Goal: Task Accomplishment & Management: Use online tool/utility

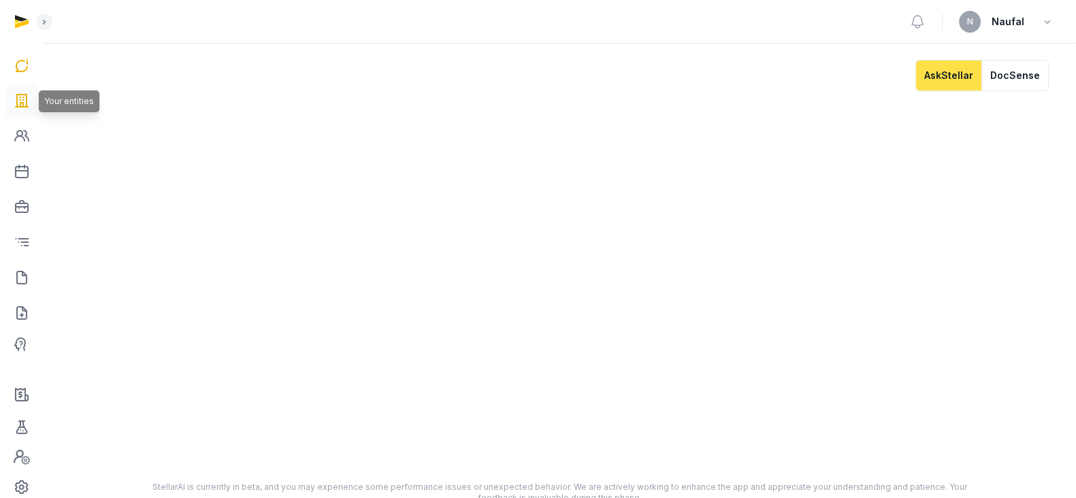
click at [20, 97] on icon at bounding box center [22, 101] width 16 height 22
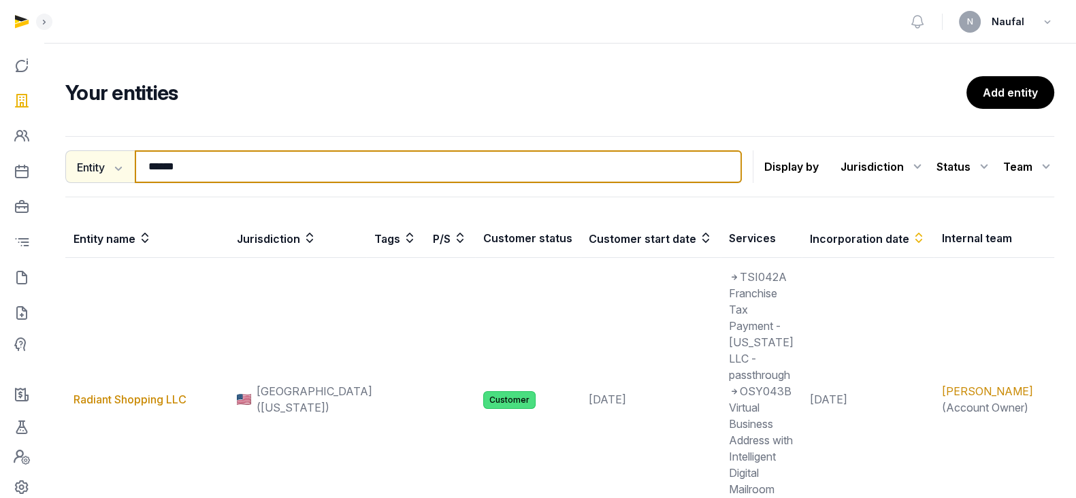
drag, startPoint x: 204, startPoint y: 172, endPoint x: 75, endPoint y: 172, distance: 128.6
click at [75, 172] on div "Entity Entity People Tags Services ****** Search" at bounding box center [403, 166] width 677 height 33
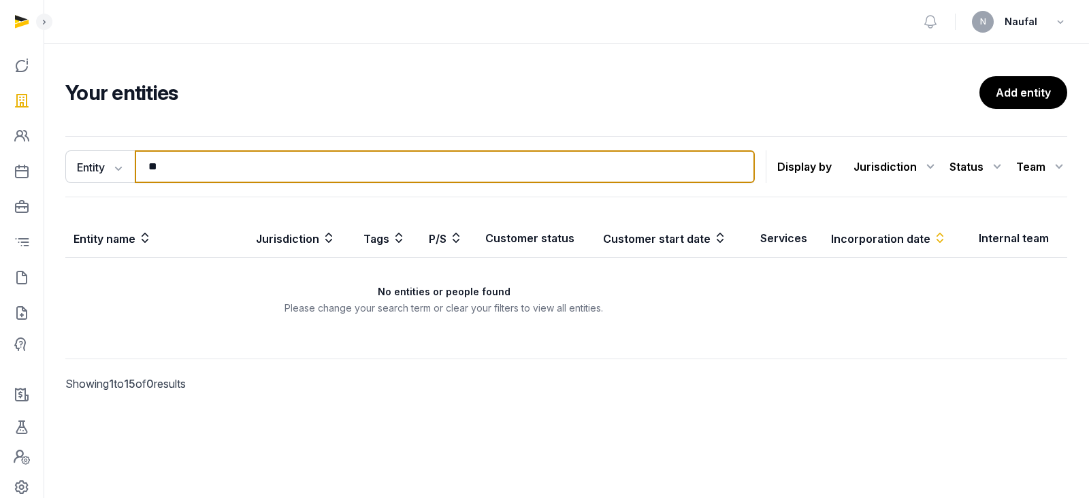
type input "*"
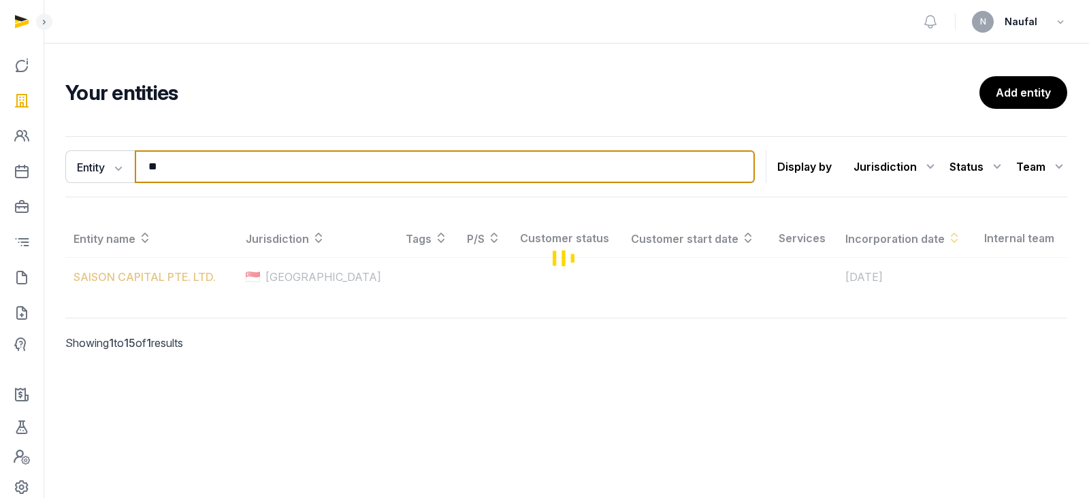
type input "*"
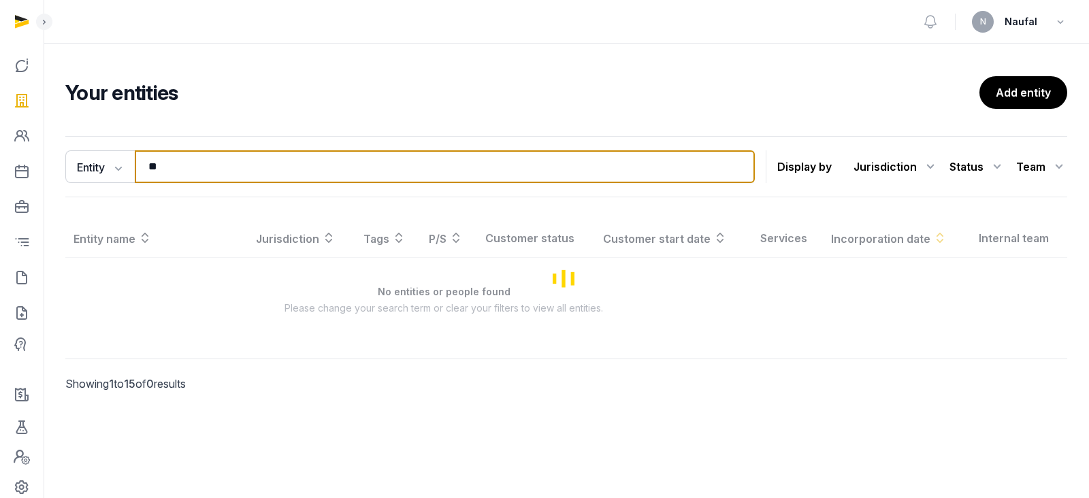
type input "*"
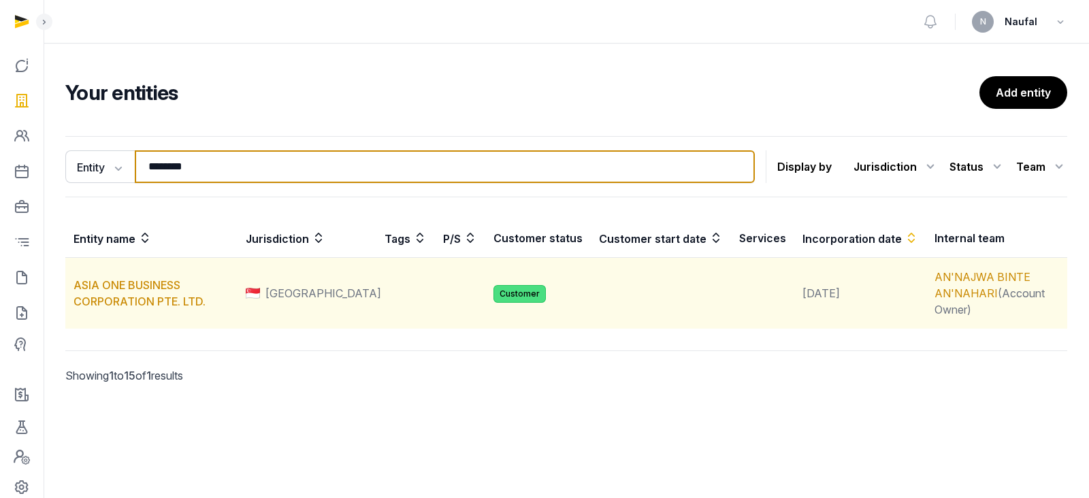
type input "********"
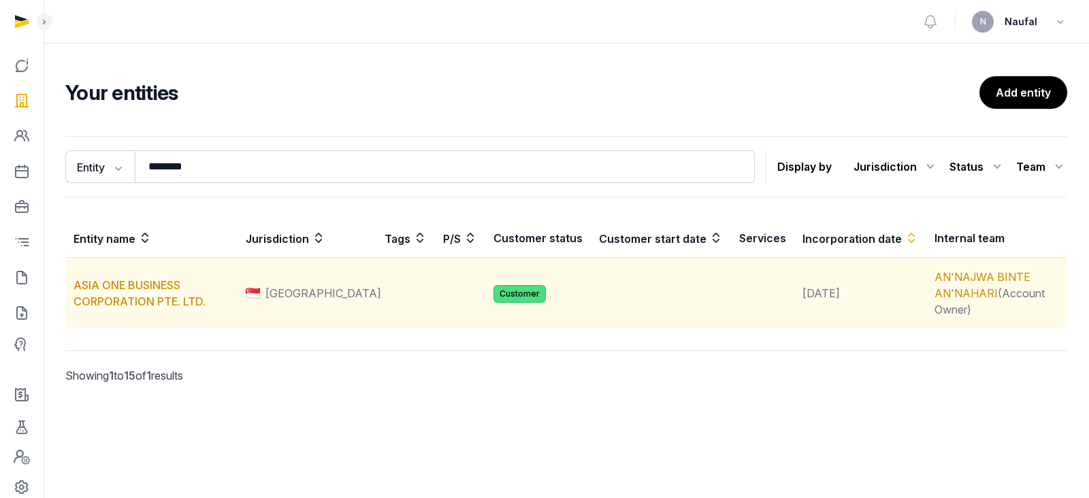
click at [161, 293] on td "ASIA ONE BUSINESS CORPORATION PTE. LTD." at bounding box center [151, 293] width 172 height 71
click at [170, 283] on link "ASIA ONE BUSINESS CORPORATION PTE. LTD." at bounding box center [140, 293] width 132 height 30
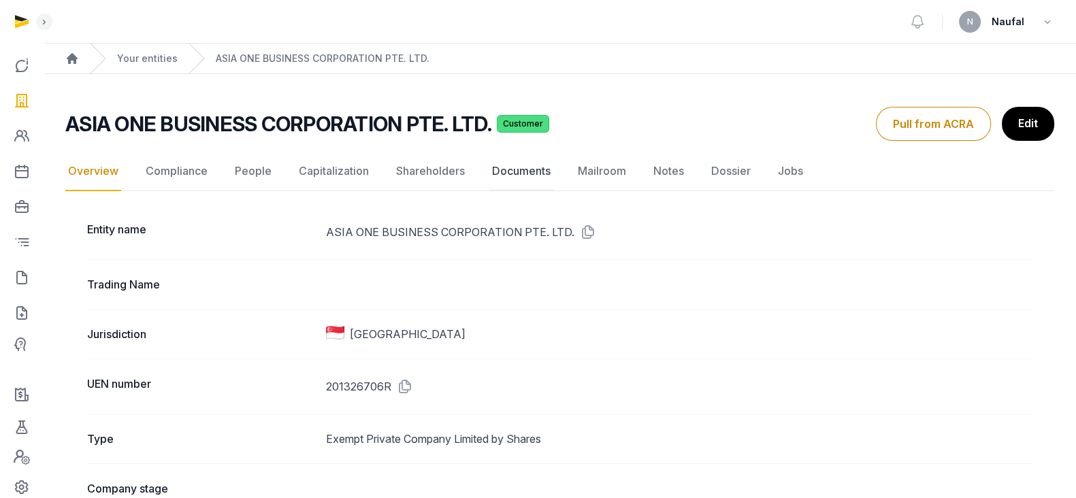
click at [508, 168] on link "Documents" at bounding box center [521, 171] width 64 height 39
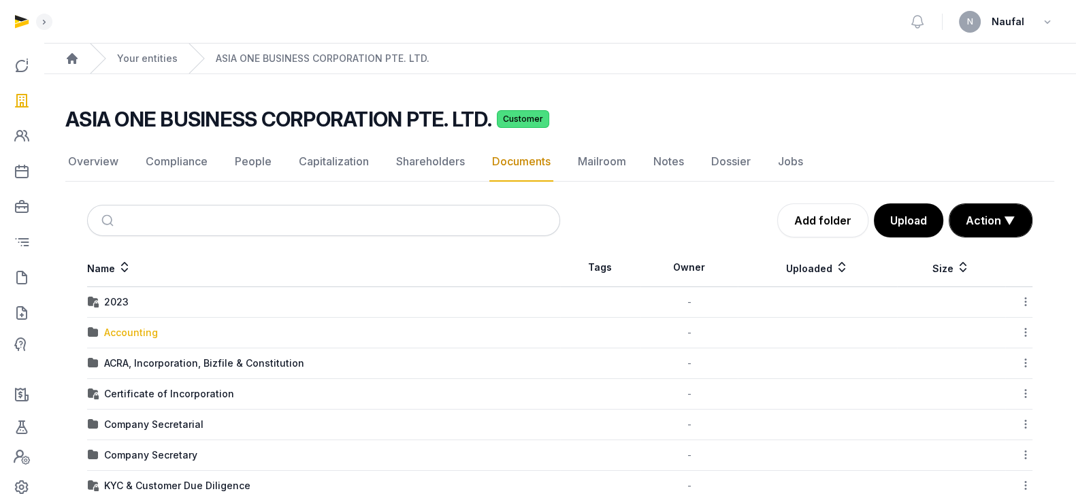
click at [121, 331] on div "Accounting" at bounding box center [131, 333] width 54 height 14
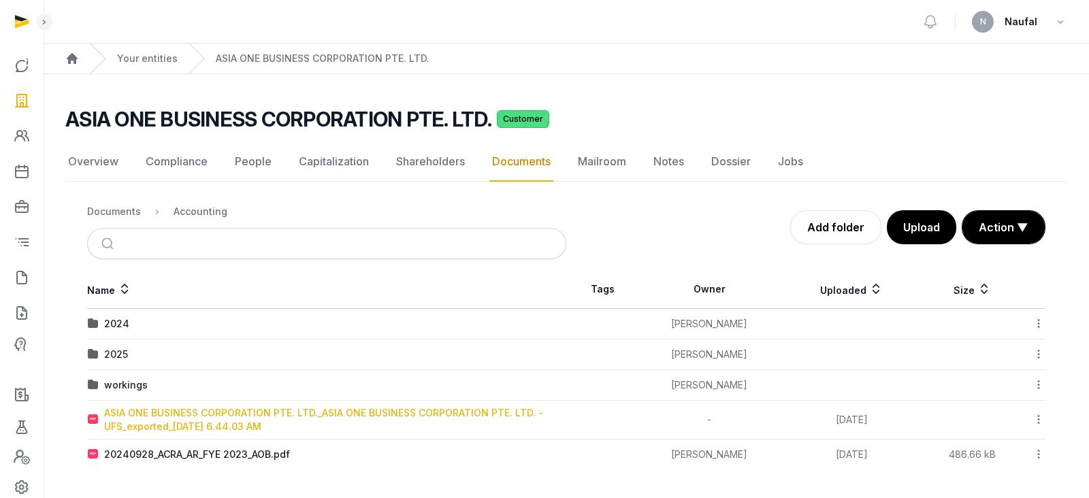
click at [246, 417] on div "ASIA ONE BUSINESS CORPORATION PTE. LTD._ASIA ONE BUSINESS CORPORATION PTE. LTD.…" at bounding box center [334, 419] width 461 height 27
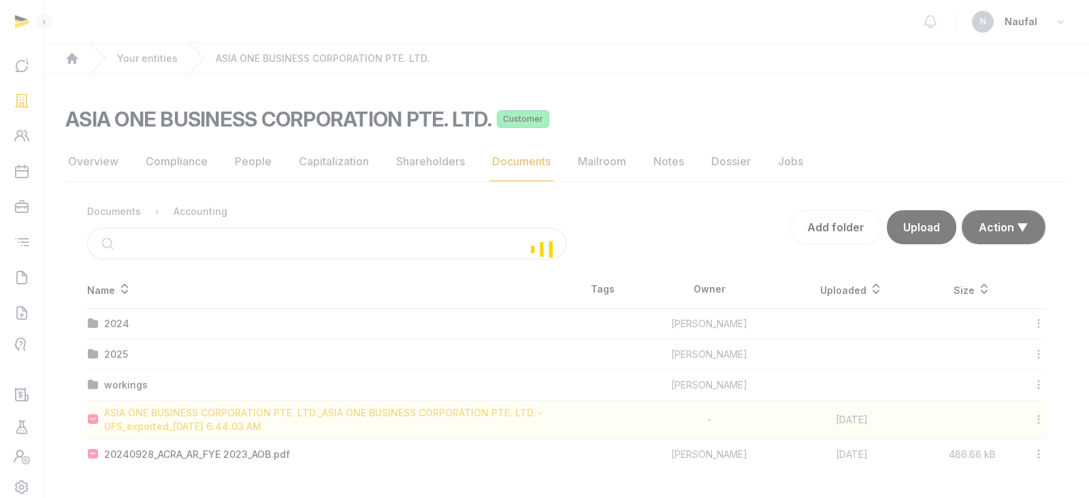
click at [246, 417] on div "Loading" at bounding box center [544, 249] width 1089 height 498
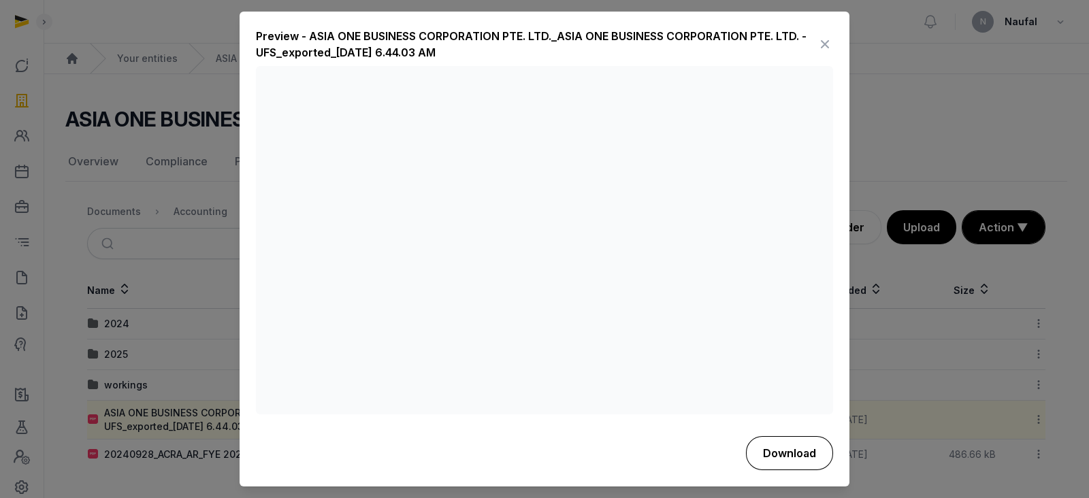
click at [787, 453] on button "Download" at bounding box center [789, 453] width 87 height 34
click at [826, 46] on icon at bounding box center [825, 45] width 16 height 22
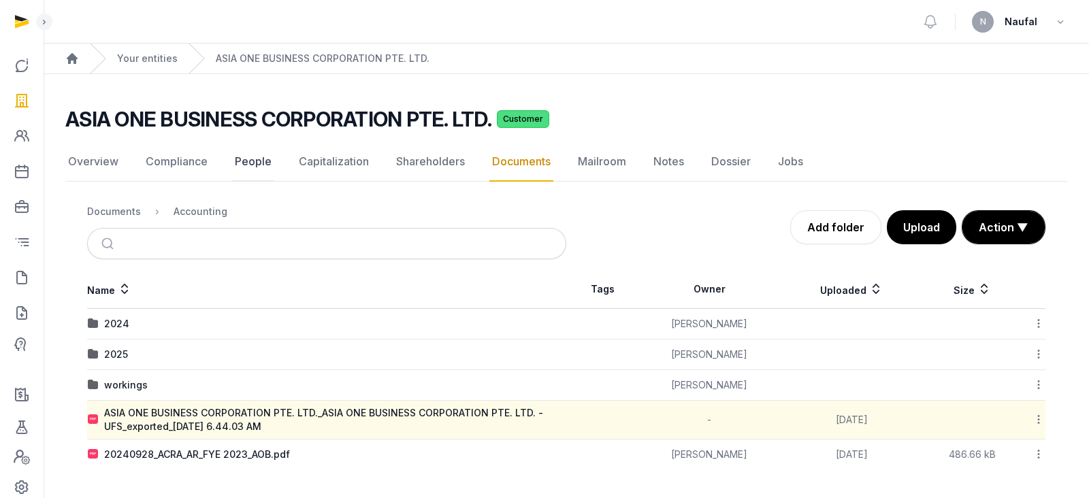
click at [259, 163] on link "People" at bounding box center [253, 161] width 42 height 39
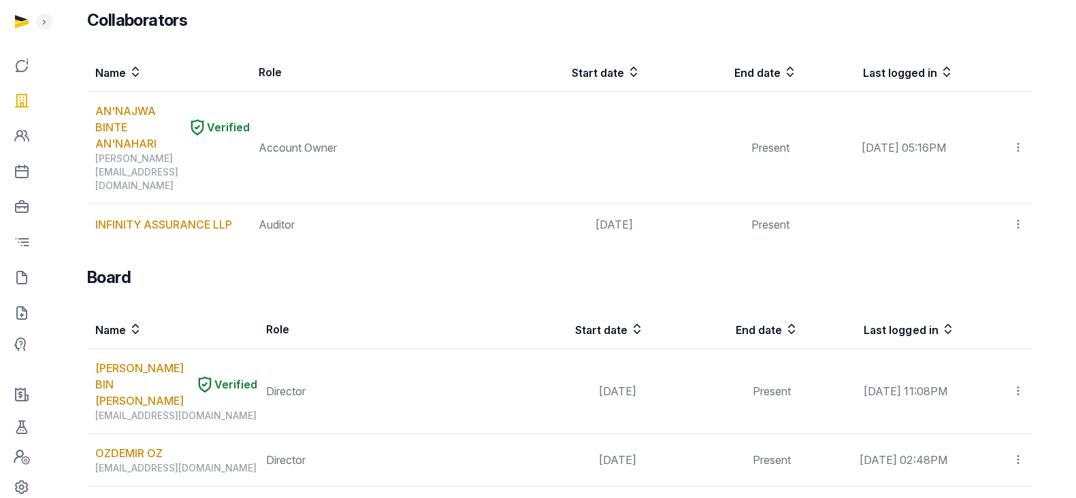
scroll to position [1109, 0]
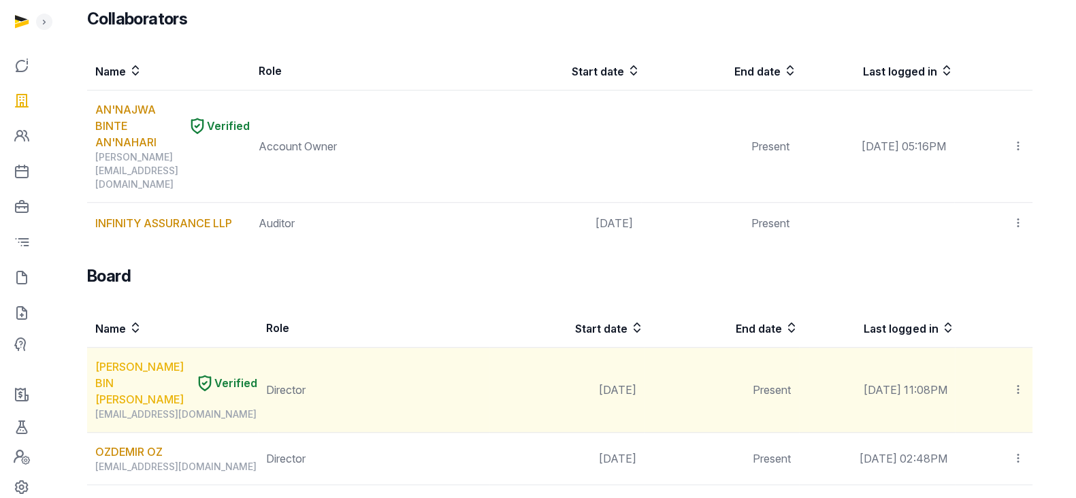
click at [114, 359] on link "[PERSON_NAME] BIN [PERSON_NAME]" at bounding box center [142, 383] width 95 height 49
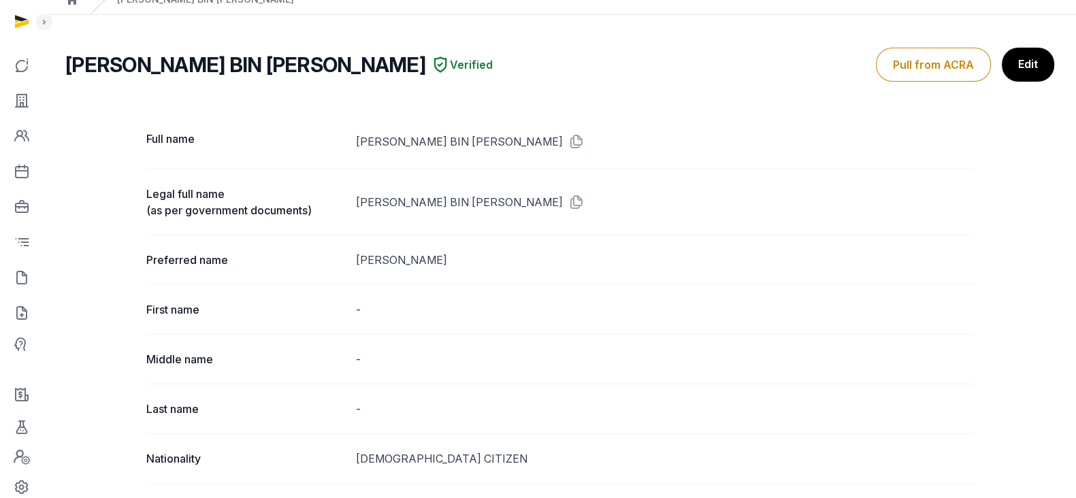
scroll to position [52, 0]
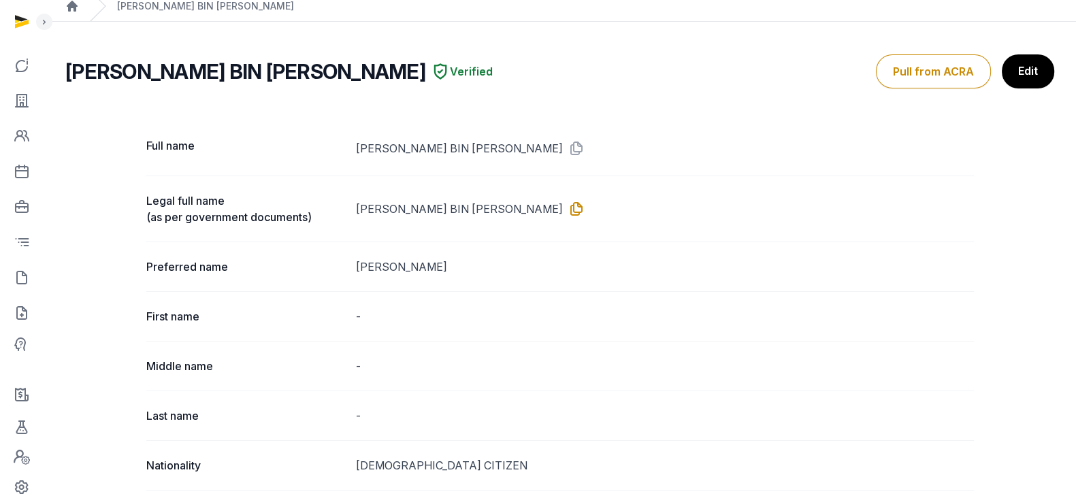
click at [563, 212] on icon at bounding box center [574, 209] width 22 height 22
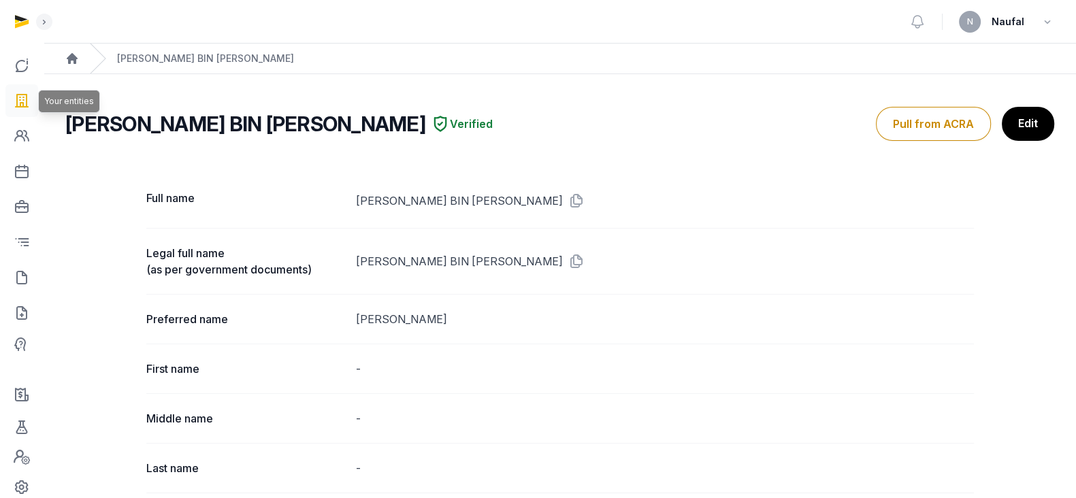
click at [20, 97] on icon at bounding box center [22, 101] width 16 height 22
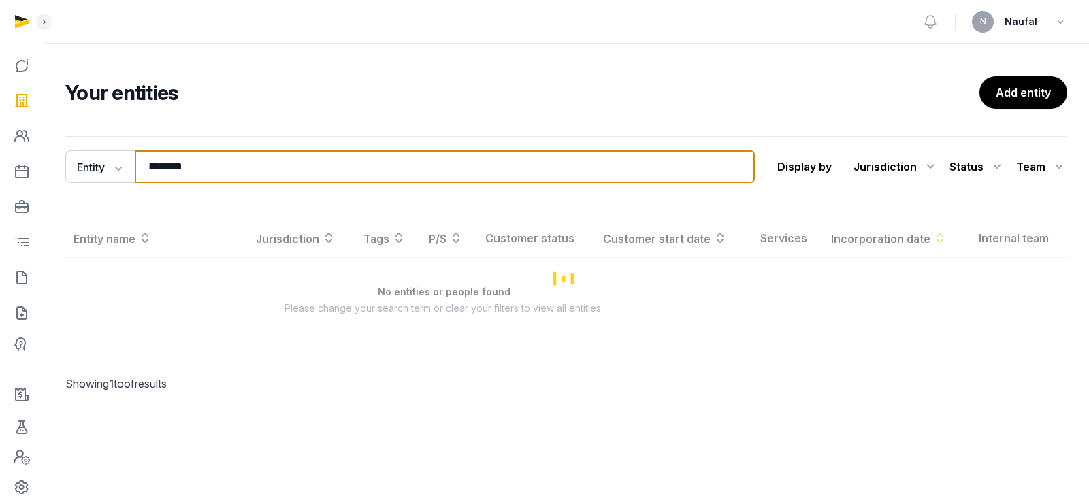
drag, startPoint x: 238, startPoint y: 177, endPoint x: 48, endPoint y: 179, distance: 189.9
click at [48, 179] on div "Open sidebar N Naufal Your entities Add entity Entity Entity People Tags Servic…" at bounding box center [544, 249] width 1089 height 498
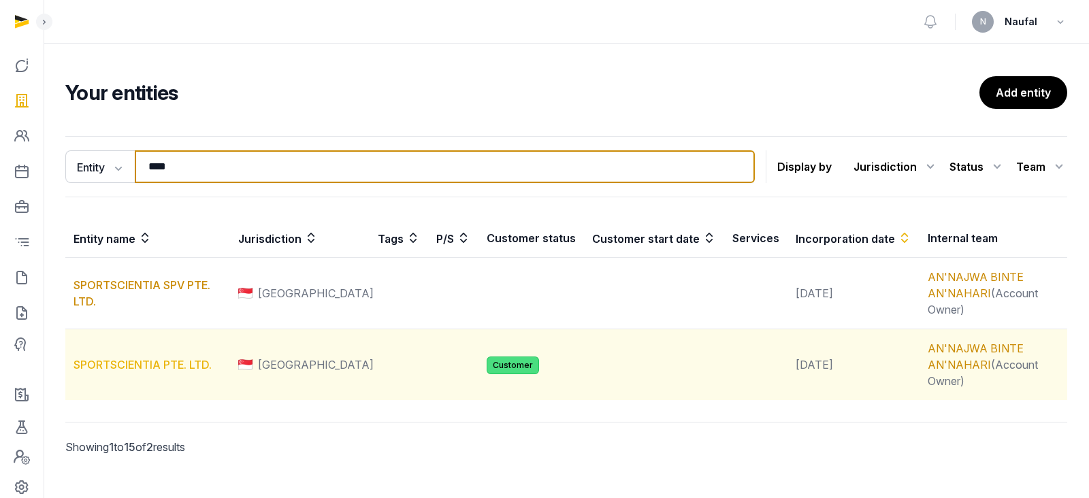
type input "****"
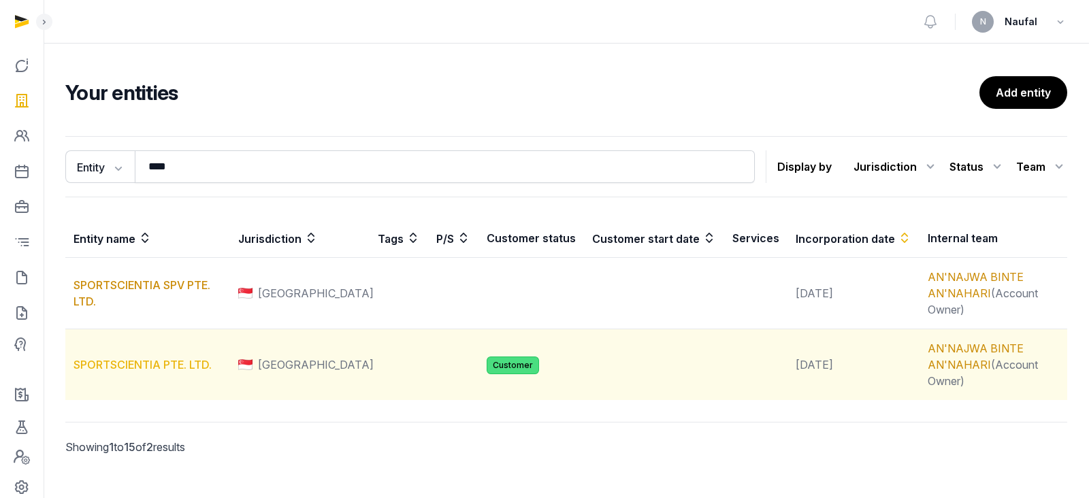
click at [142, 358] on link "SPORTSCIENTIA PTE. LTD." at bounding box center [143, 365] width 138 height 14
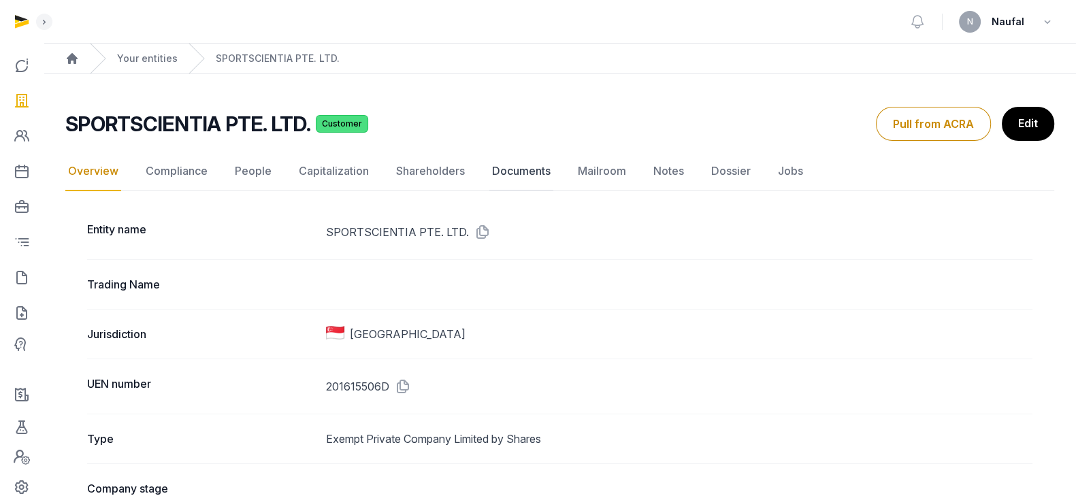
click at [510, 165] on link "Documents" at bounding box center [521, 171] width 64 height 39
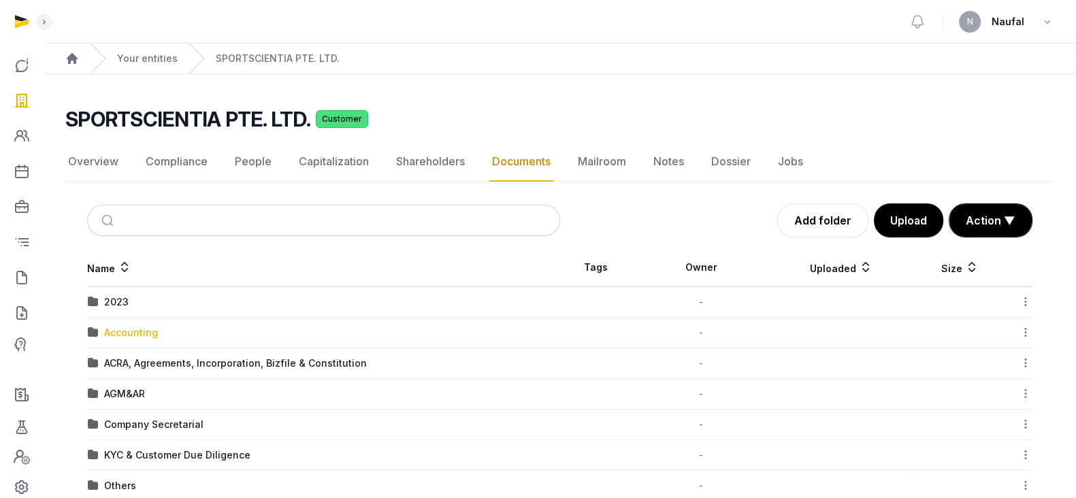
click at [111, 331] on div "Accounting" at bounding box center [131, 333] width 54 height 14
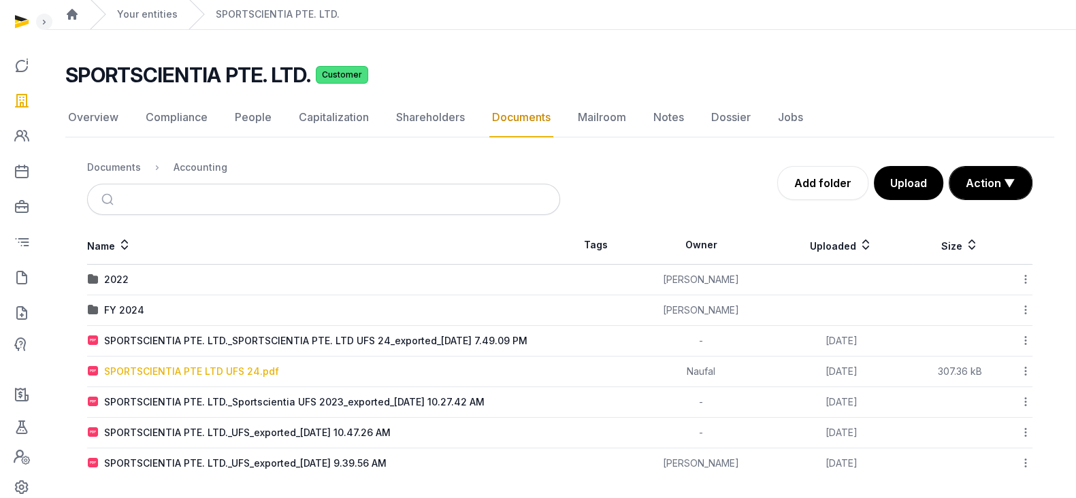
scroll to position [45, 0]
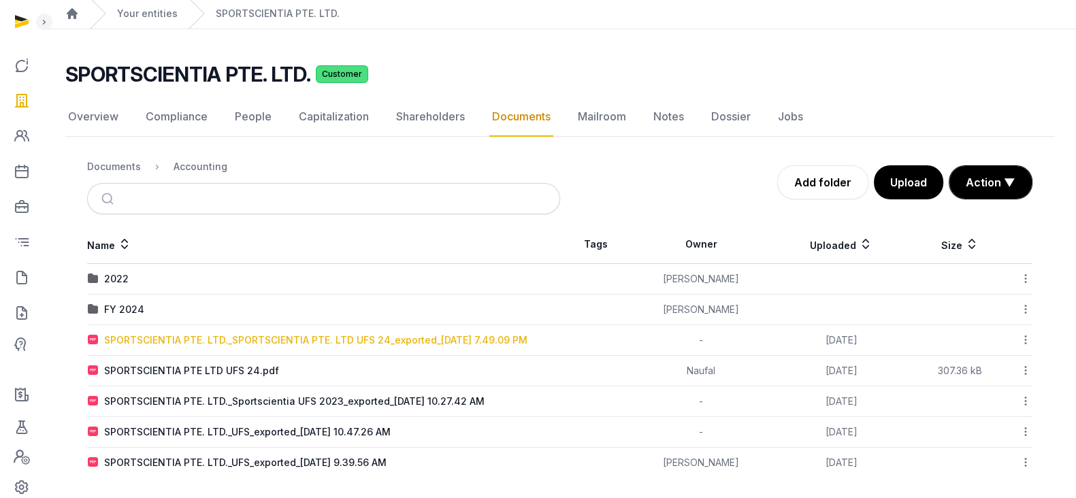
click at [285, 334] on div "SPORTSCIENTIA PTE. LTD._SPORTSCIENTIA PTE. LTD UFS 24_exported_[DATE] 7.49.09 PM" at bounding box center [315, 341] width 423 height 14
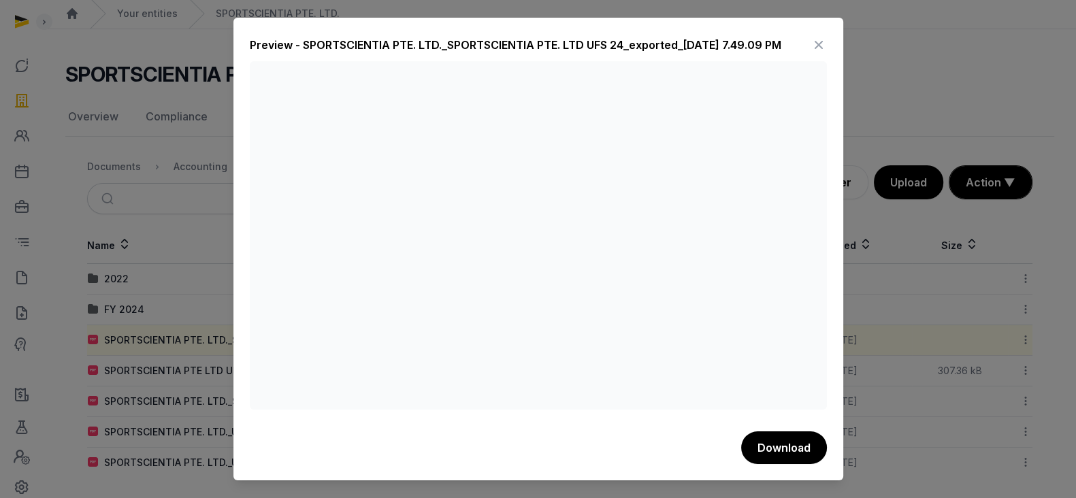
click at [822, 47] on icon at bounding box center [819, 45] width 16 height 22
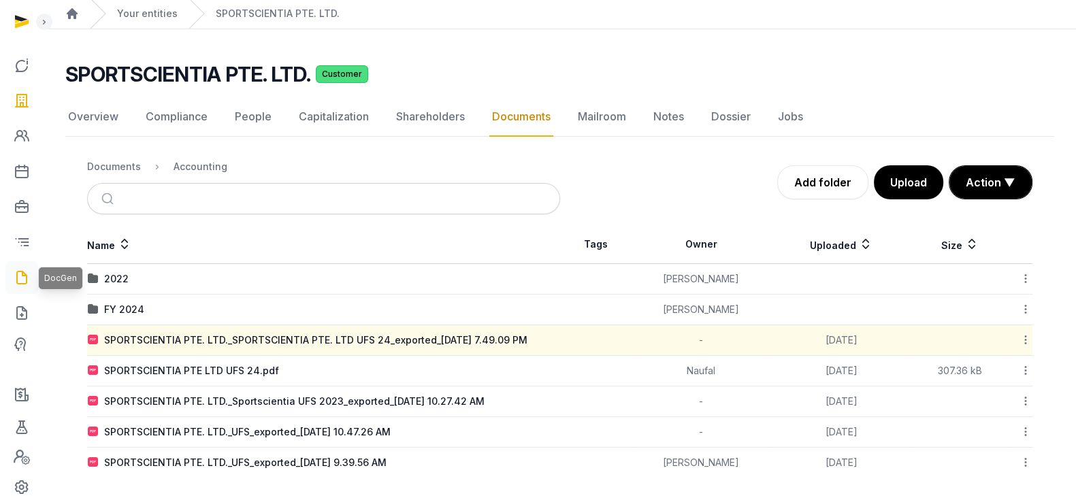
click at [27, 272] on icon at bounding box center [22, 278] width 16 height 22
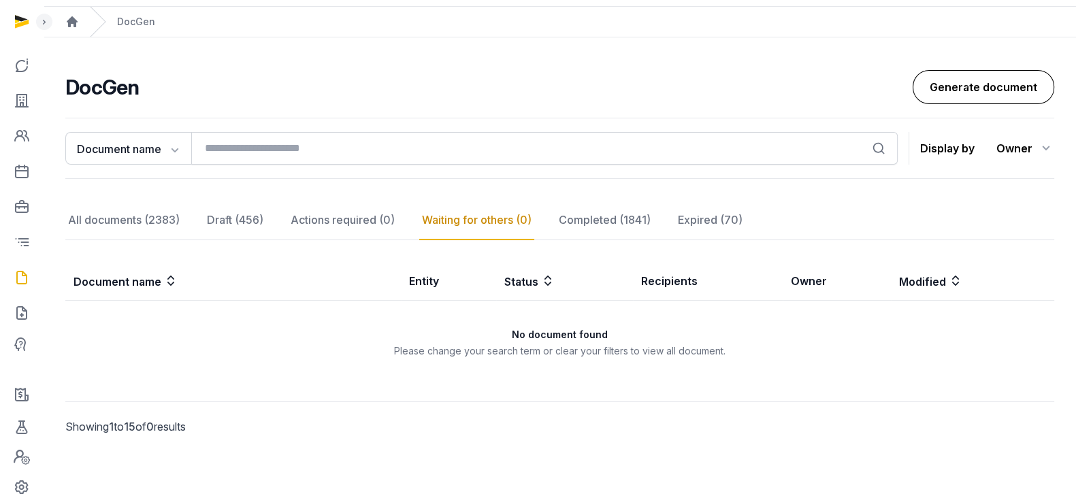
scroll to position [37, 0]
click at [1020, 84] on link "Generate document" at bounding box center [984, 86] width 142 height 34
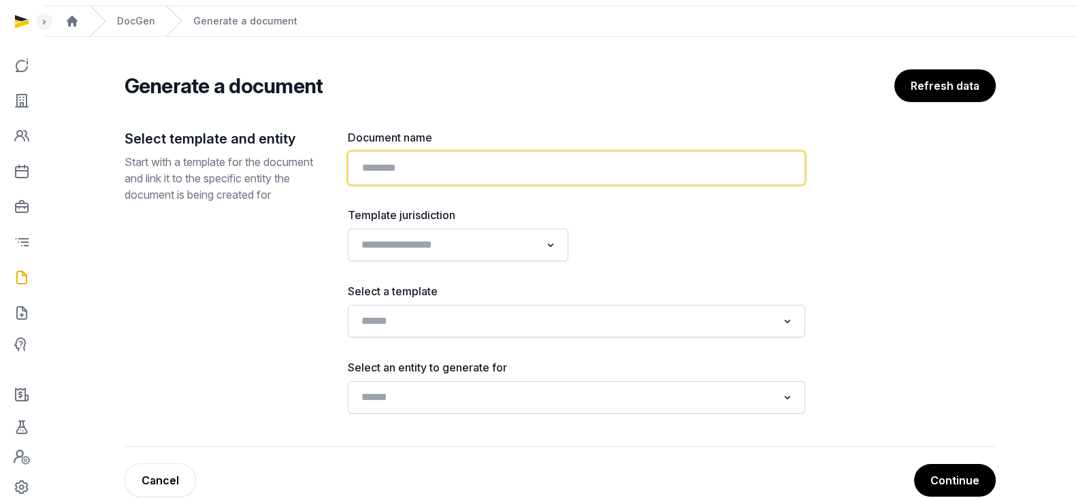
click at [502, 161] on input "text" at bounding box center [576, 168] width 457 height 34
paste input "**********"
click at [493, 164] on input "**********" at bounding box center [576, 168] width 457 height 34
click at [572, 169] on input "**********" at bounding box center [576, 168] width 457 height 34
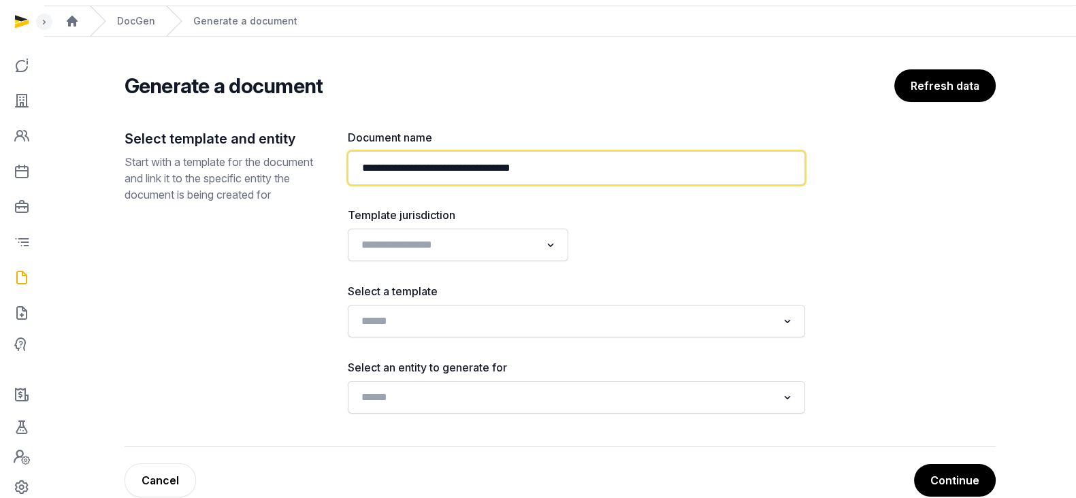
type input "**********"
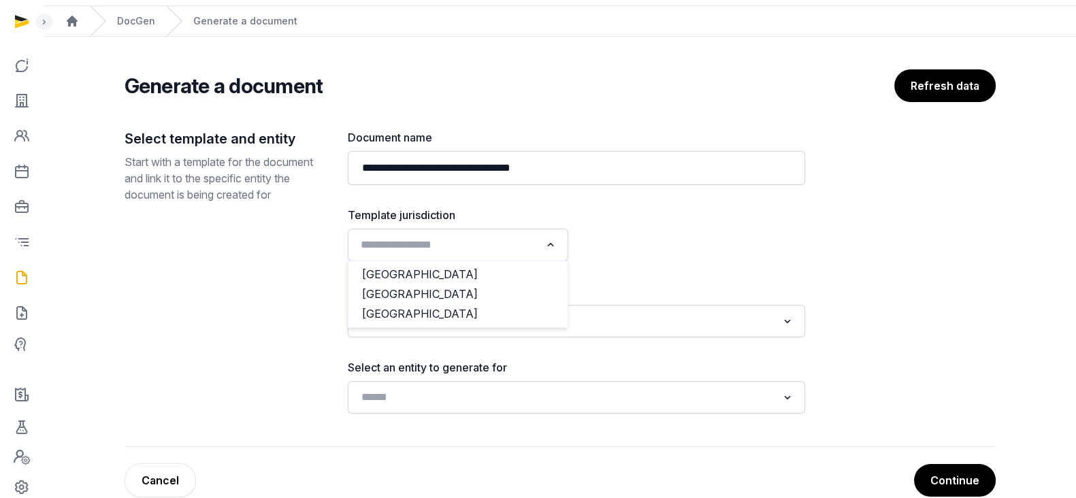
click at [547, 239] on icon "Search for option" at bounding box center [551, 245] width 14 height 16
click at [474, 291] on li "[GEOGRAPHIC_DATA]" at bounding box center [457, 295] width 219 height 20
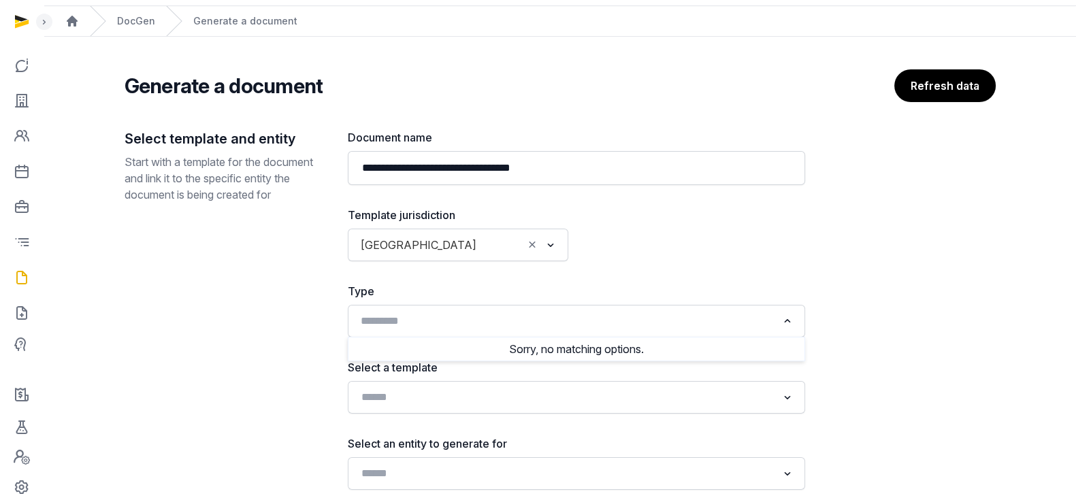
click at [487, 320] on input "Search for option" at bounding box center [566, 321] width 421 height 19
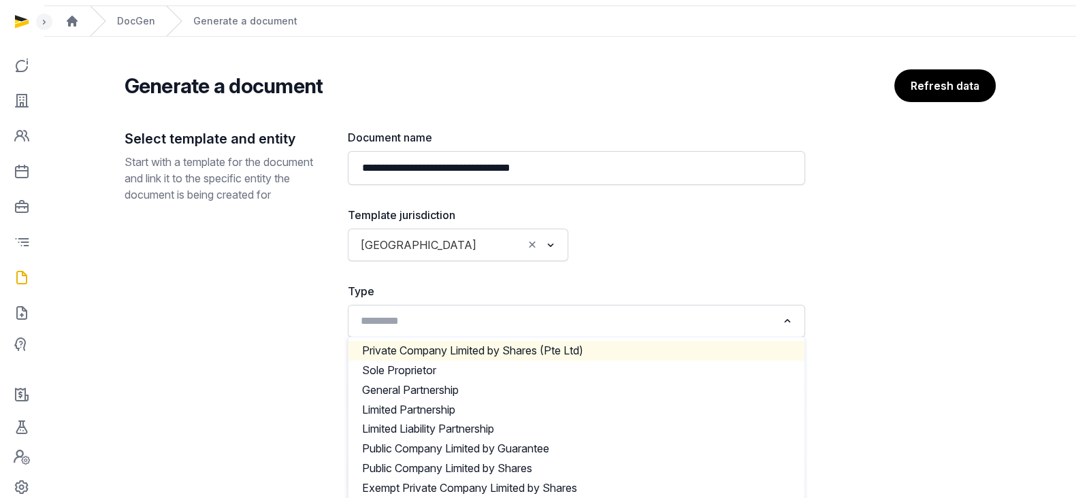
click at [504, 351] on li "Private Company Limited by Shares (Pte Ltd)" at bounding box center [576, 351] width 456 height 20
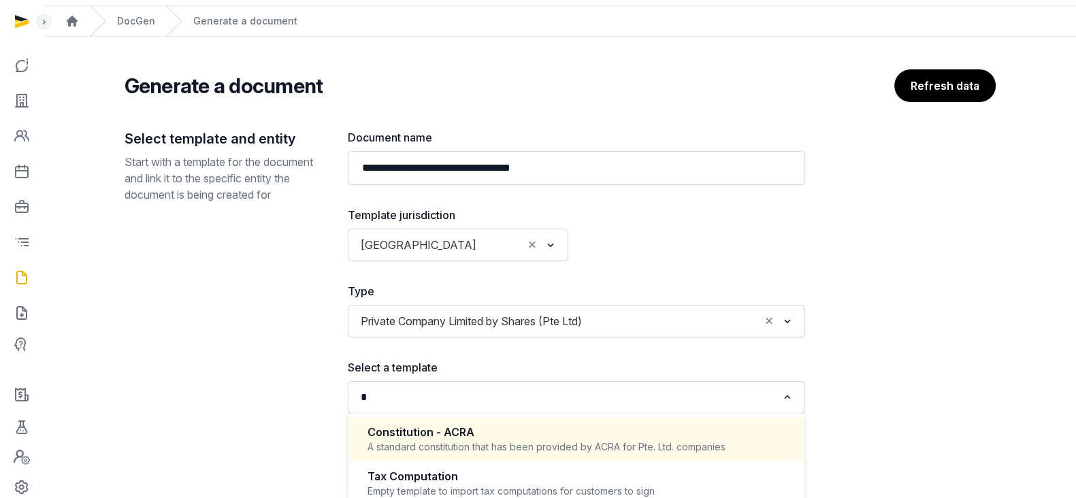
click at [529, 404] on input "*" at bounding box center [566, 397] width 421 height 19
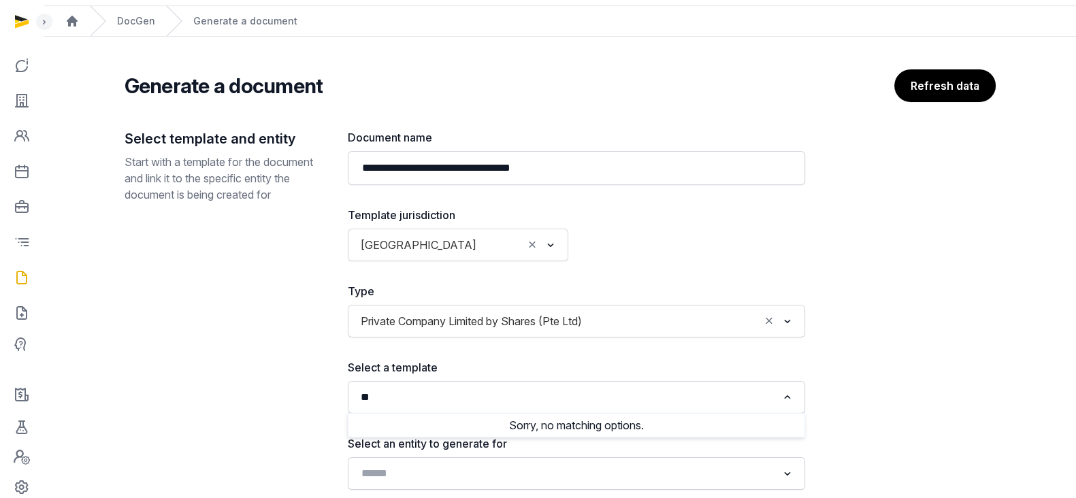
type input "*"
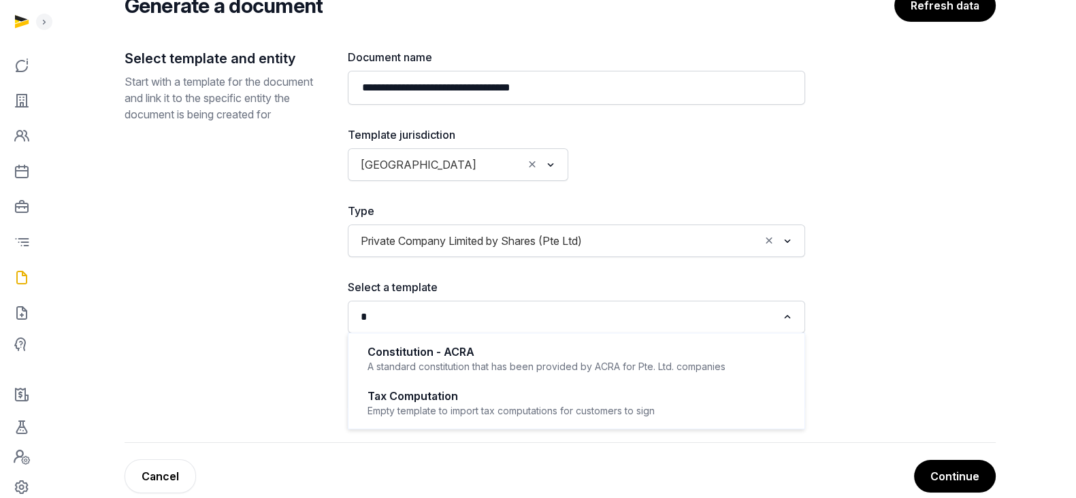
scroll to position [139, 0]
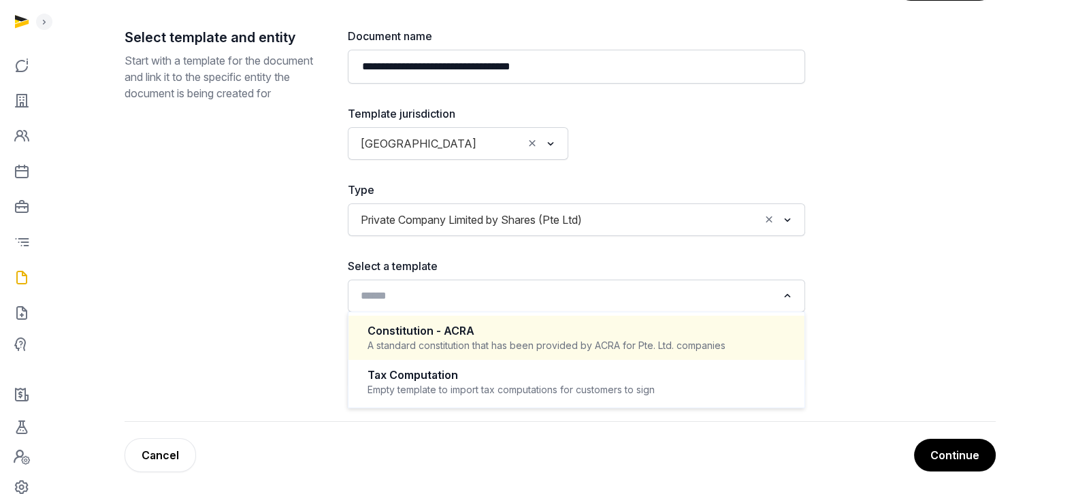
click at [647, 298] on input "Search for option" at bounding box center [566, 296] width 421 height 19
click at [677, 229] on div "Private Company Limited by Shares (Pte Ltd) Loading..." at bounding box center [577, 220] width 444 height 25
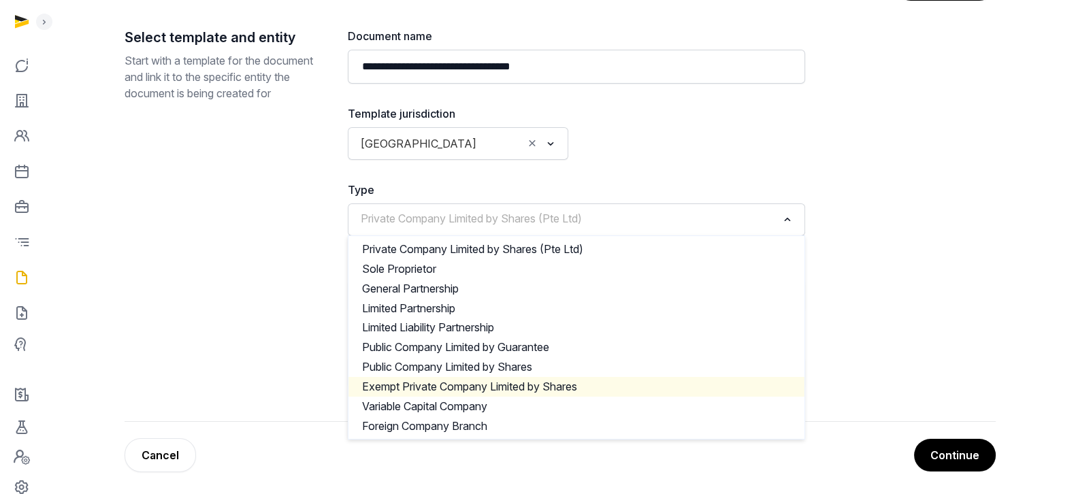
click at [601, 380] on li "Exempt Private Company Limited by Shares" at bounding box center [576, 387] width 456 height 20
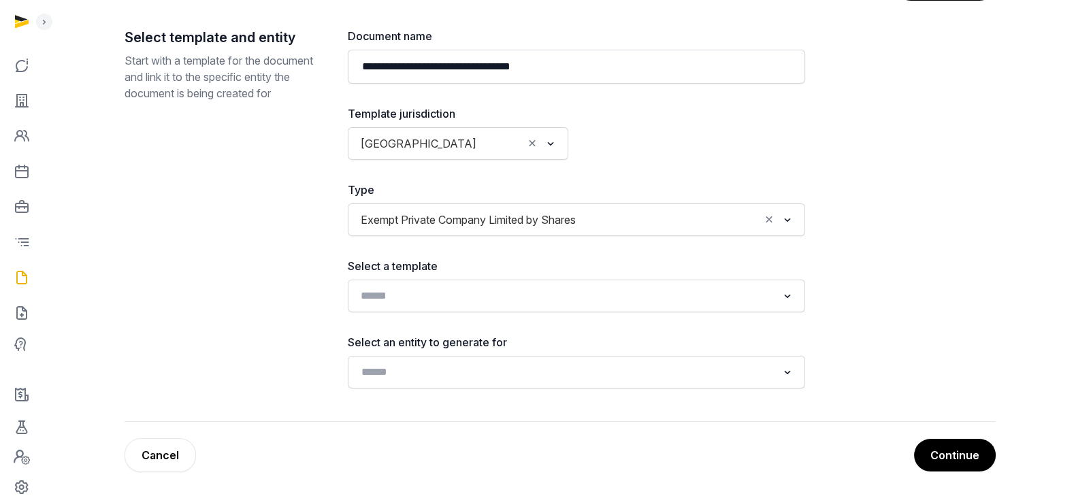
click at [606, 291] on input "Search for option" at bounding box center [566, 296] width 421 height 19
type input "***"
click at [777, 297] on div "Search for option" at bounding box center [567, 295] width 424 height 22
click at [792, 299] on icon "Search for option" at bounding box center [788, 296] width 14 height 16
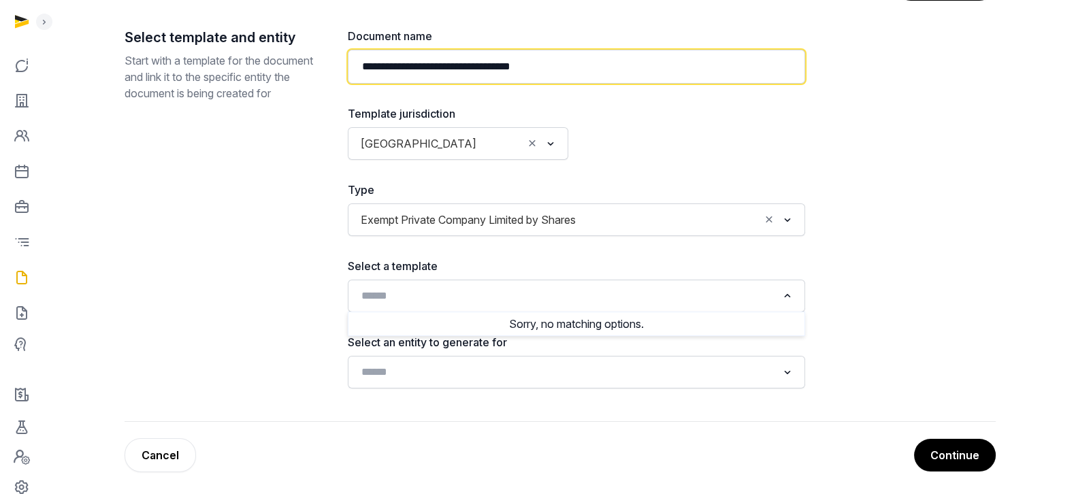
click at [357, 69] on input "**********" at bounding box center [576, 67] width 457 height 34
type input "**********"
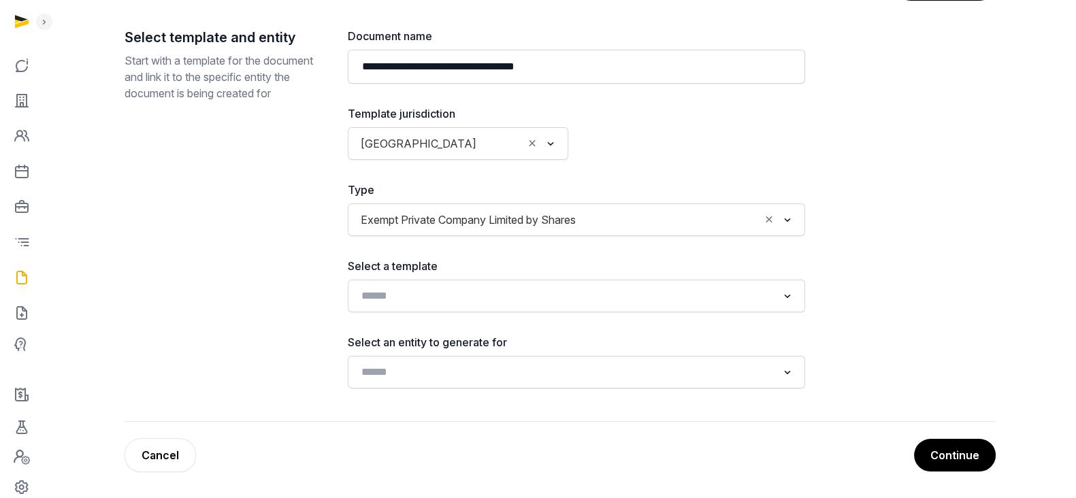
click at [628, 225] on input "Search for option" at bounding box center [671, 219] width 178 height 19
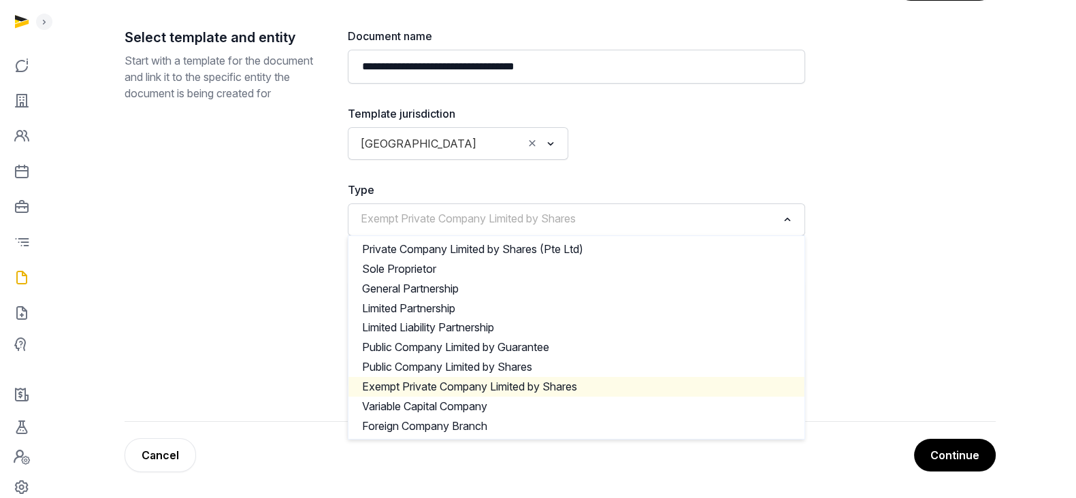
click at [534, 143] on icon "Clear Selected" at bounding box center [532, 143] width 12 height 14
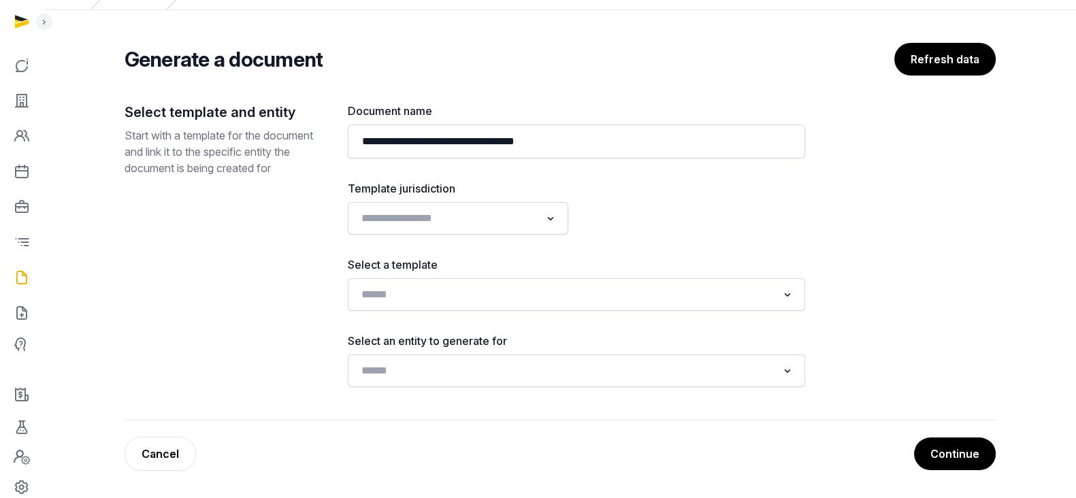
scroll to position [63, 0]
click at [561, 291] on input "Search for option" at bounding box center [566, 295] width 421 height 19
type input "***"
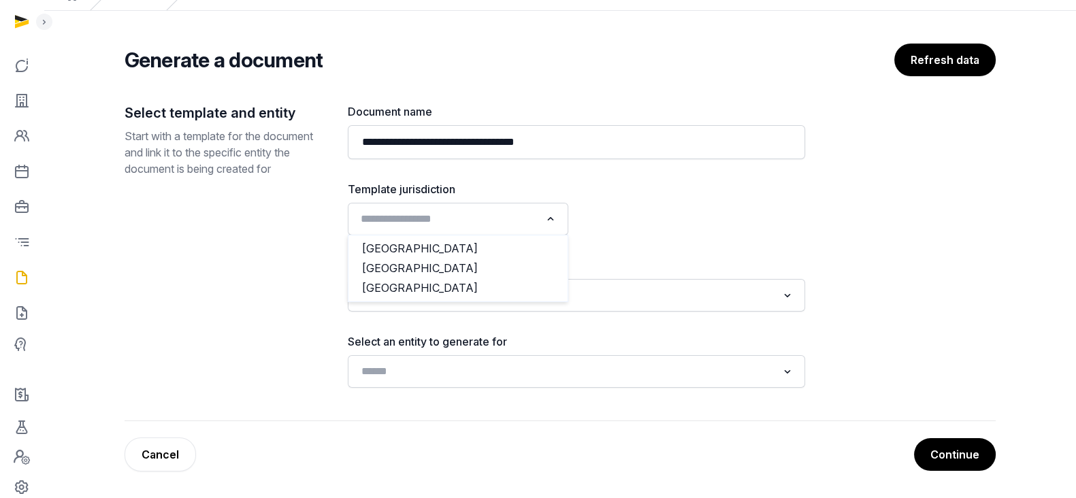
click at [555, 218] on icon "Search for option" at bounding box center [551, 219] width 14 height 16
click at [495, 263] on li "[GEOGRAPHIC_DATA]" at bounding box center [457, 269] width 219 height 20
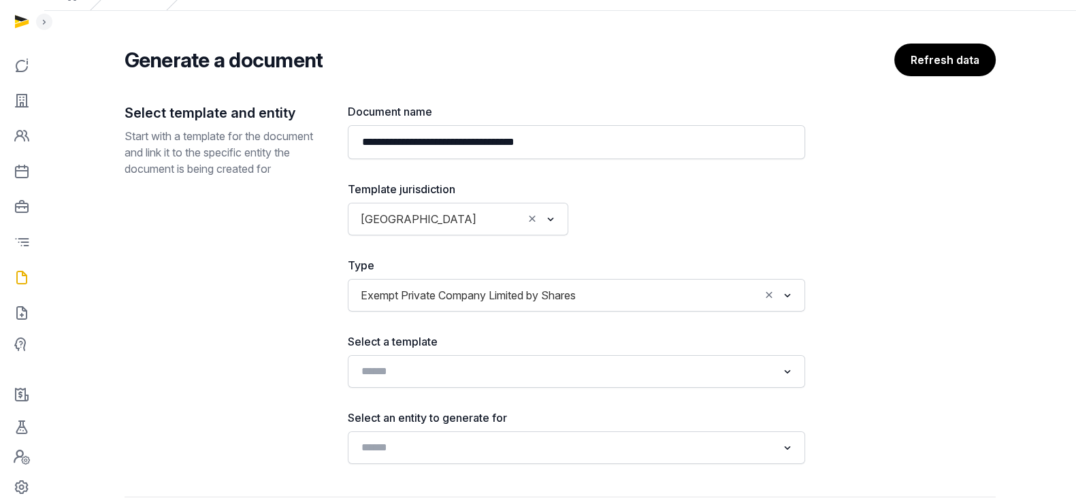
click at [560, 303] on div "Exempt Private Company Limited by Shares" at bounding box center [558, 294] width 406 height 22
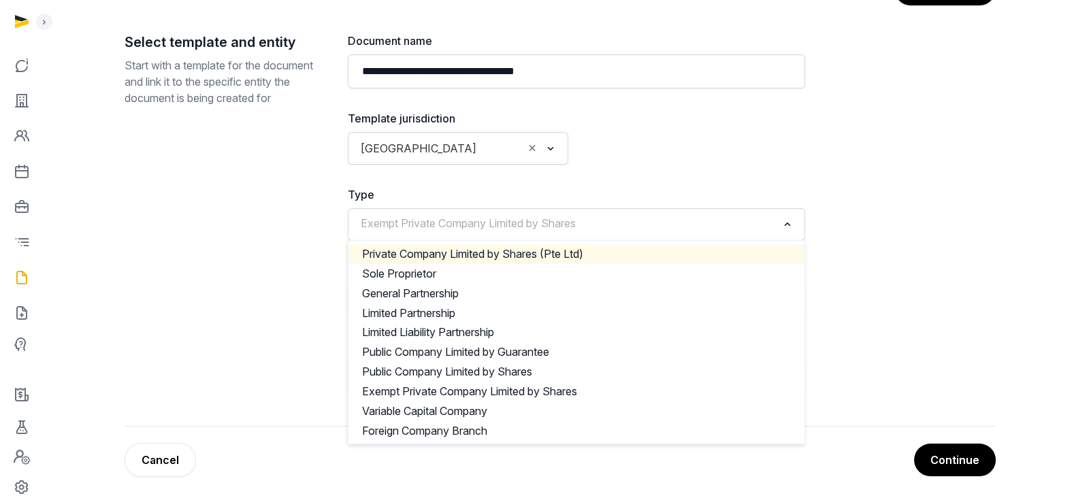
scroll to position [139, 0]
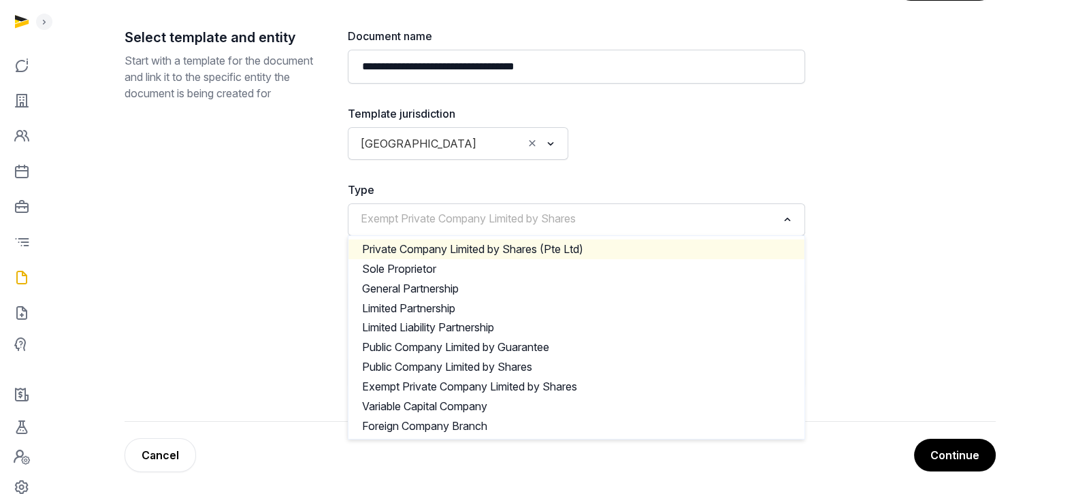
click at [709, 245] on li "Private Company Limited by Shares (Pte Ltd)" at bounding box center [576, 250] width 456 height 20
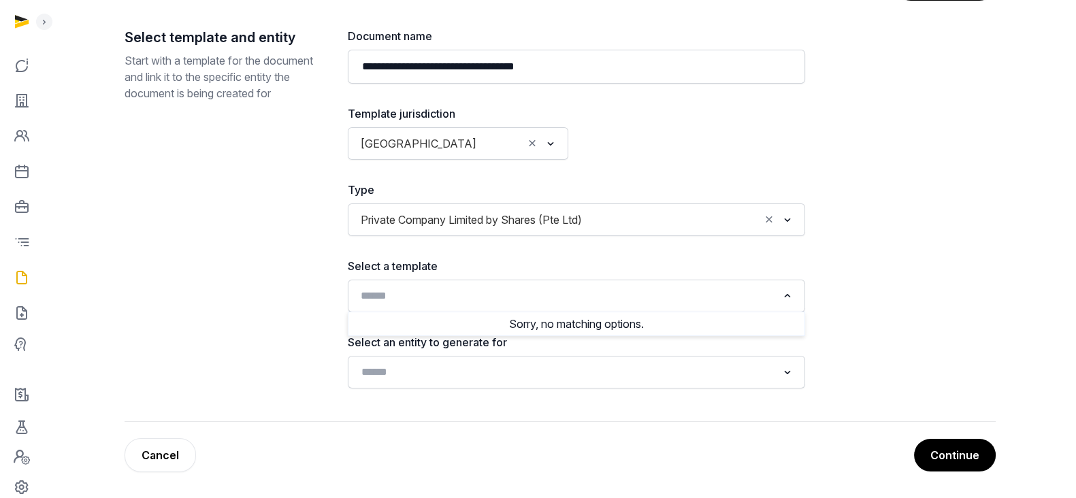
click at [621, 304] on input "Search for option" at bounding box center [566, 296] width 421 height 19
type input "*"
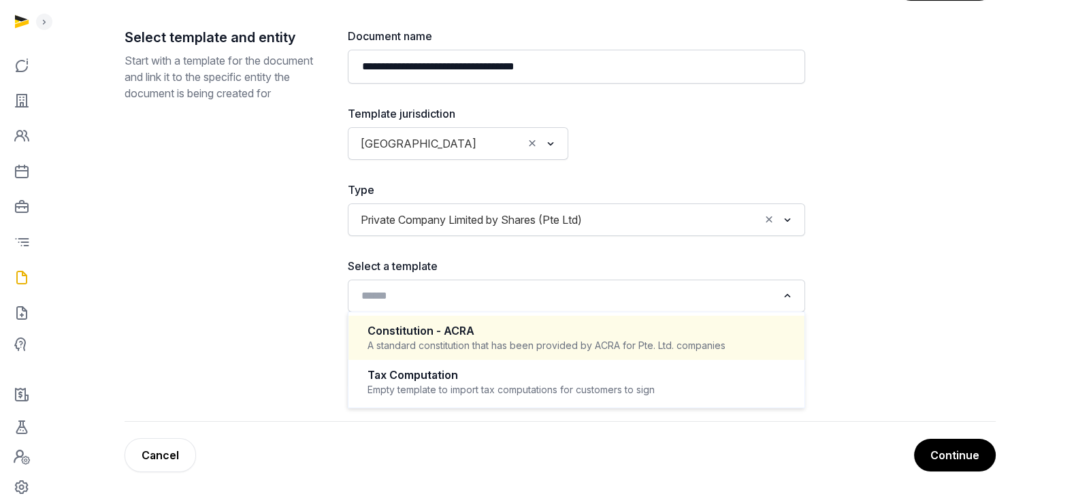
click at [788, 301] on icon "Search for option" at bounding box center [788, 296] width 14 height 16
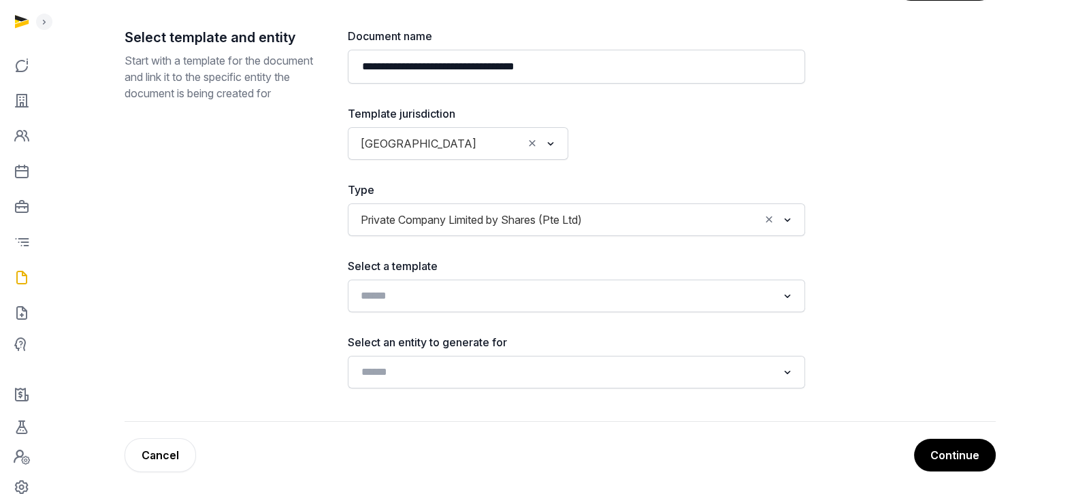
click at [788, 301] on icon "Search for option" at bounding box center [788, 296] width 14 height 16
click at [555, 211] on span "Private Company Limited by Shares (Pte Ltd)" at bounding box center [471, 219] width 228 height 19
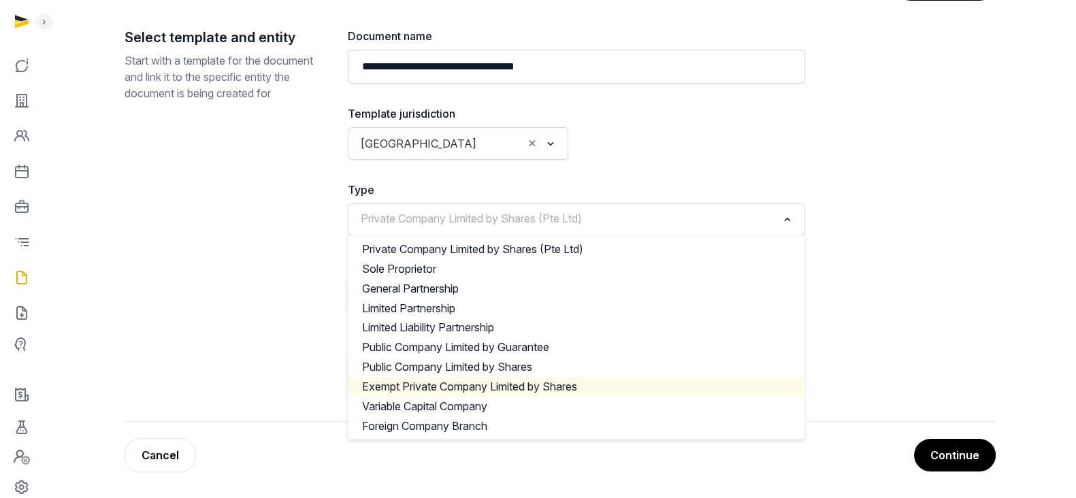
click at [555, 380] on li "Exempt Private Company Limited by Shares" at bounding box center [576, 387] width 456 height 20
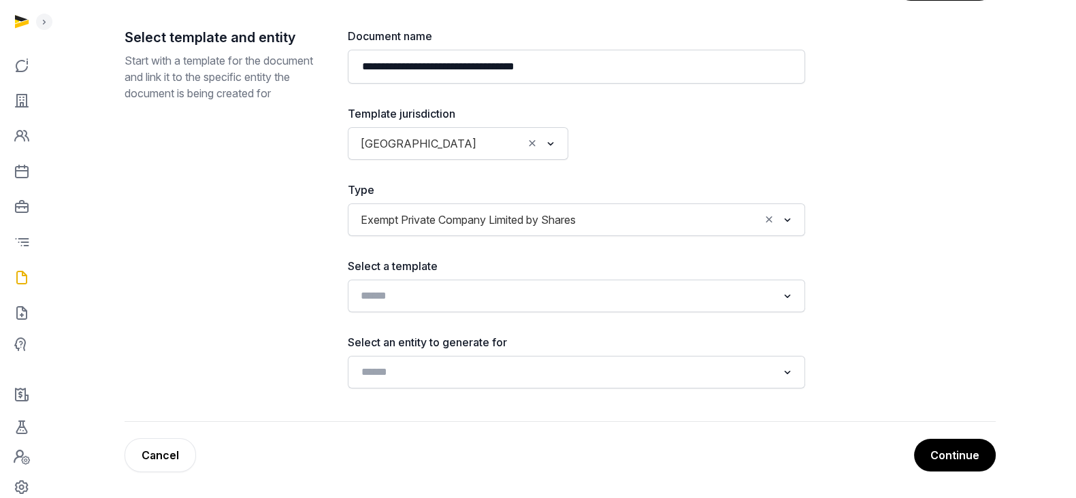
click at [649, 287] on input "Search for option" at bounding box center [566, 296] width 421 height 19
click at [798, 297] on div "Loading... Sorry, no matching options." at bounding box center [576, 296] width 457 height 33
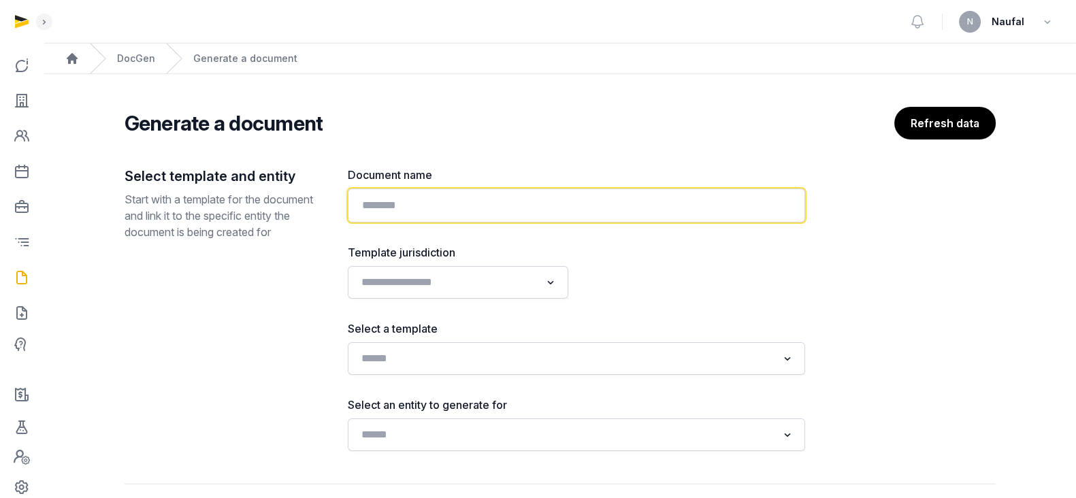
click at [553, 219] on input "text" at bounding box center [576, 206] width 457 height 34
paste input "**********"
click at [361, 201] on input "**********" at bounding box center [576, 206] width 457 height 34
type input "**********"
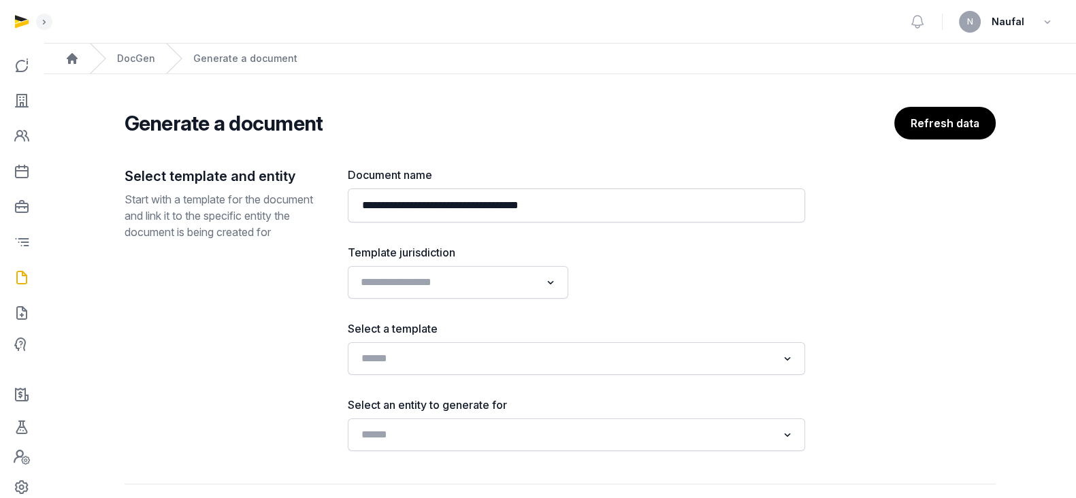
click at [496, 287] on input "Search for option" at bounding box center [448, 282] width 184 height 19
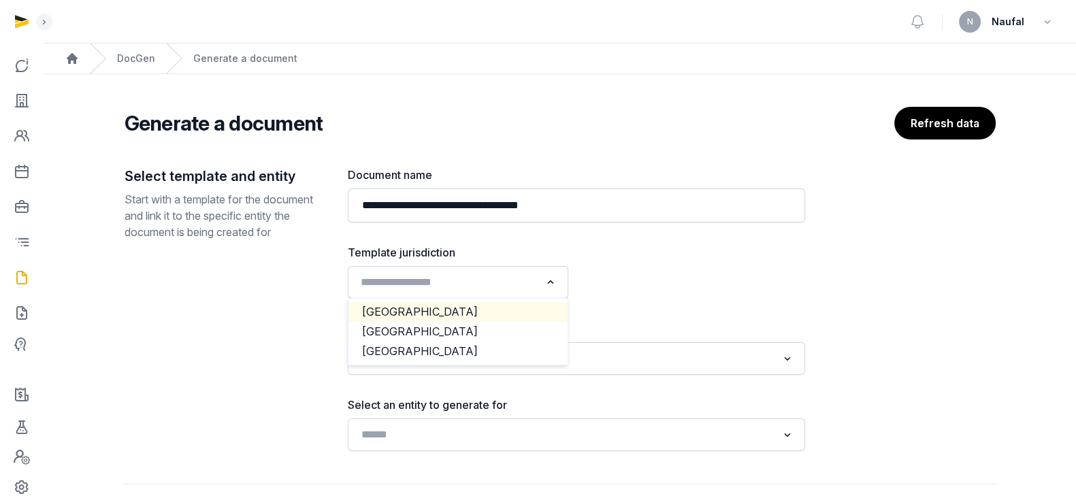
click at [461, 319] on li "[GEOGRAPHIC_DATA]" at bounding box center [457, 312] width 219 height 20
click at [474, 285] on input "Search for option" at bounding box center [448, 282] width 184 height 19
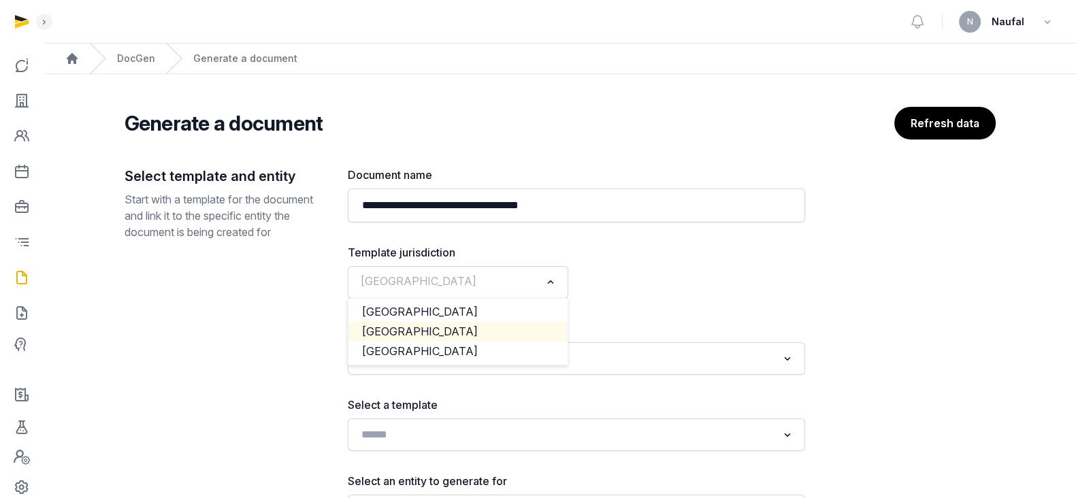
click at [460, 327] on li "[GEOGRAPHIC_DATA]" at bounding box center [457, 332] width 219 height 20
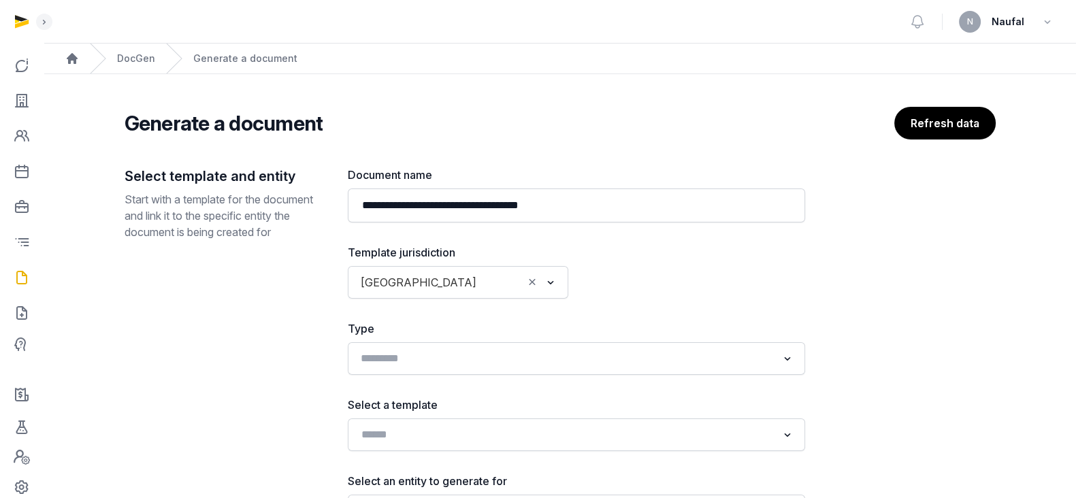
click at [477, 351] on input "Search for option" at bounding box center [566, 358] width 421 height 19
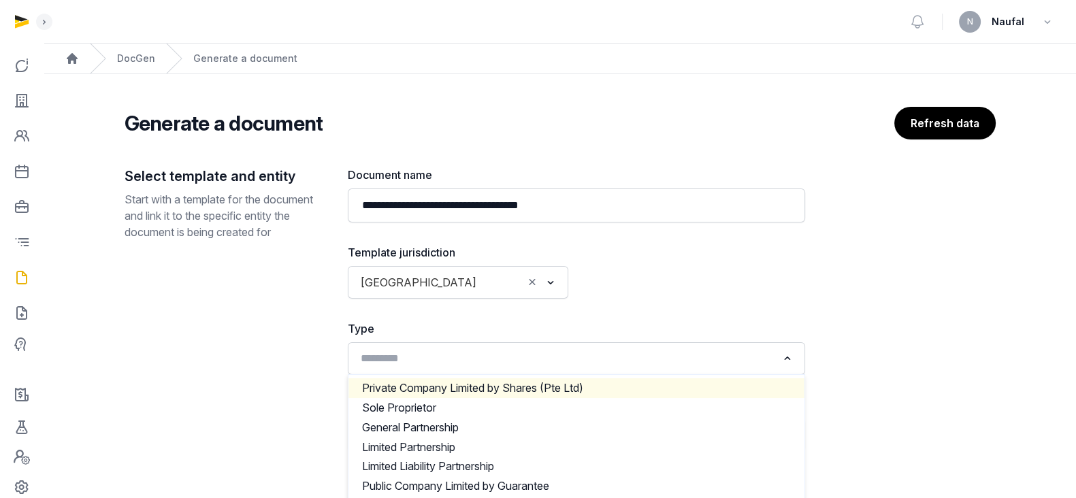
click at [483, 391] on li "Private Company Limited by Shares (Pte Ltd)" at bounding box center [576, 388] width 456 height 20
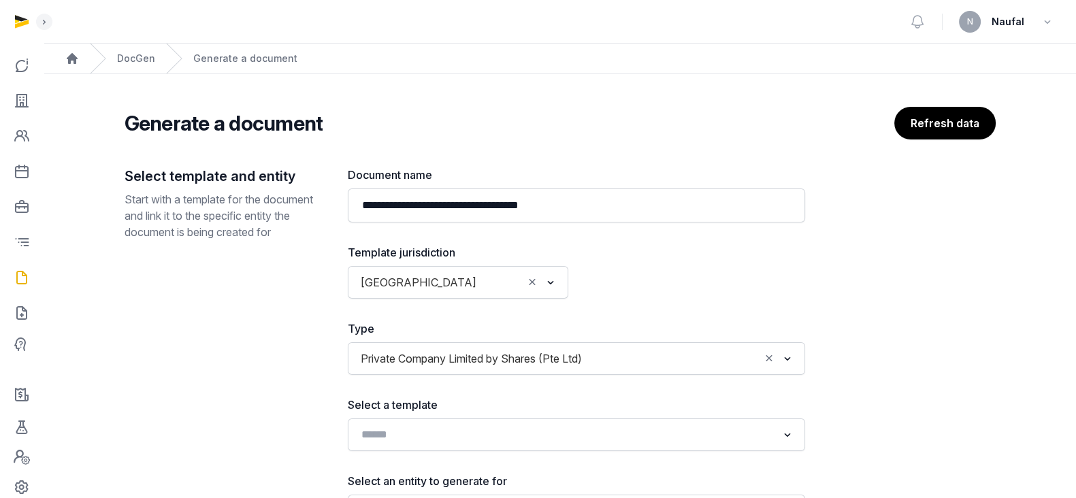
scroll to position [139, 0]
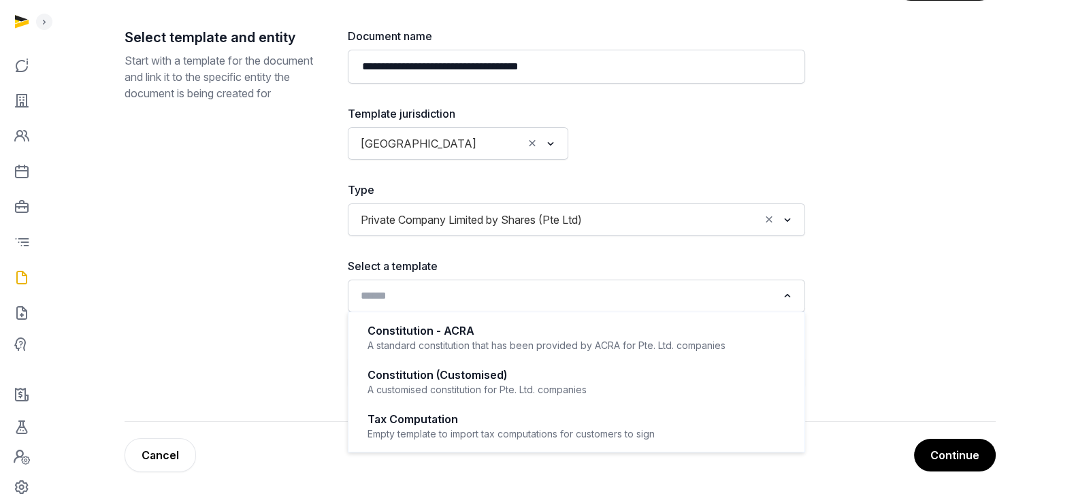
click at [532, 292] on input "Search for option" at bounding box center [566, 296] width 421 height 19
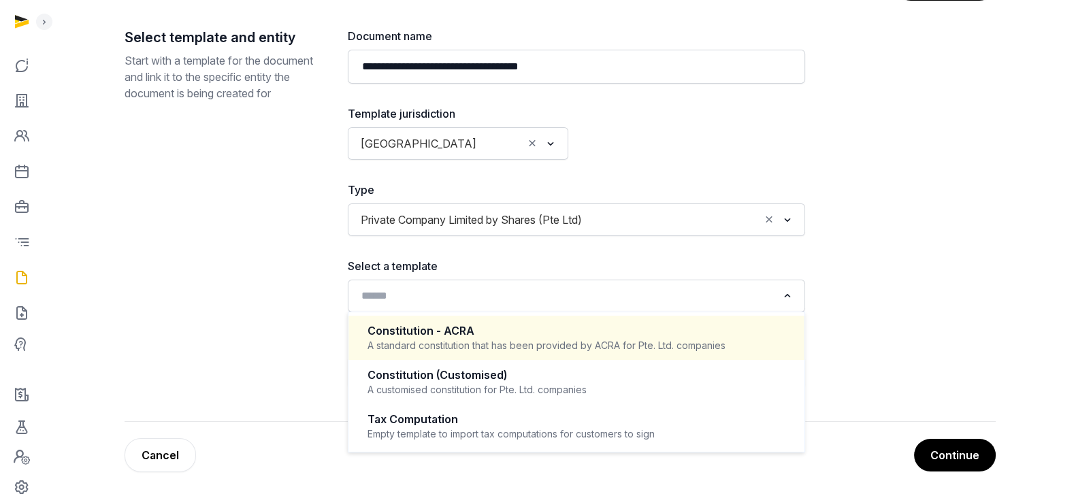
click at [670, 208] on div "Private Company Limited by Shares (Pte Ltd)" at bounding box center [558, 219] width 406 height 22
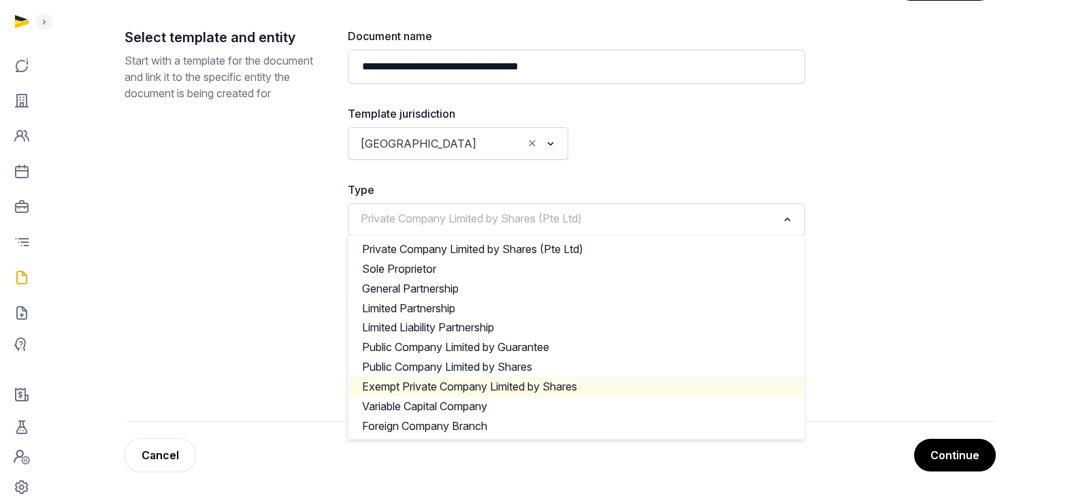
click at [521, 378] on li "Exempt Private Company Limited by Shares" at bounding box center [576, 387] width 456 height 20
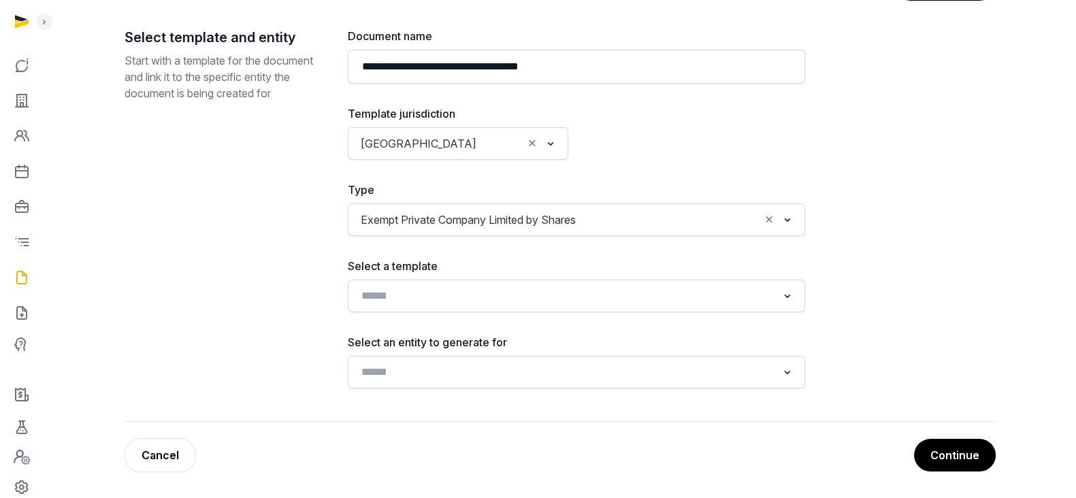
click at [568, 274] on div "Select a template Loading..." at bounding box center [576, 285] width 457 height 54
click at [542, 312] on div "**********" at bounding box center [576, 208] width 457 height 361
click at [574, 307] on div "Loading..." at bounding box center [577, 296] width 444 height 25
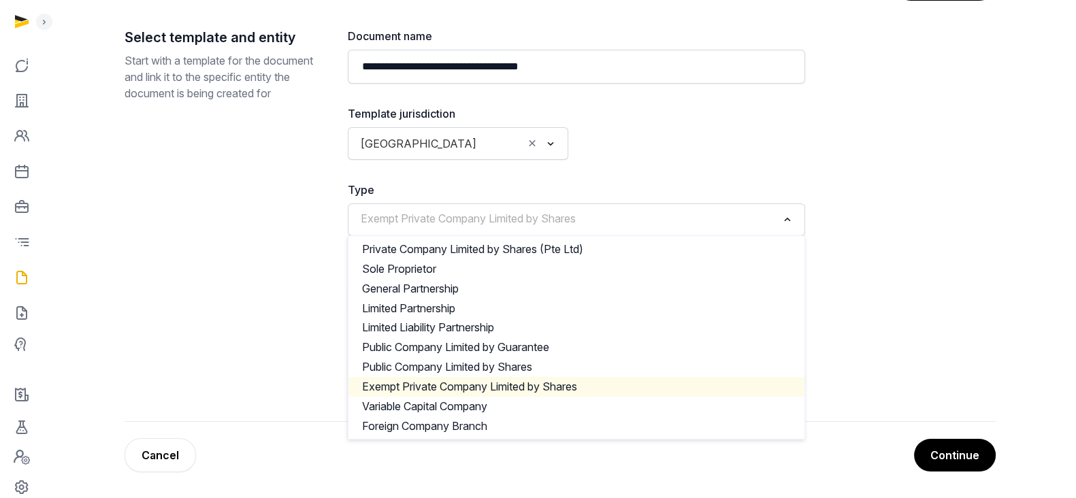
click at [610, 222] on input "Search for option" at bounding box center [566, 219] width 421 height 19
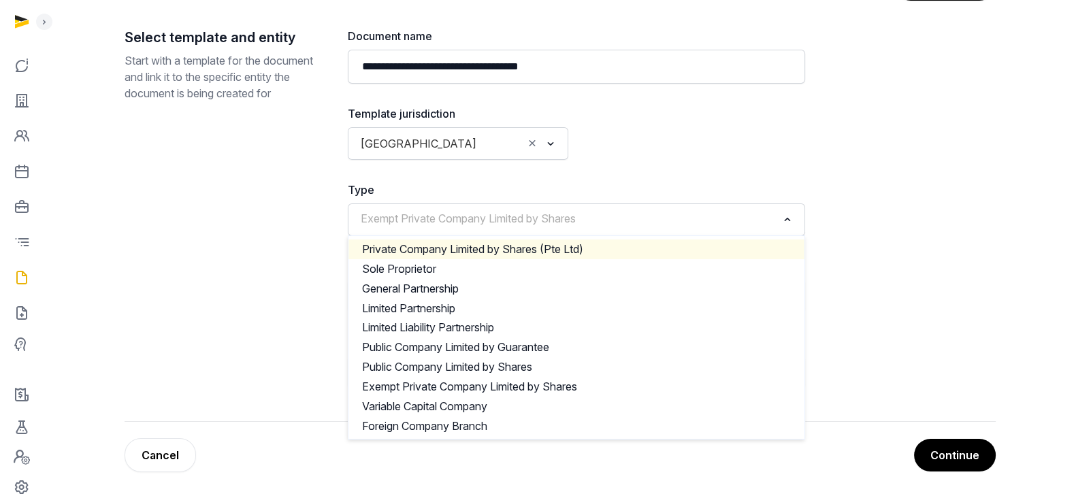
click at [568, 242] on li "Private Company Limited by Shares (Pte Ltd)" at bounding box center [576, 250] width 456 height 20
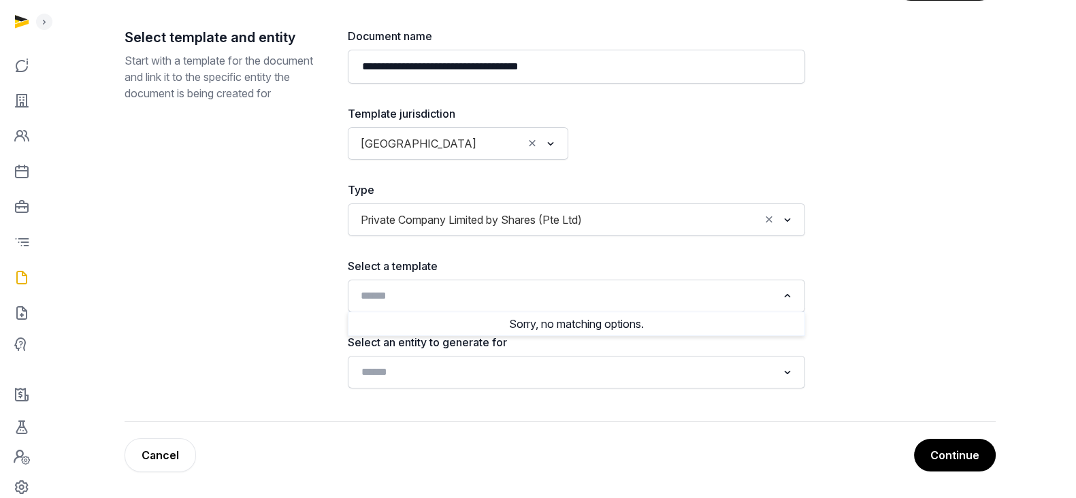
click at [530, 287] on input "Search for option" at bounding box center [566, 296] width 421 height 19
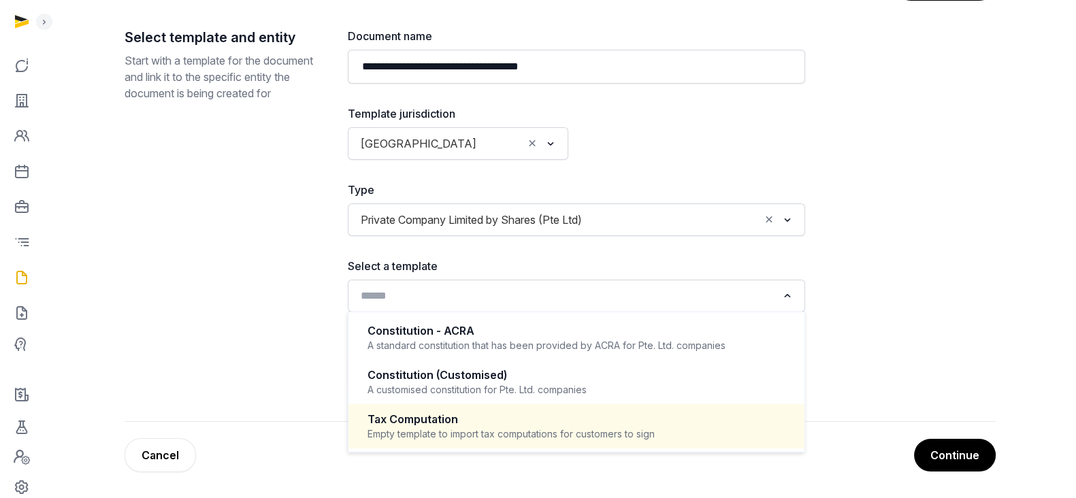
click at [541, 413] on div "Tax Computation" at bounding box center [577, 420] width 418 height 16
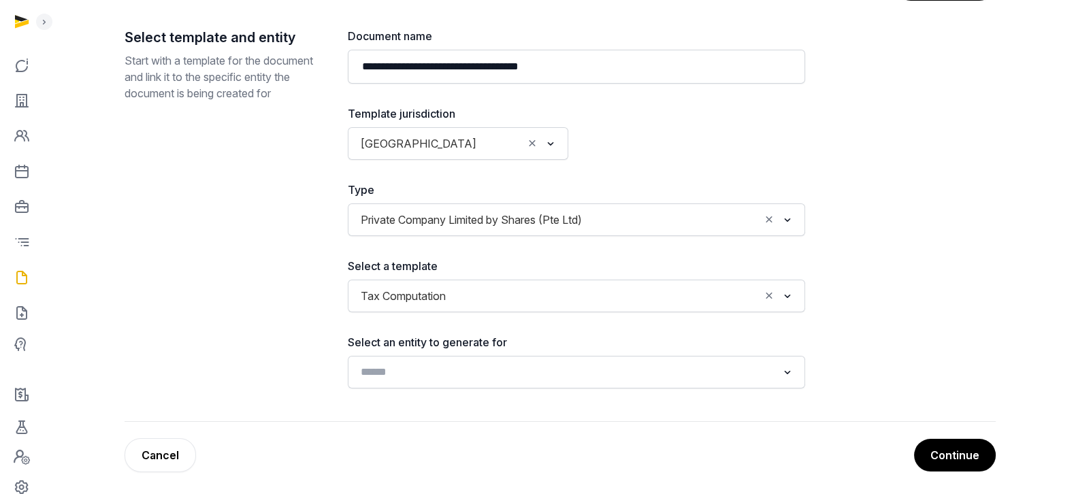
click at [634, 365] on input "Search for option" at bounding box center [566, 372] width 421 height 19
type input "********"
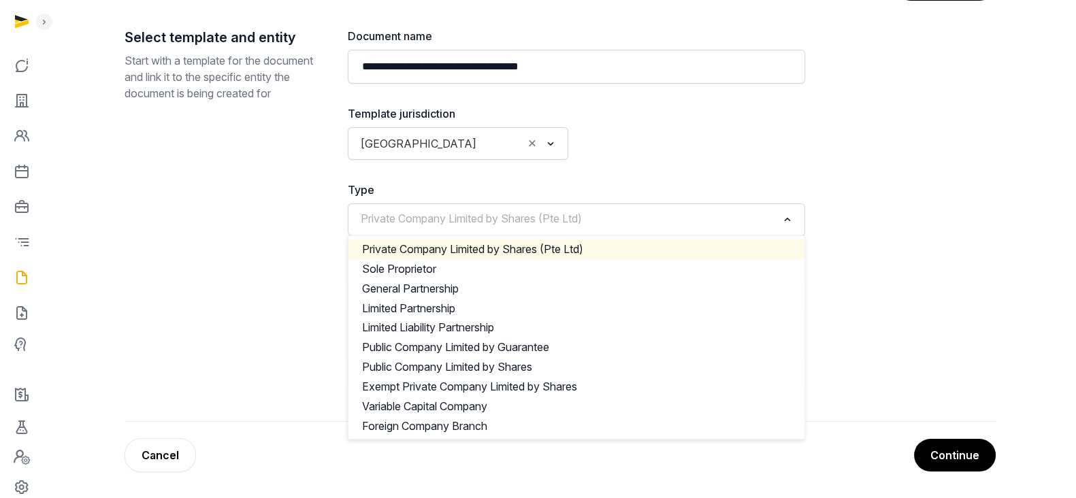
click at [681, 218] on input "Search for option" at bounding box center [566, 219] width 421 height 19
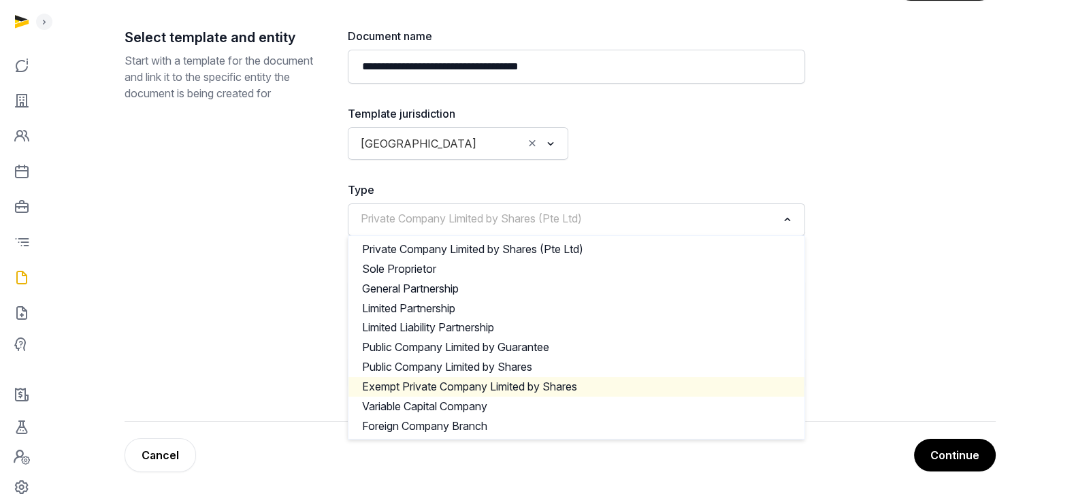
click at [562, 382] on li "Exempt Private Company Limited by Shares" at bounding box center [576, 387] width 456 height 20
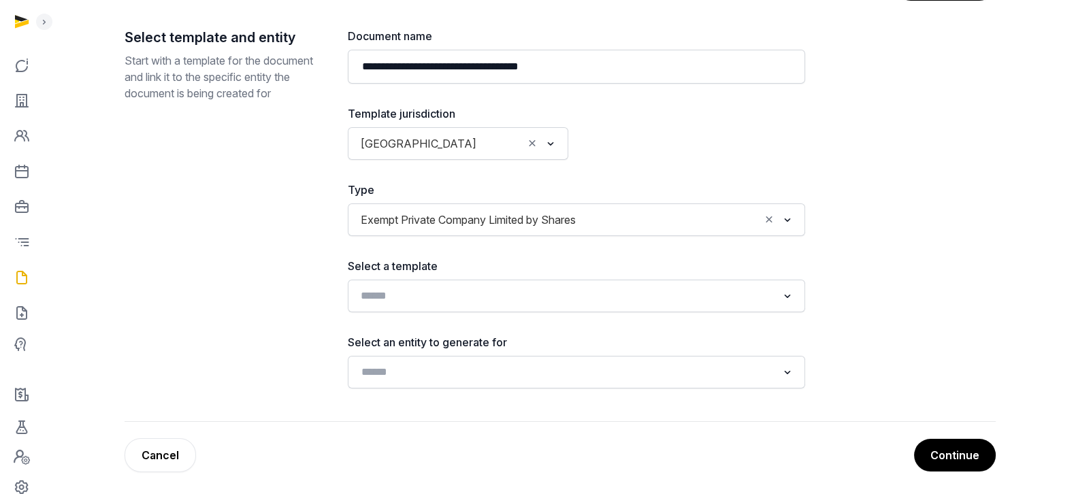
click at [641, 302] on input "Search for option" at bounding box center [566, 296] width 421 height 19
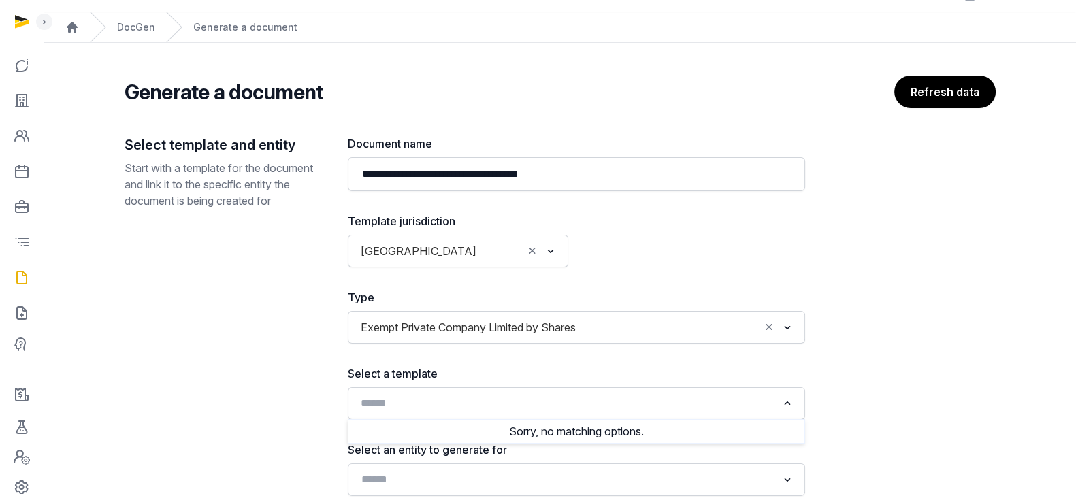
scroll to position [31, 0]
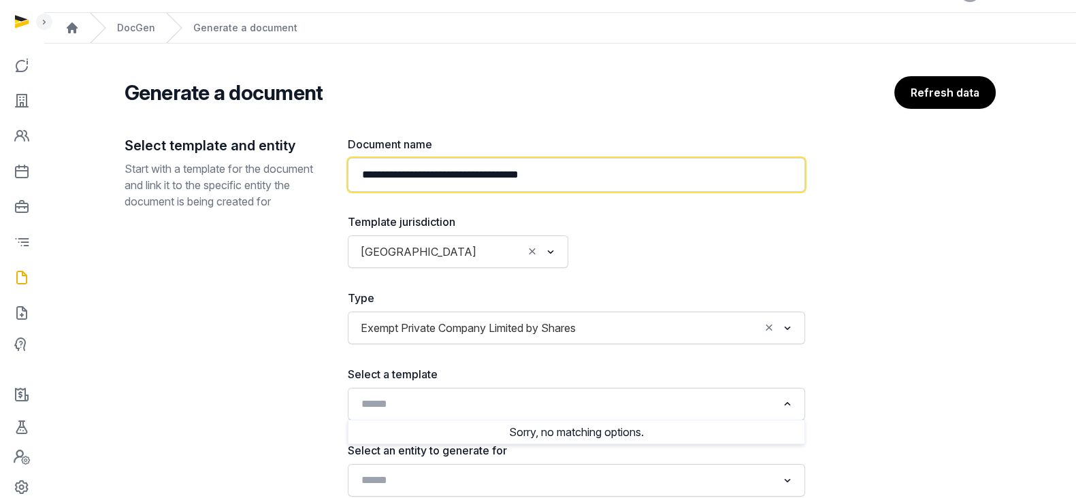
click at [584, 178] on input "**********" at bounding box center [576, 175] width 457 height 34
drag, startPoint x: 616, startPoint y: 178, endPoint x: 185, endPoint y: 173, distance: 430.9
click at [185, 173] on div "**********" at bounding box center [560, 333] width 871 height 394
type input "**********"
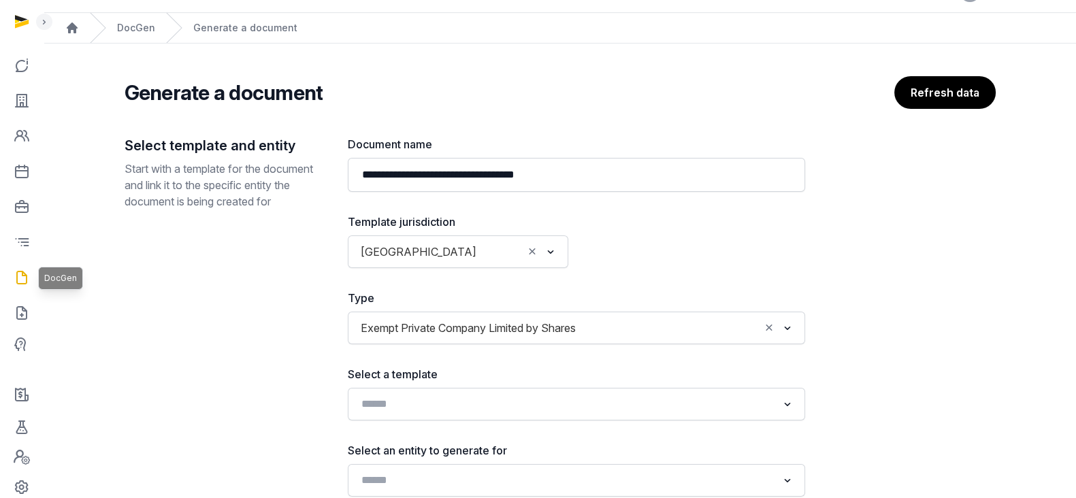
click at [31, 285] on link at bounding box center [21, 277] width 33 height 33
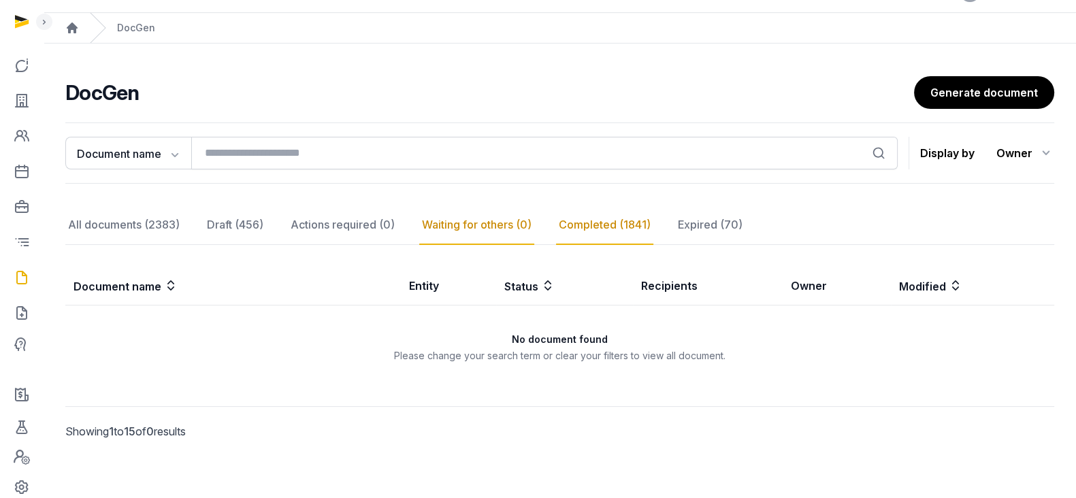
click at [616, 220] on div "Completed (1841)" at bounding box center [604, 225] width 97 height 39
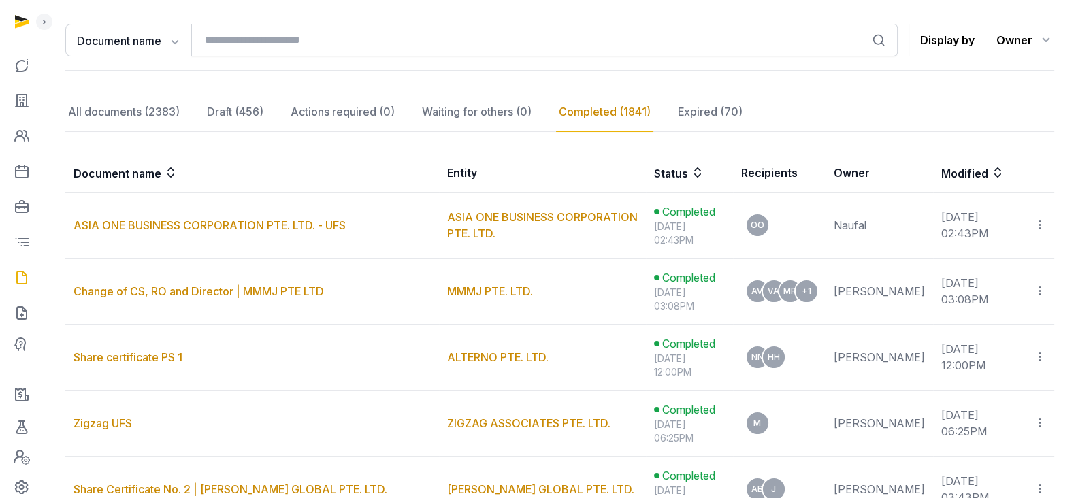
scroll to position [144, 0]
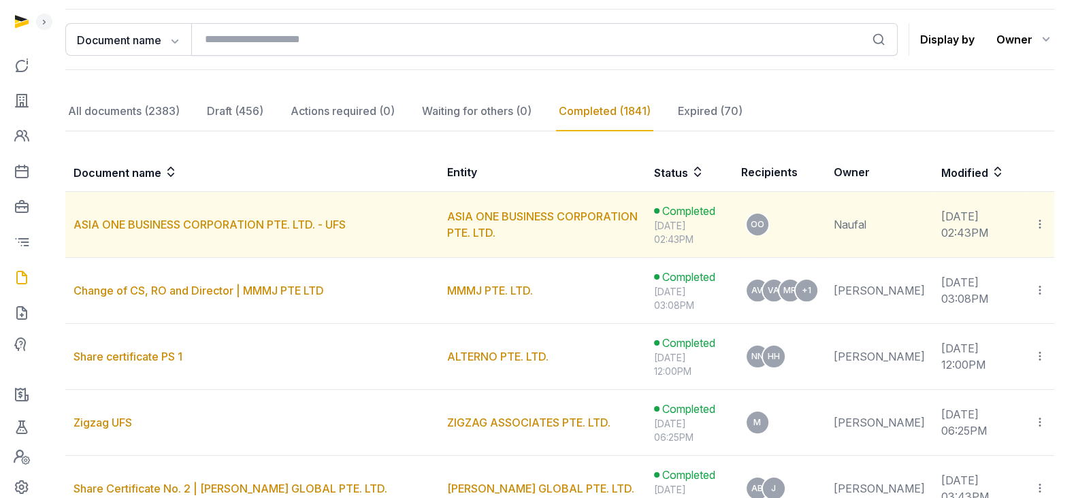
click at [500, 227] on td "ASIA ONE BUSINESS CORPORATION PTE. LTD." at bounding box center [542, 225] width 207 height 66
click at [201, 218] on link "ASIA ONE BUSINESS CORPORATION PTE. LTD. - UFS" at bounding box center [210, 225] width 272 height 14
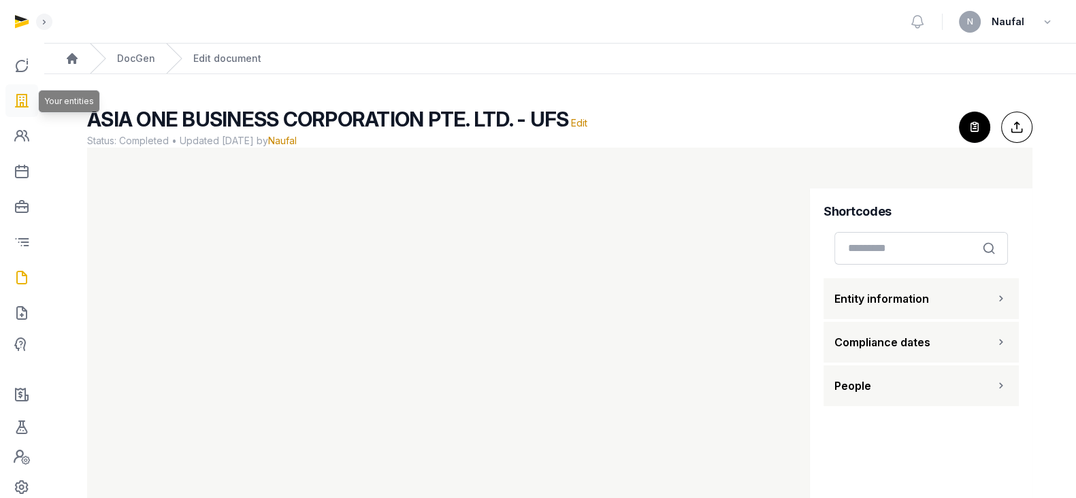
click at [14, 110] on icon at bounding box center [22, 101] width 16 height 22
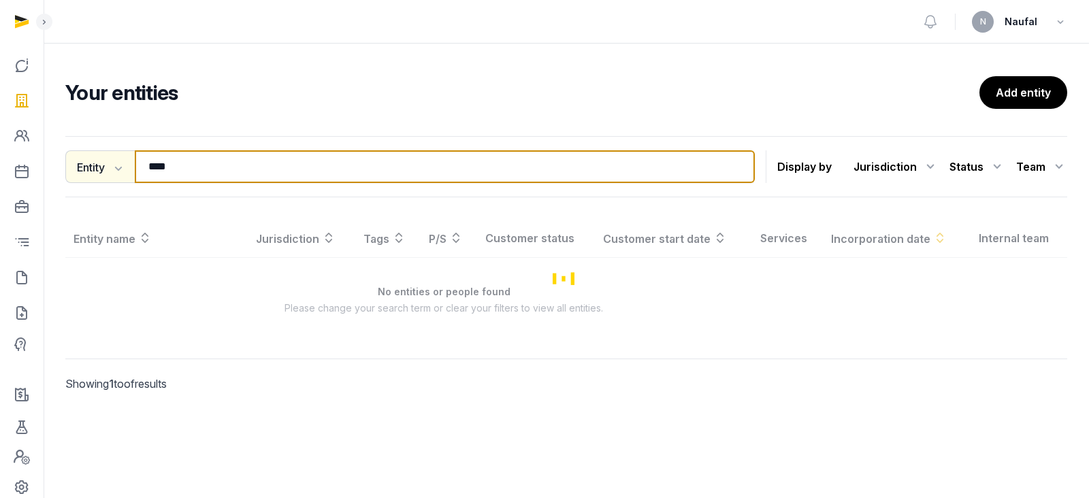
drag, startPoint x: 231, startPoint y: 155, endPoint x: 93, endPoint y: 152, distance: 137.5
click at [93, 152] on div "Entity Entity People Tags Services **** Search" at bounding box center [409, 166] width 689 height 33
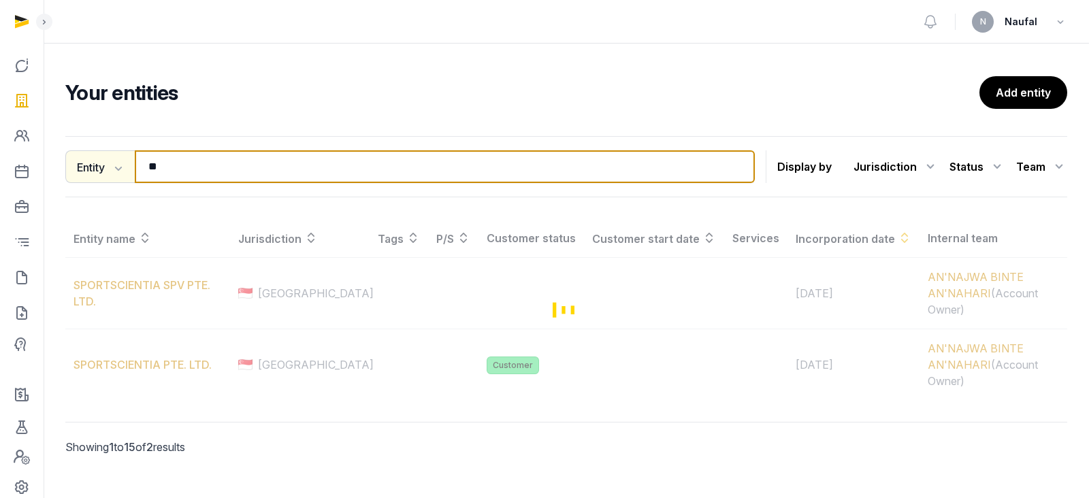
type input "*"
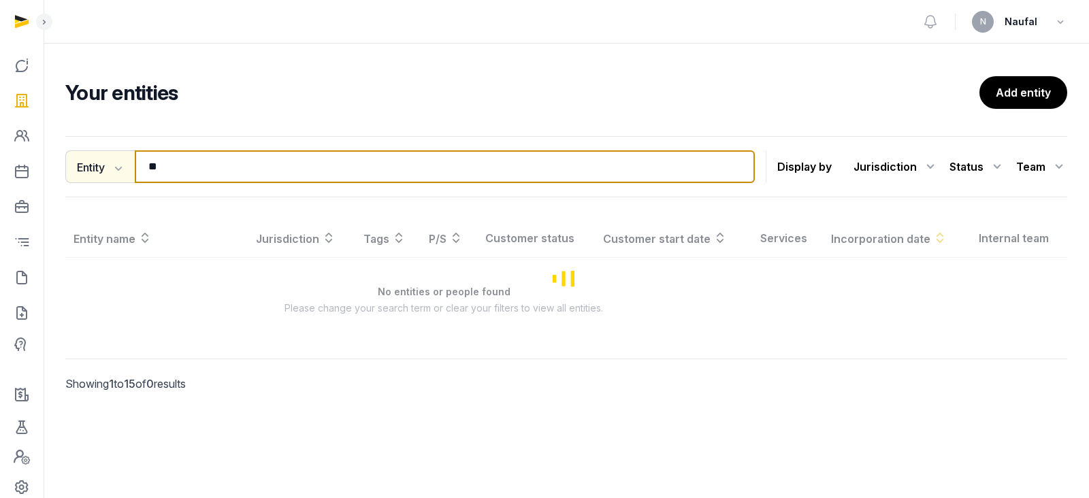
type input "*"
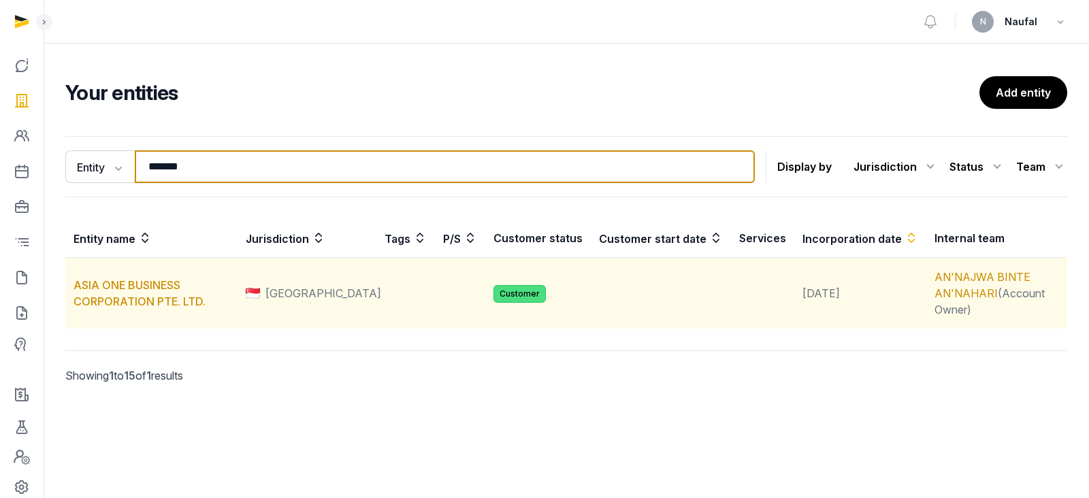
type input "*******"
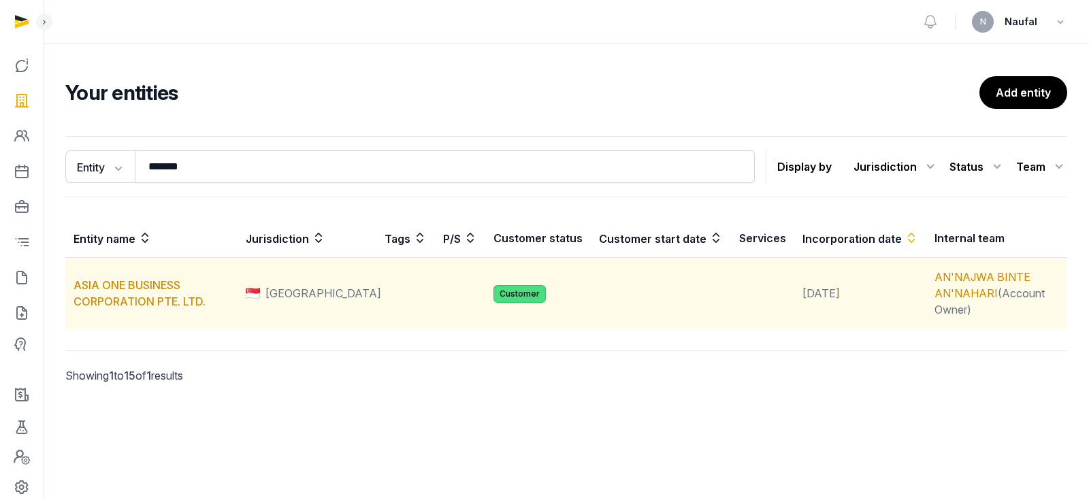
click at [167, 291] on td "ASIA ONE BUSINESS CORPORATION PTE. LTD." at bounding box center [151, 293] width 172 height 71
click at [148, 287] on link "ASIA ONE BUSINESS CORPORATION PTE. LTD." at bounding box center [140, 293] width 132 height 30
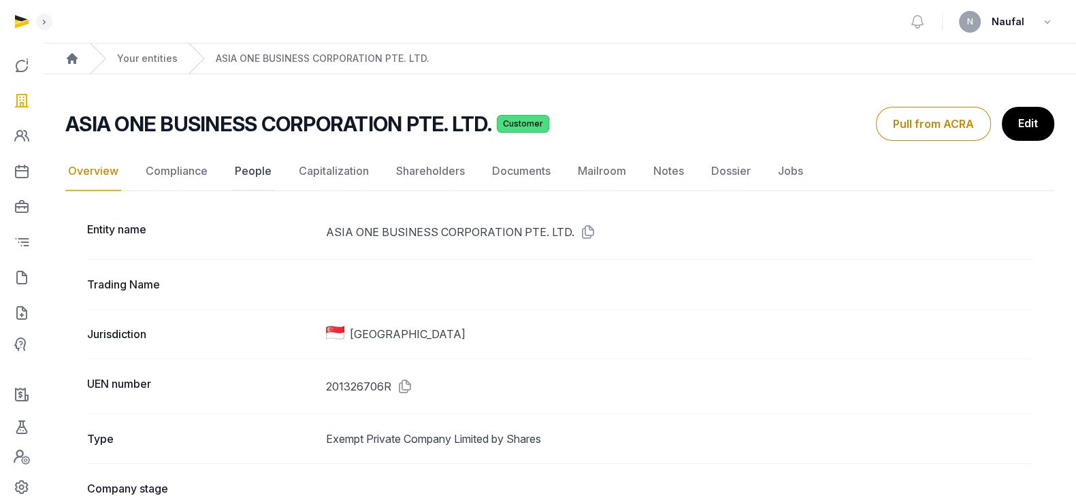
click at [261, 172] on link "People" at bounding box center [253, 171] width 42 height 39
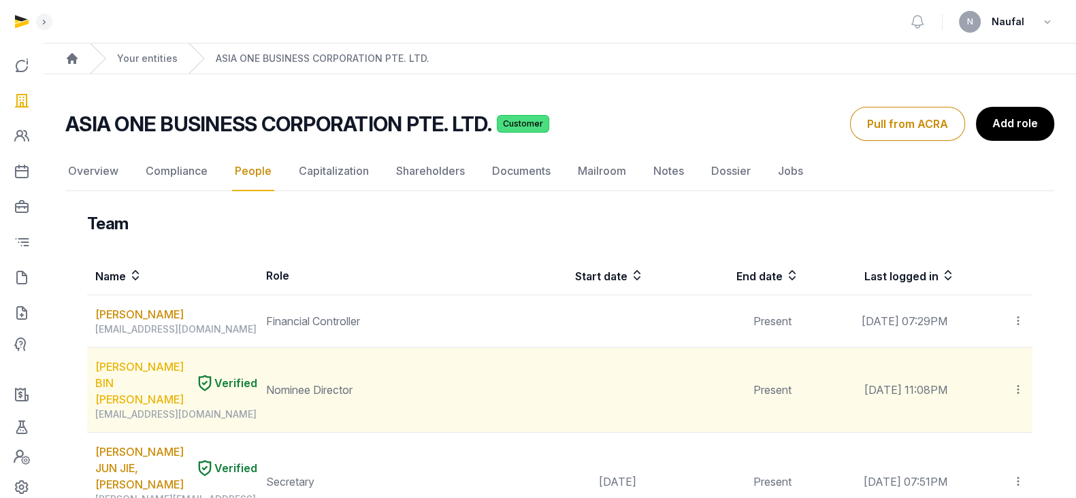
click at [126, 388] on link "[PERSON_NAME] BIN [PERSON_NAME]" at bounding box center [142, 383] width 95 height 49
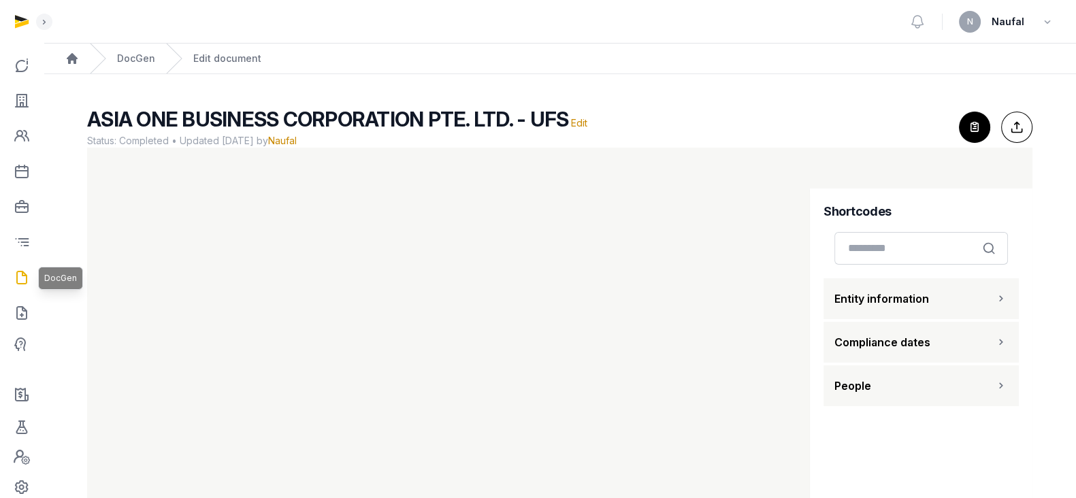
click at [21, 274] on icon at bounding box center [22, 278] width 16 height 22
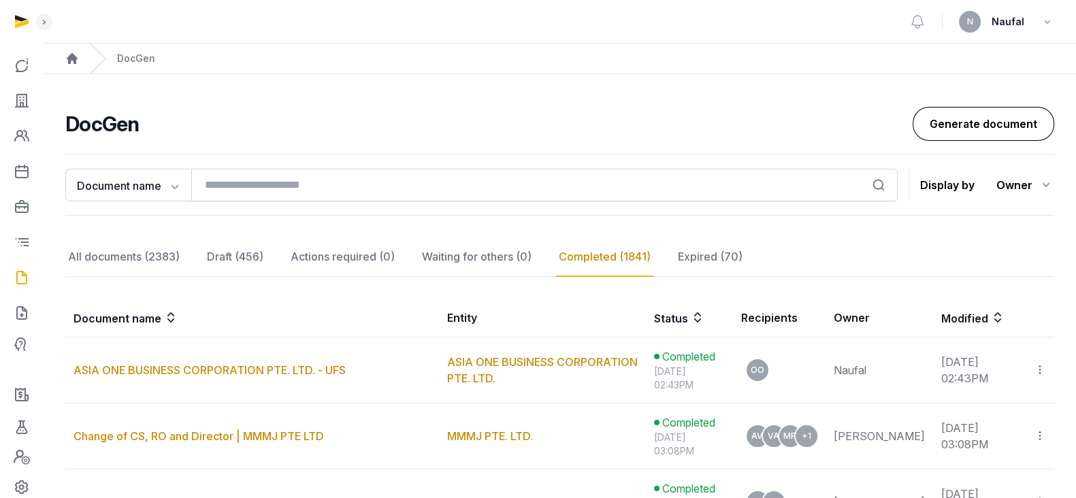
click at [976, 131] on link "Generate document" at bounding box center [984, 124] width 142 height 34
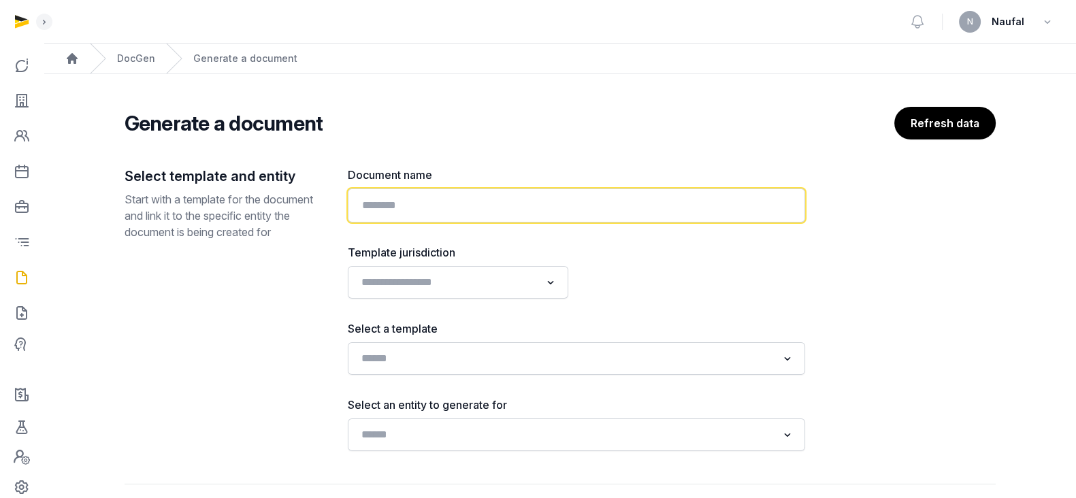
click at [576, 206] on input "text" at bounding box center [576, 206] width 457 height 34
paste input "**********"
type input "**********"
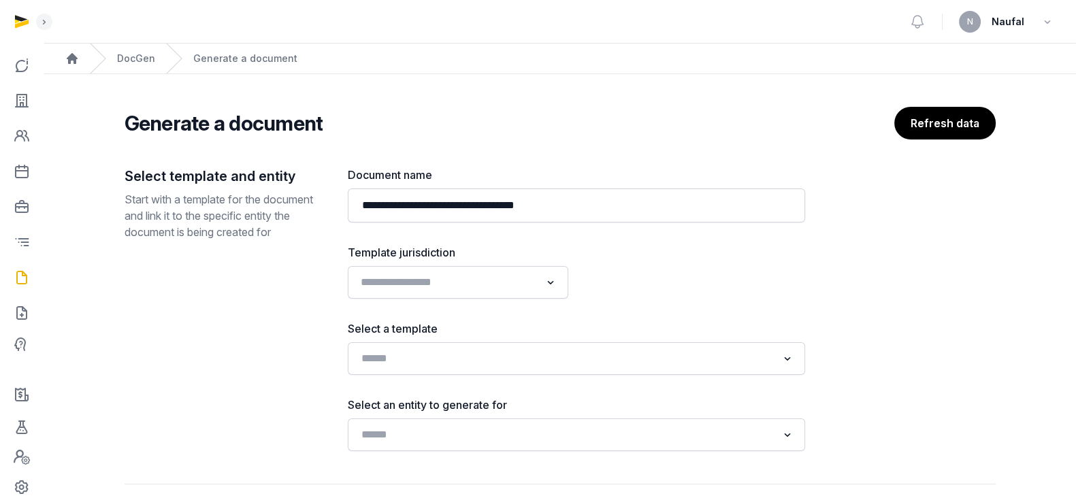
click at [522, 291] on div "Loading..." at bounding box center [458, 282] width 207 height 25
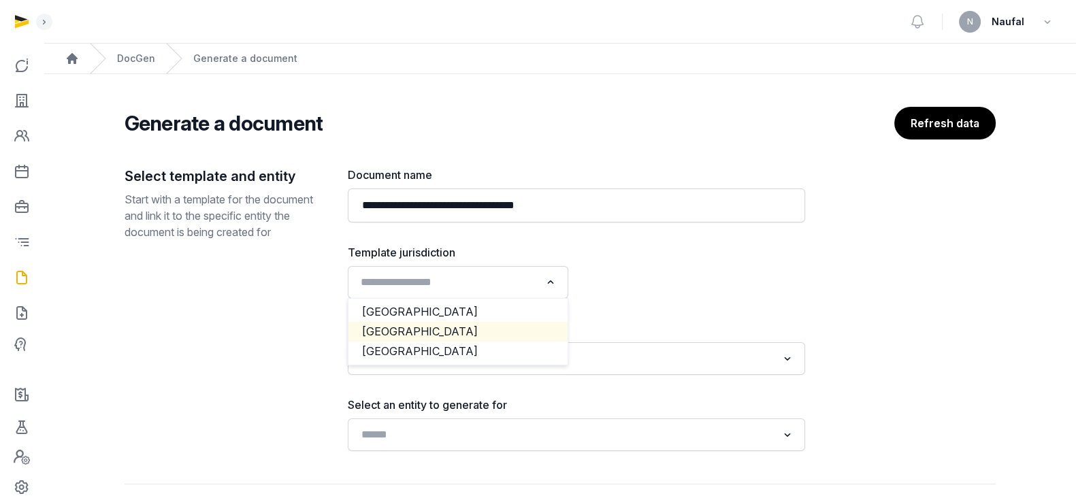
click at [483, 322] on li "[GEOGRAPHIC_DATA]" at bounding box center [457, 332] width 219 height 20
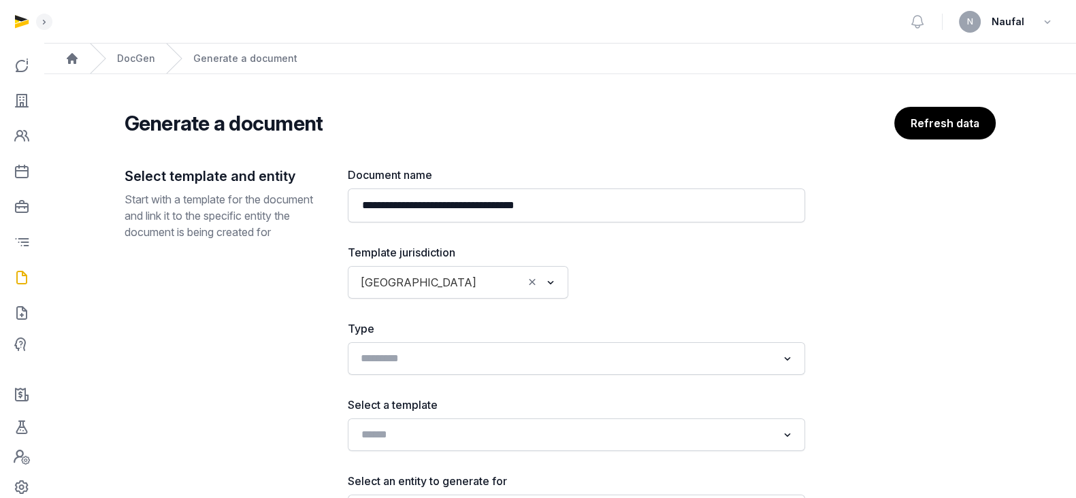
click at [514, 364] on input "Search for option" at bounding box center [566, 358] width 421 height 19
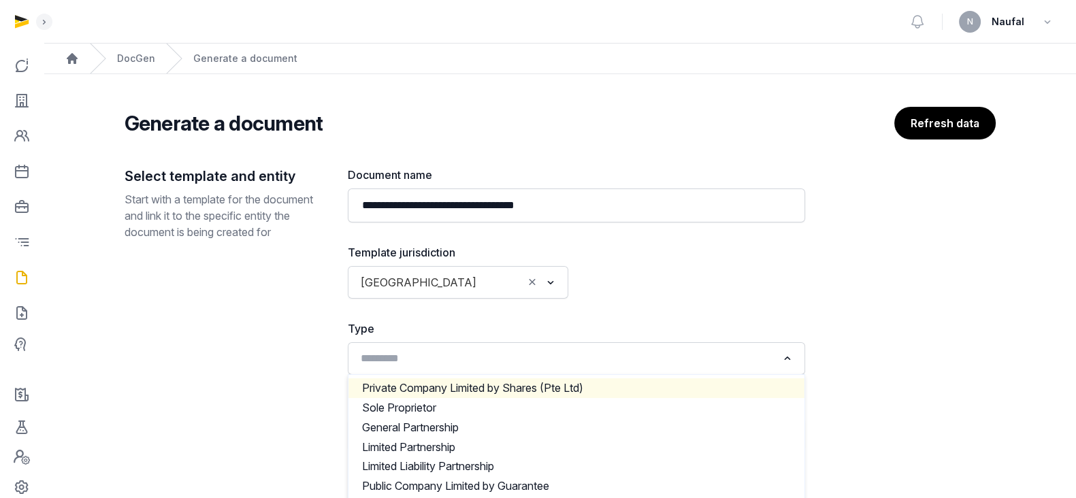
click at [526, 389] on li "Private Company Limited by Shares (Pte Ltd)" at bounding box center [576, 388] width 456 height 20
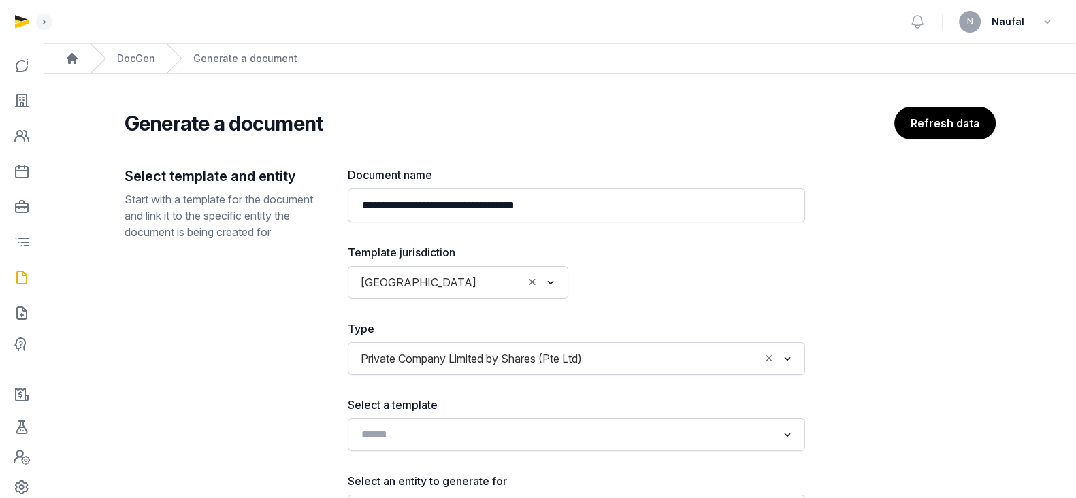
scroll to position [139, 0]
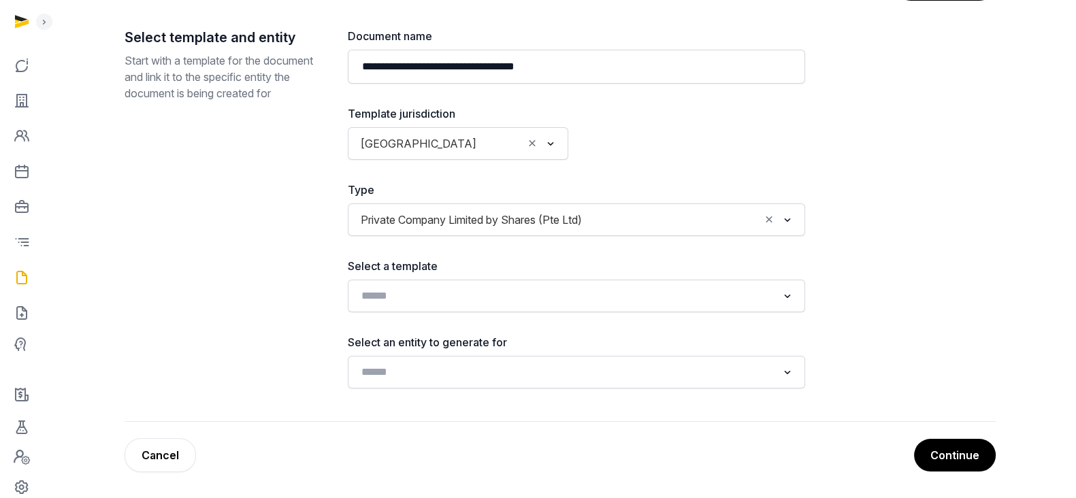
click at [766, 312] on div "**********" at bounding box center [576, 208] width 457 height 361
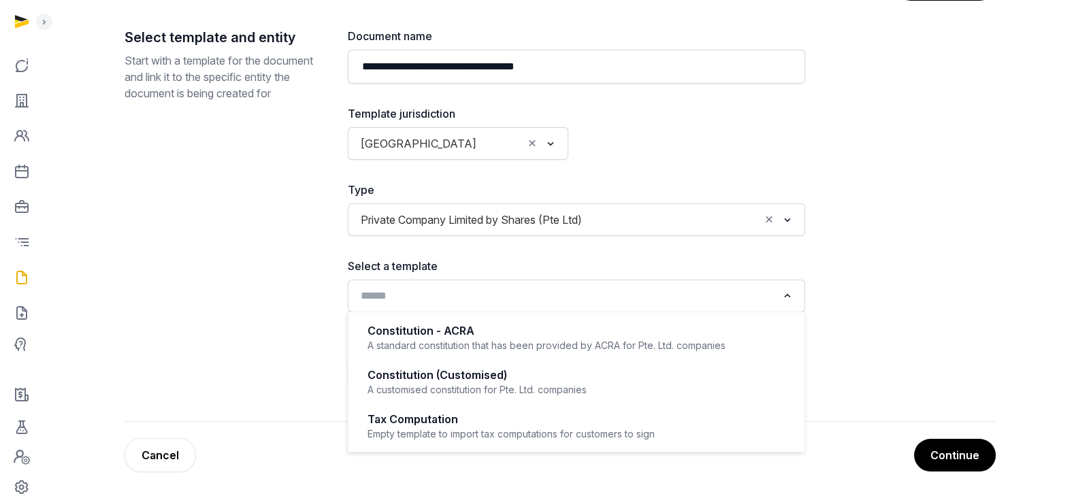
click at [762, 304] on input "Search for option" at bounding box center [566, 296] width 421 height 19
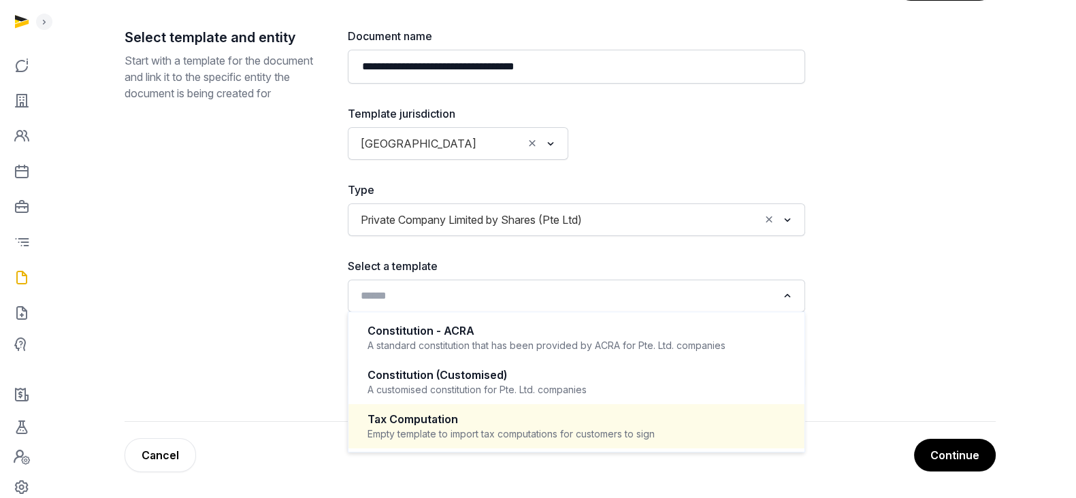
click at [490, 419] on div "Tax Computation" at bounding box center [577, 420] width 418 height 16
click at [576, 296] on input "Search for option" at bounding box center [566, 296] width 421 height 19
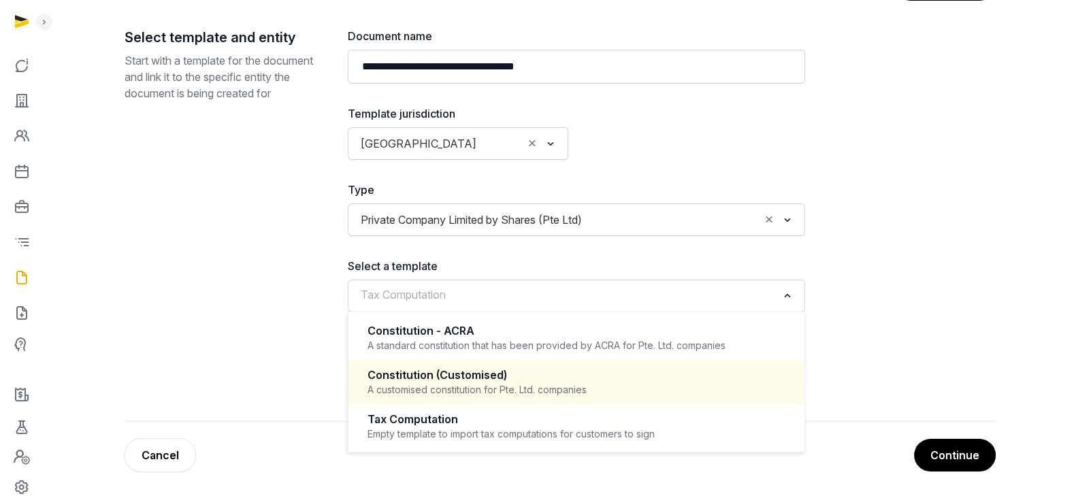
click at [587, 384] on div "A customised constitution for Pte. Ltd. companies" at bounding box center [577, 390] width 418 height 14
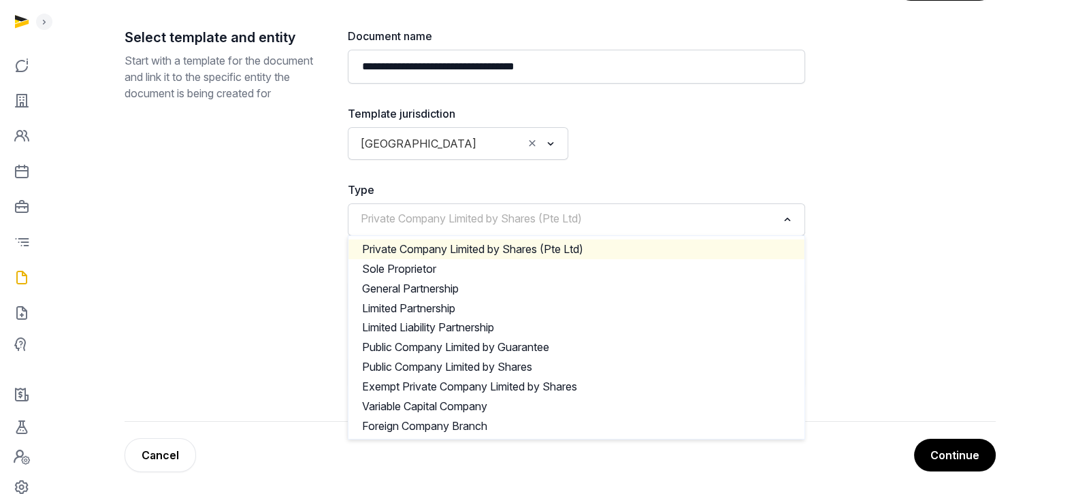
click at [603, 229] on div "Private Company Limited by Shares (Pte Ltd) Loading..." at bounding box center [577, 220] width 444 height 25
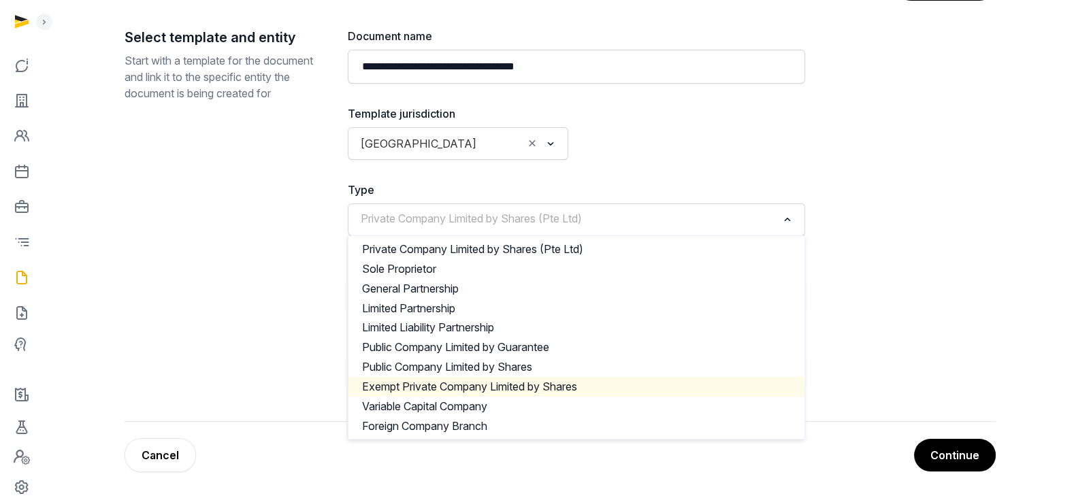
click at [568, 383] on li "Exempt Private Company Limited by Shares" at bounding box center [576, 387] width 456 height 20
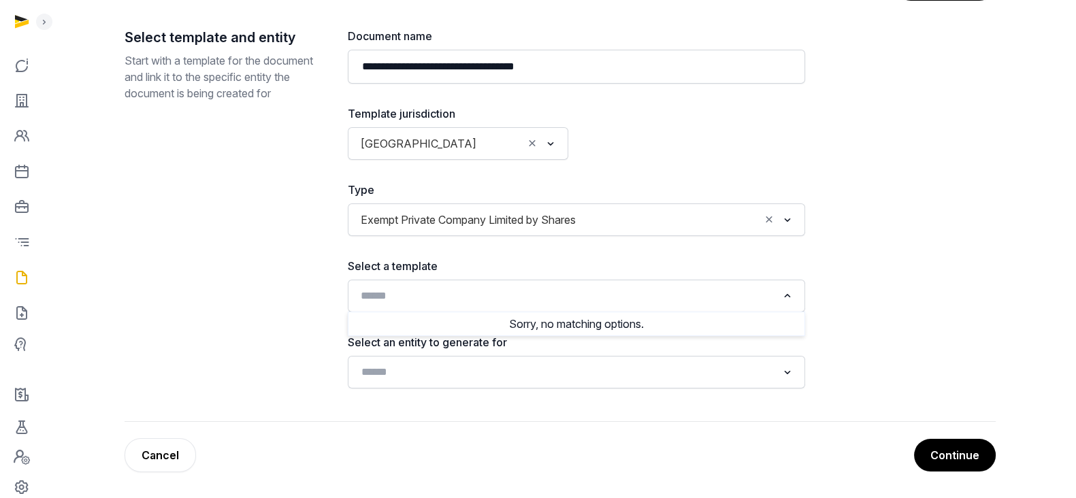
click at [643, 294] on input "Search for option" at bounding box center [566, 296] width 421 height 19
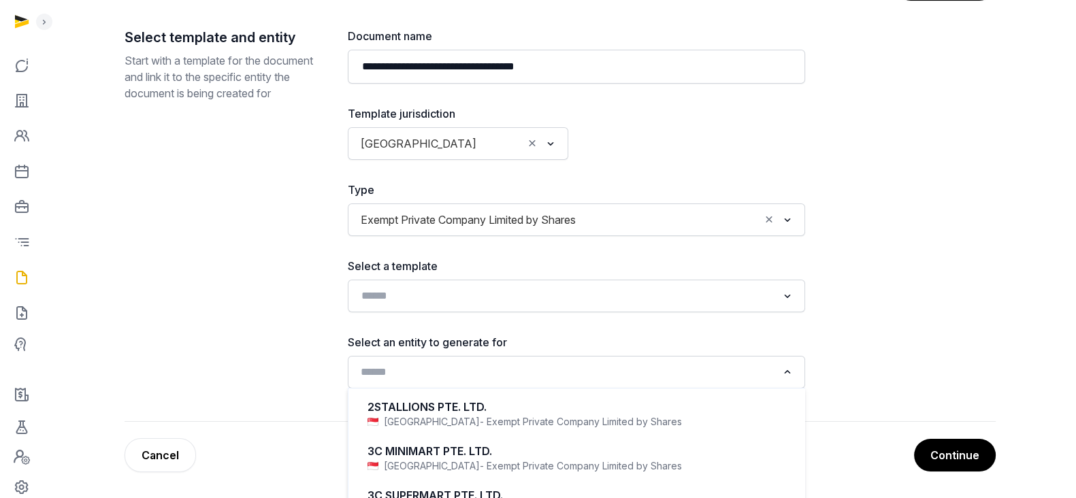
click at [593, 380] on input "Search for option" at bounding box center [566, 372] width 421 height 19
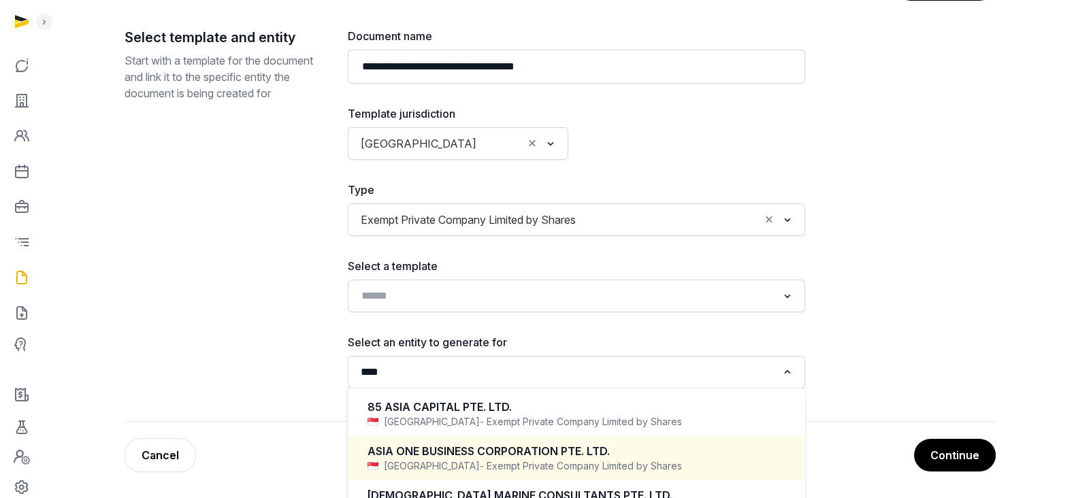
click at [592, 452] on div "ASIA ONE BUSINESS CORPORATION PTE. LTD." at bounding box center [577, 452] width 418 height 16
type input "****"
click at [630, 365] on input "Search for option" at bounding box center [566, 372] width 421 height 19
click at [881, 353] on div "**********" at bounding box center [560, 225] width 871 height 394
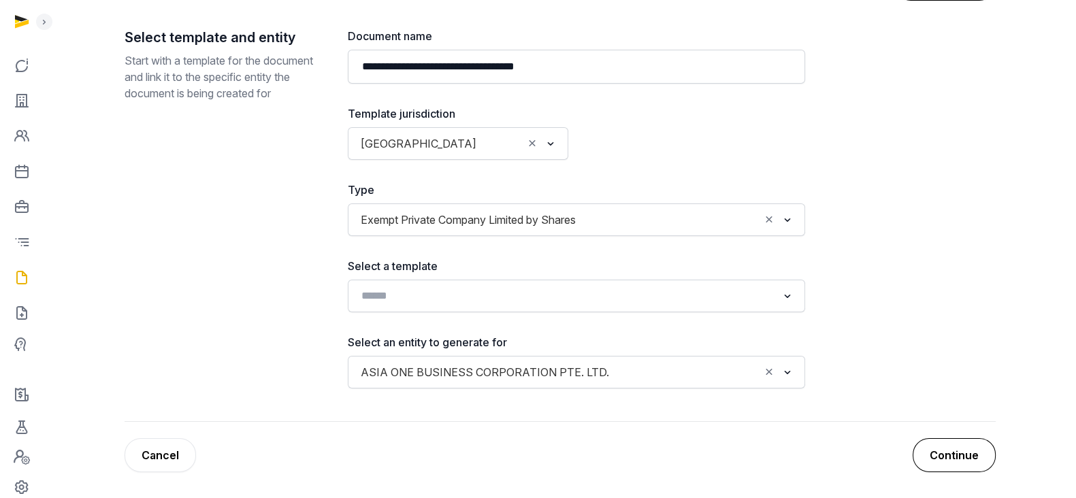
click at [943, 459] on button "Continue" at bounding box center [954, 455] width 83 height 34
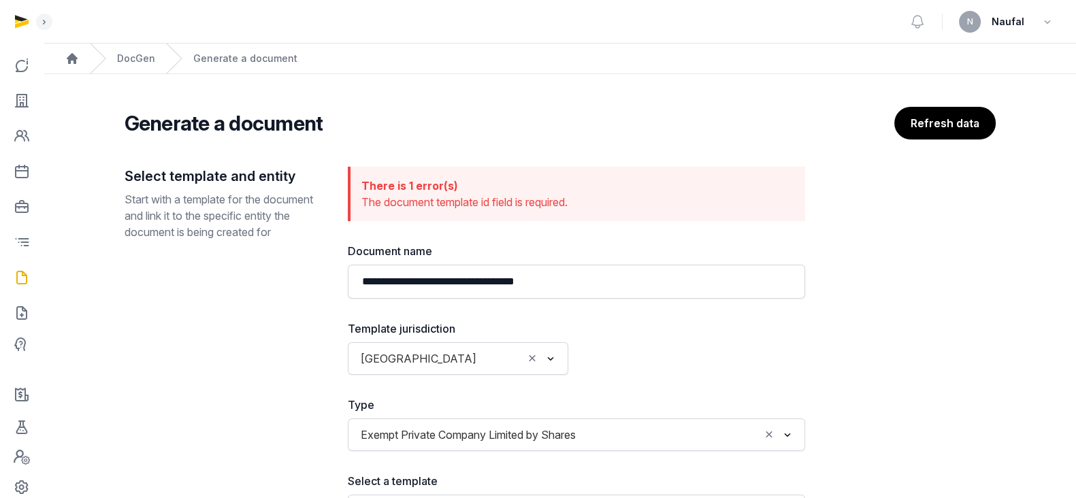
scroll to position [144, 0]
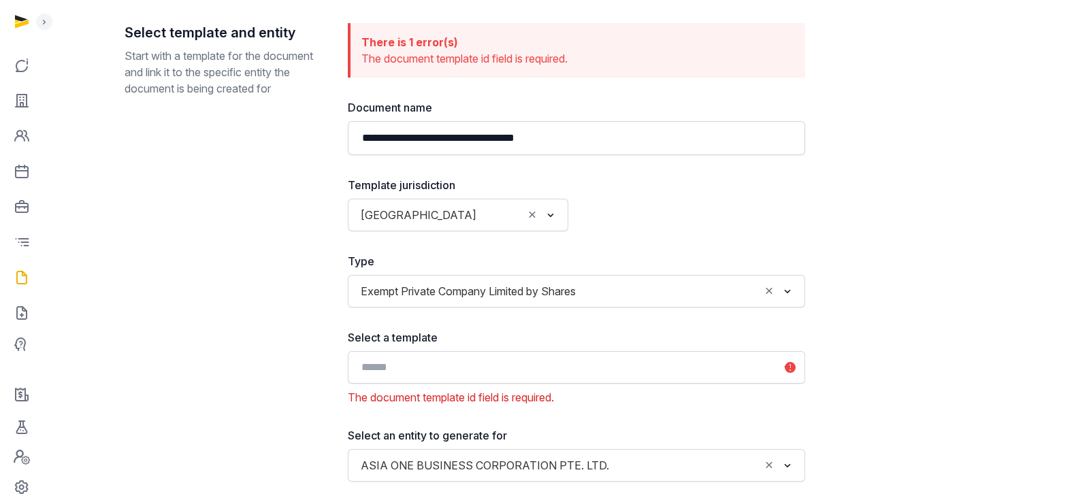
click at [656, 380] on div "Loading..." at bounding box center [576, 367] width 457 height 33
click at [697, 365] on input "Search for option" at bounding box center [566, 367] width 421 height 19
click at [792, 368] on icon "Search for option" at bounding box center [788, 367] width 14 height 16
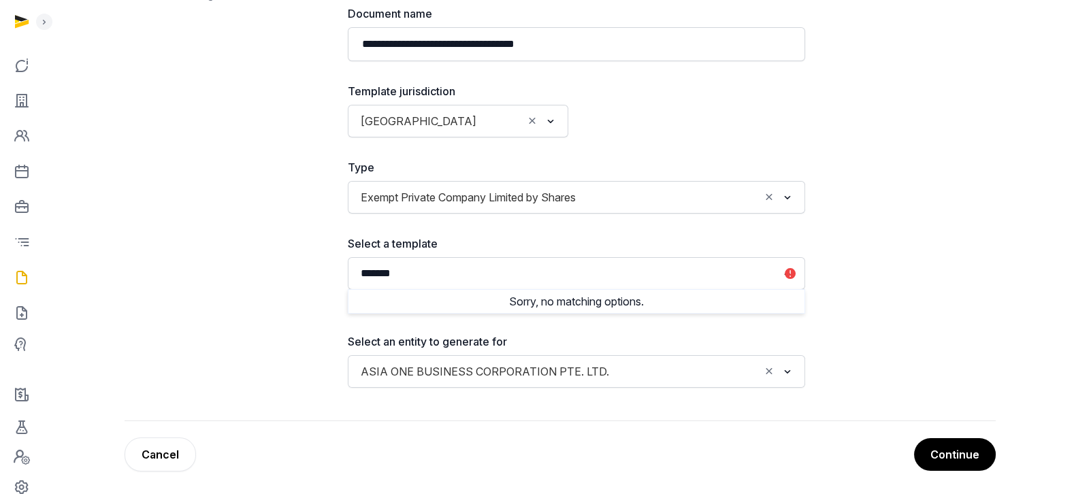
click at [675, 291] on ul "Sorry, no matching options." at bounding box center [576, 301] width 457 height 25
type input "*******"
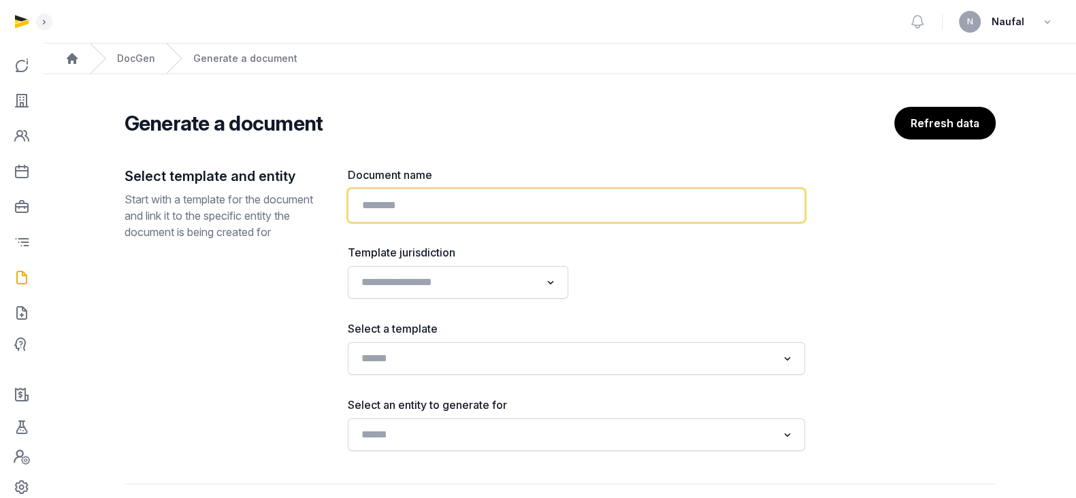
click at [503, 208] on input "text" at bounding box center [576, 206] width 457 height 34
paste input "**********"
type input "**********"
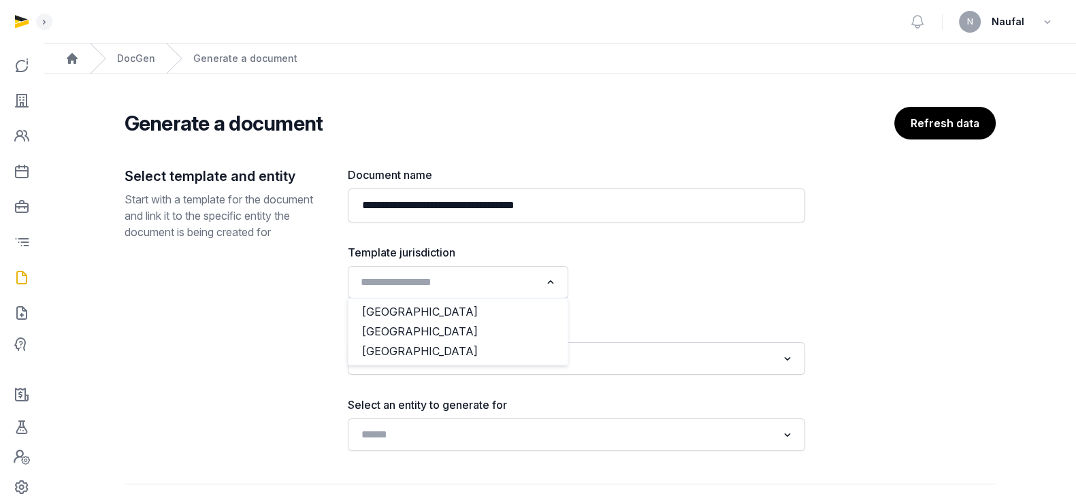
click at [493, 282] on input "Search for option" at bounding box center [448, 282] width 184 height 19
click at [441, 329] on li "[GEOGRAPHIC_DATA]" at bounding box center [457, 332] width 219 height 20
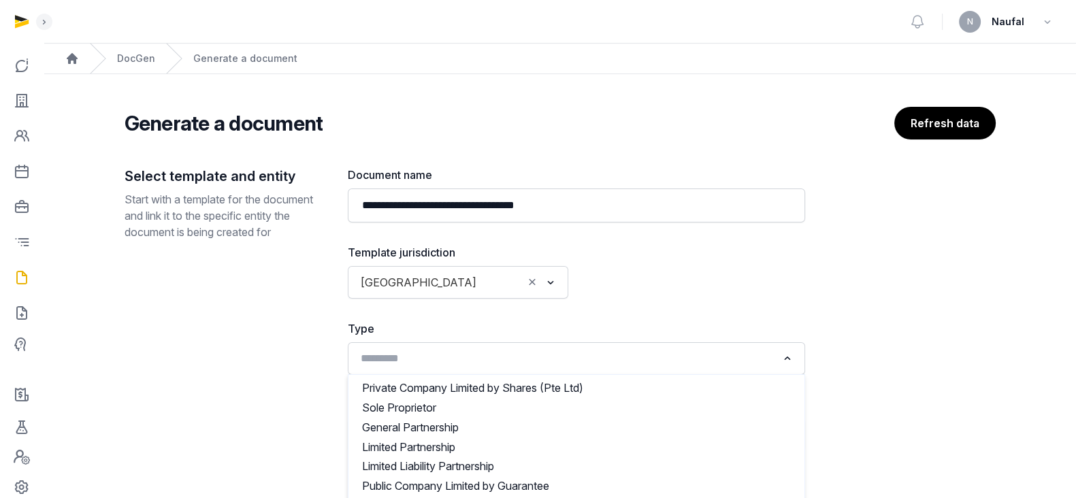
click at [477, 349] on input "Search for option" at bounding box center [566, 358] width 421 height 19
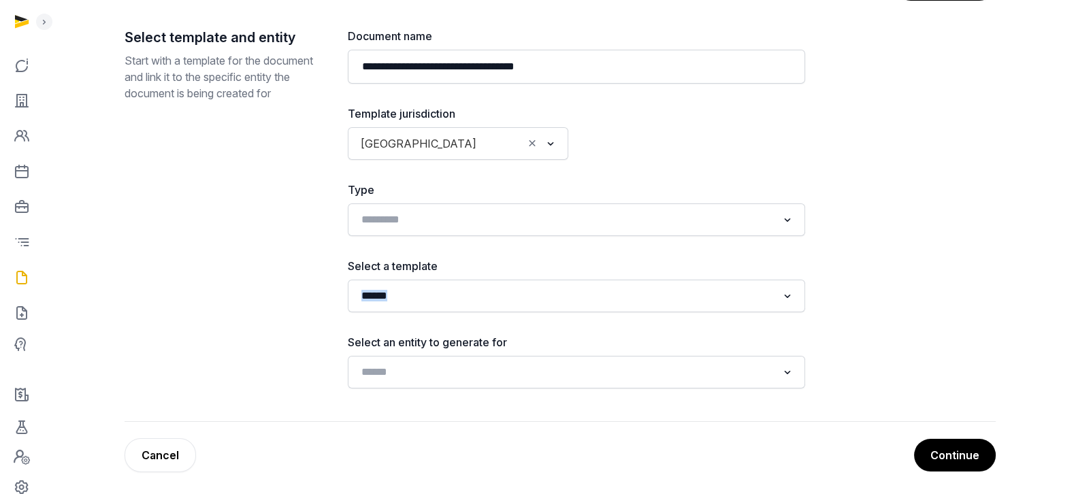
drag, startPoint x: 886, startPoint y: 274, endPoint x: 718, endPoint y: 280, distance: 168.3
click at [718, 280] on div "**********" at bounding box center [560, 225] width 871 height 394
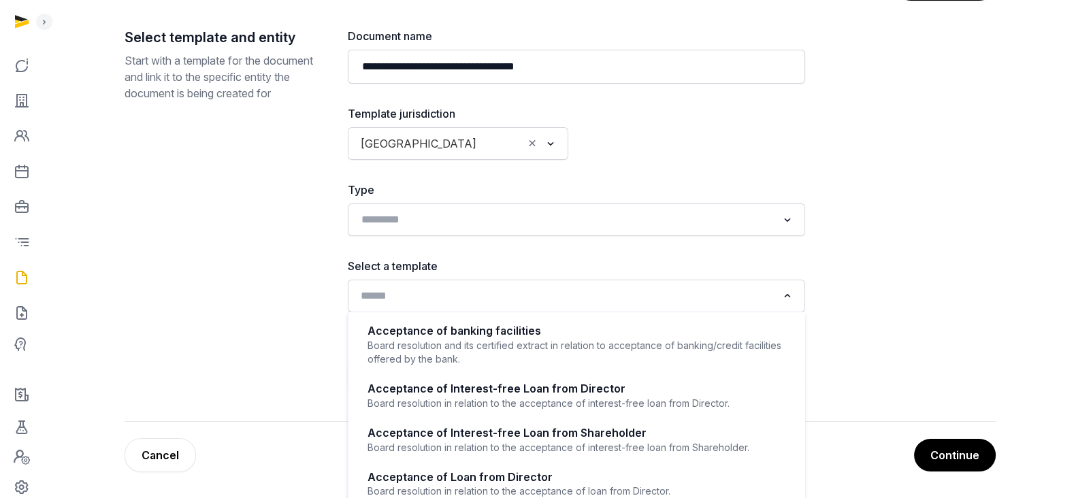
click at [718, 287] on input "Search for option" at bounding box center [566, 296] width 421 height 19
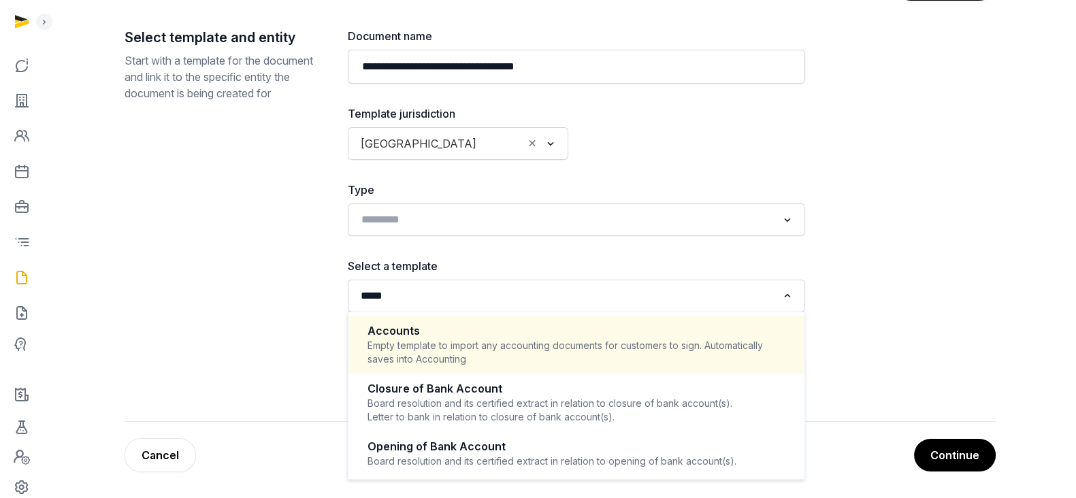
click at [614, 354] on div "Empty template to import any accounting documents for customers to sign. Automa…" at bounding box center [577, 352] width 418 height 27
type input "*****"
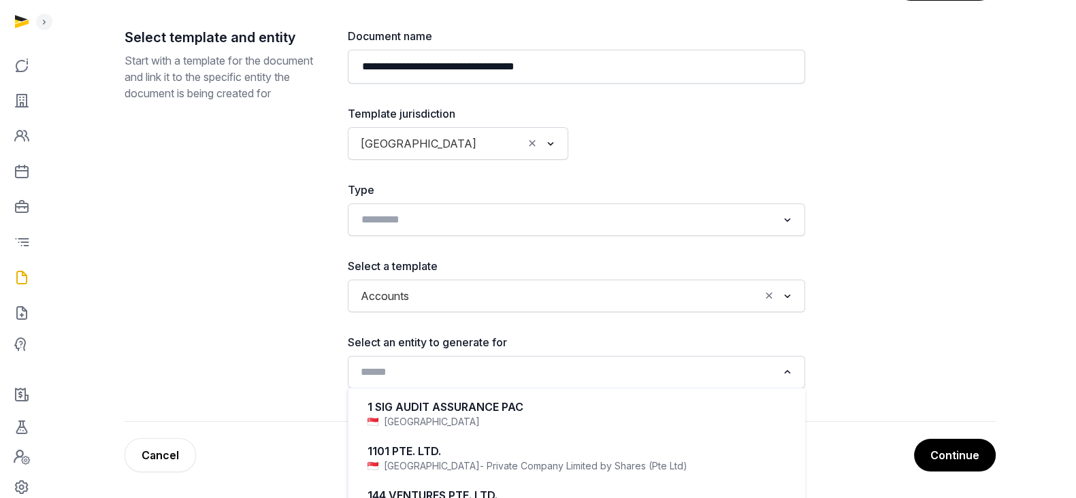
click at [568, 369] on input "Search for option" at bounding box center [566, 372] width 421 height 19
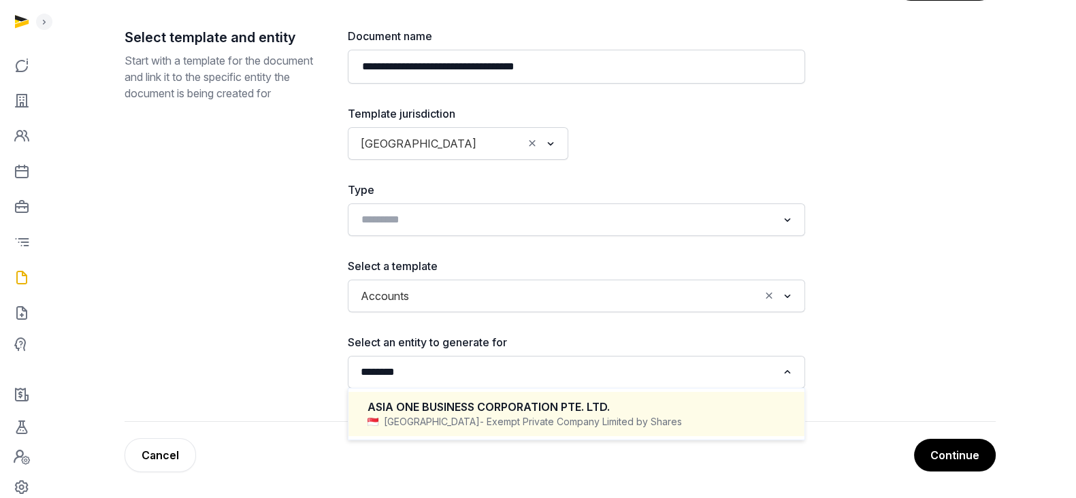
click at [502, 418] on span "- Exempt Private Company Limited by Shares" at bounding box center [581, 422] width 202 height 14
type input "********"
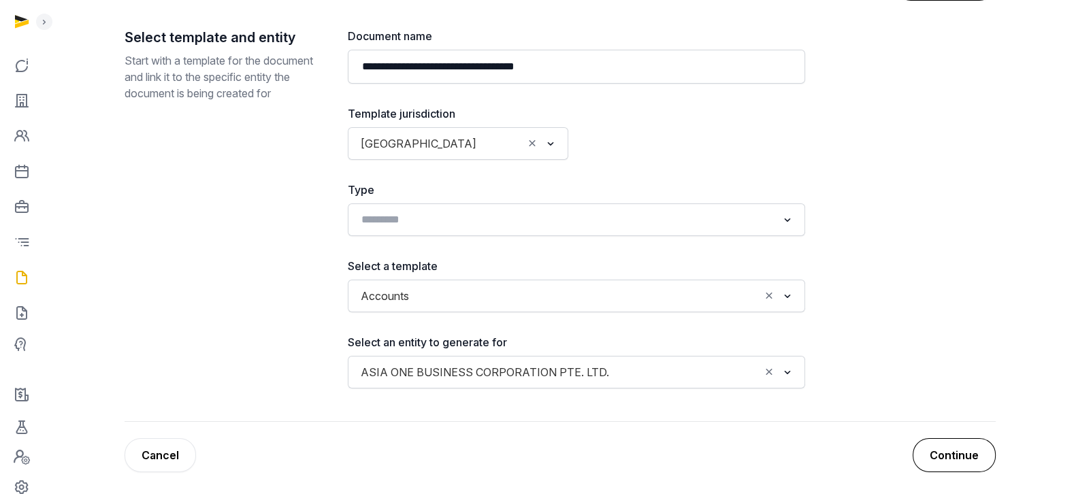
click at [973, 444] on button "Continue" at bounding box center [954, 455] width 83 height 34
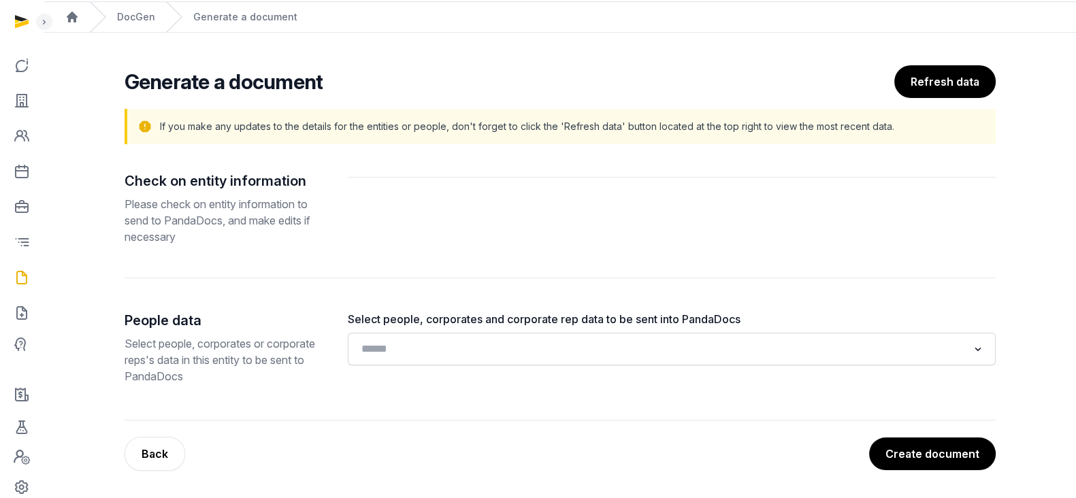
scroll to position [40, 0]
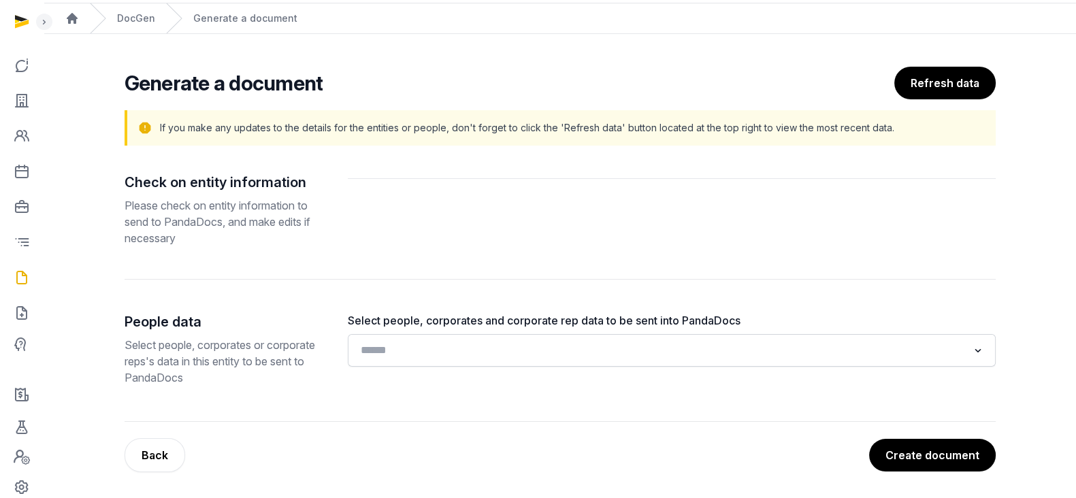
click at [866, 348] on input "Search for option" at bounding box center [662, 350] width 612 height 19
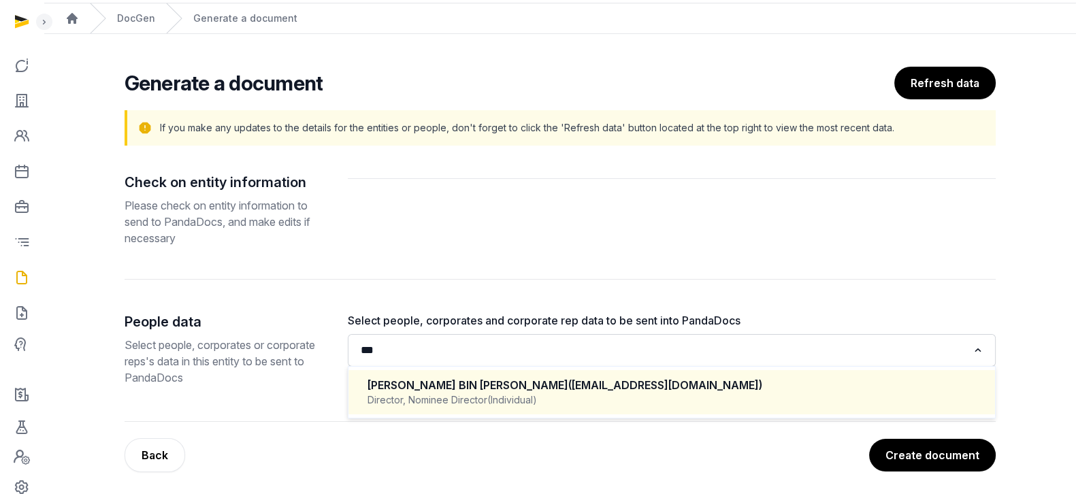
click at [696, 410] on div "MOHAMMAD FAHMY BIN RAIMI (mfahmy24@gmail.com) Director, Nominee Director (Indiv…" at bounding box center [671, 392] width 619 height 40
type input "***"
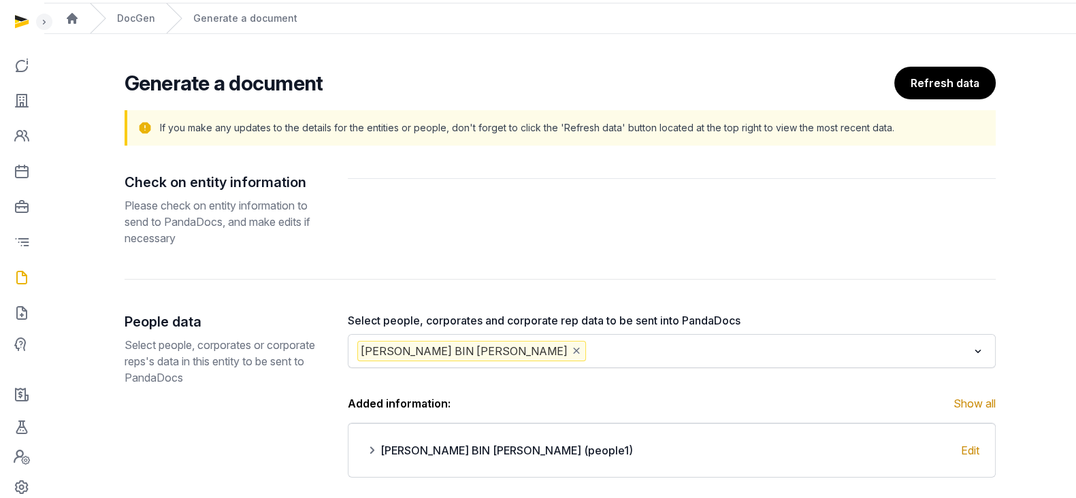
scroll to position [129, 0]
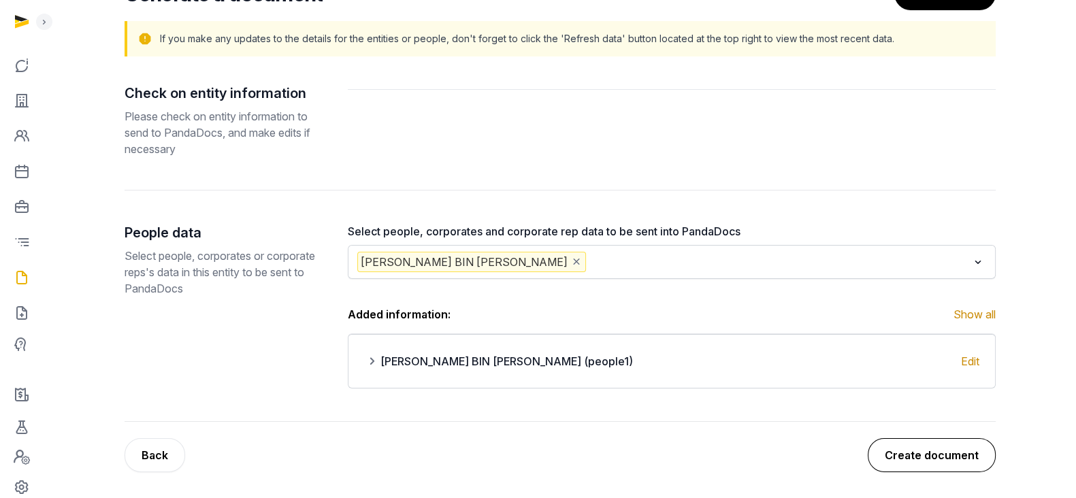
click at [902, 444] on button "Create document" at bounding box center [932, 455] width 128 height 34
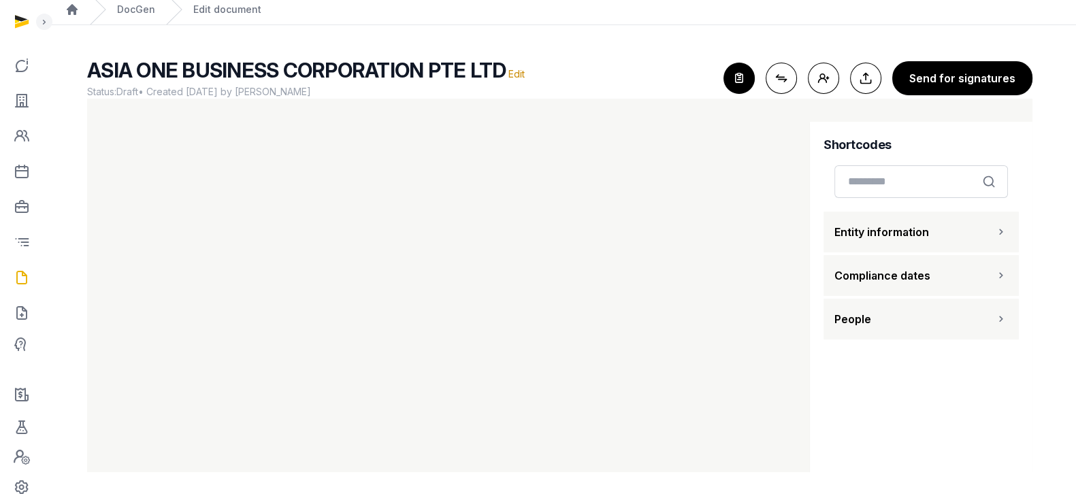
scroll to position [50, 0]
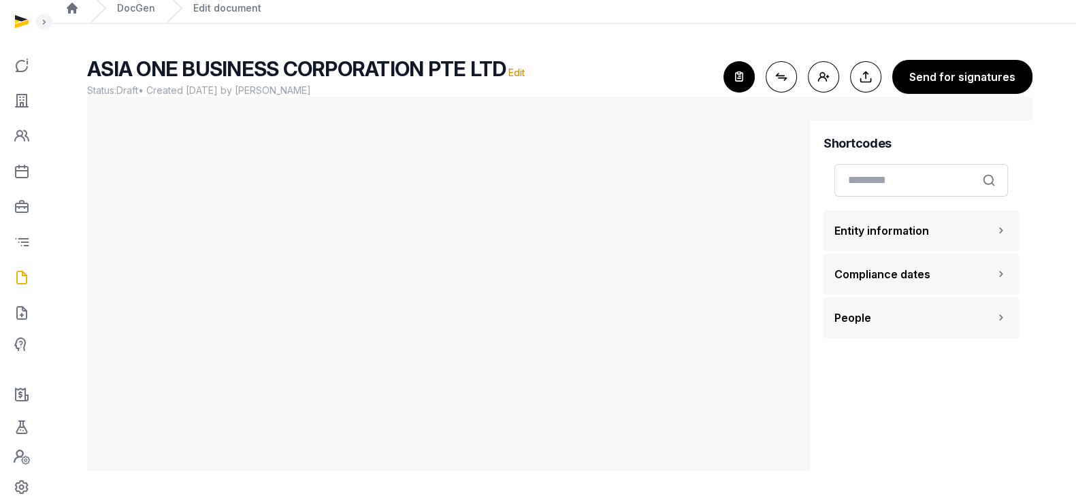
click at [921, 319] on button "People" at bounding box center [921, 317] width 195 height 41
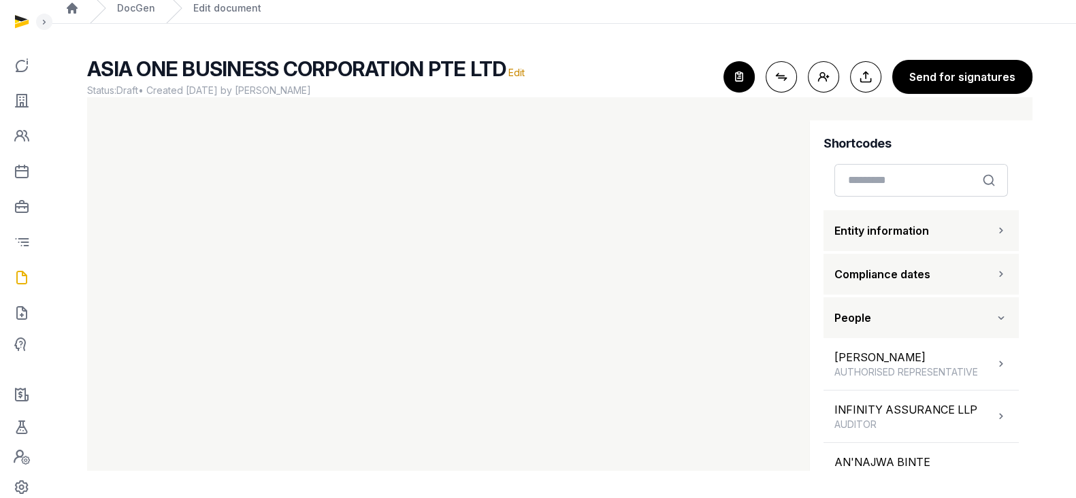
click at [921, 319] on button "People" at bounding box center [921, 317] width 195 height 41
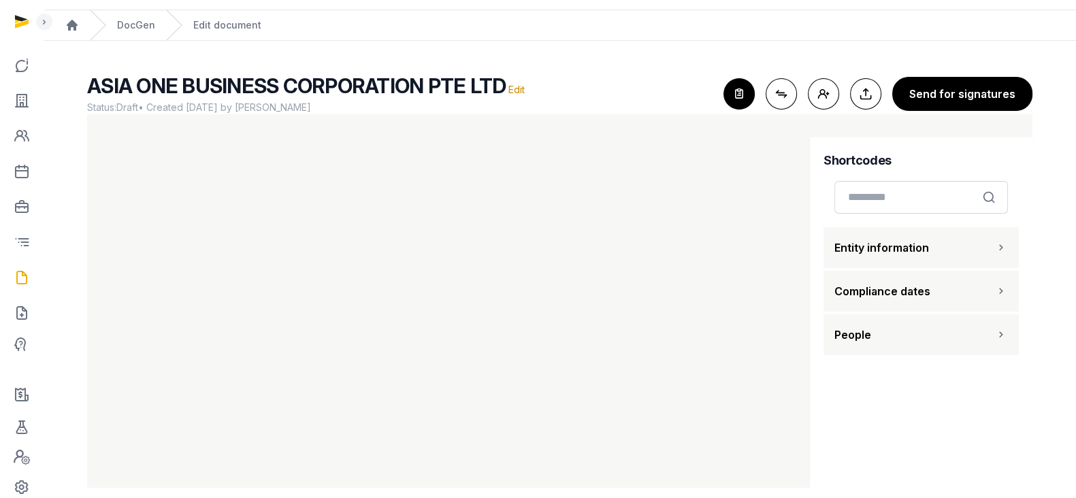
scroll to position [33, 0]
click at [745, 87] on icon "button" at bounding box center [739, 94] width 30 height 30
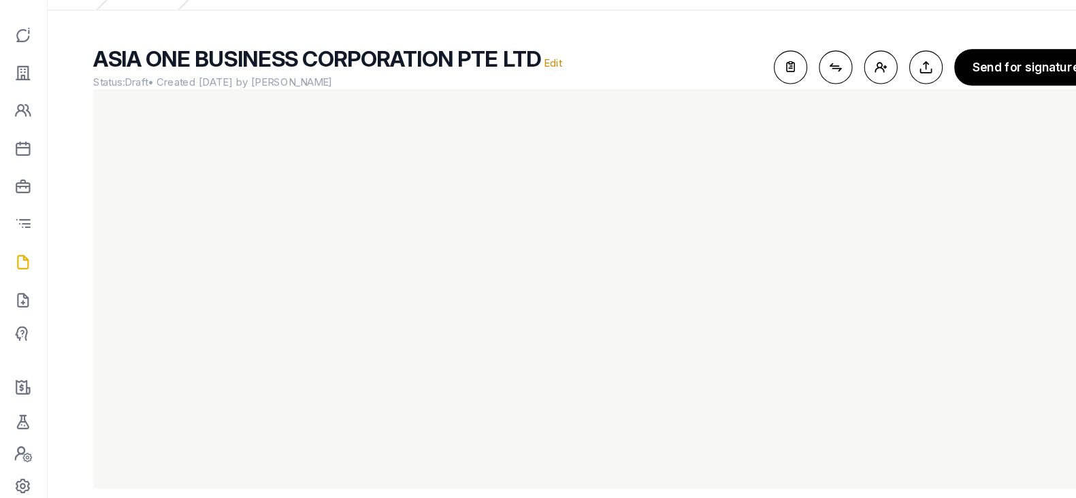
scroll to position [31, 0]
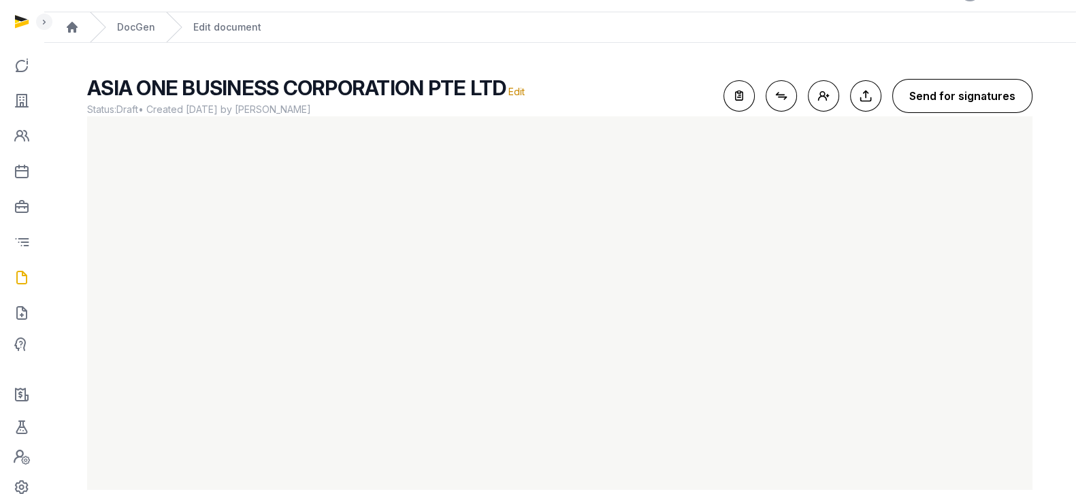
click at [1014, 93] on button "Send for signatures" at bounding box center [962, 96] width 140 height 34
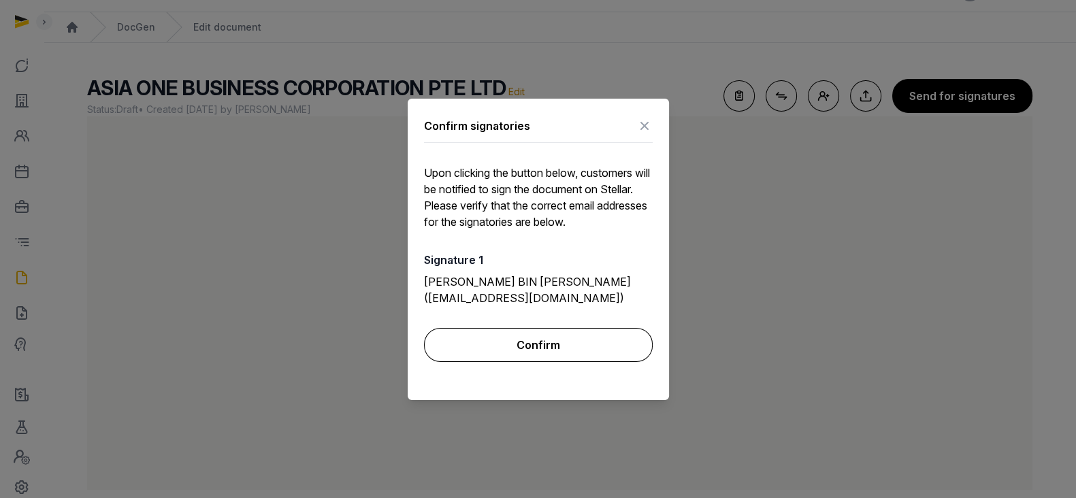
click at [596, 355] on button "Confirm" at bounding box center [538, 345] width 229 height 34
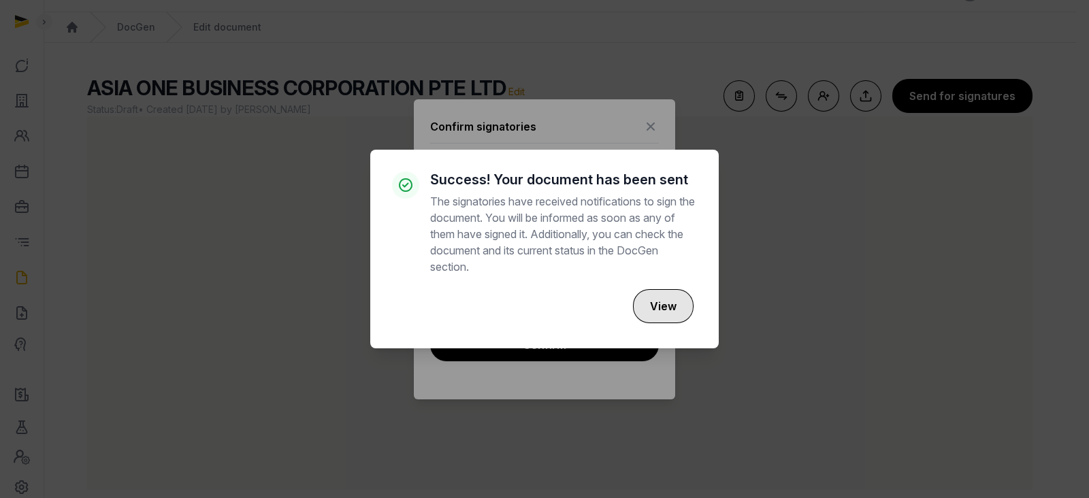
click at [663, 298] on button "View" at bounding box center [663, 306] width 61 height 34
